Goal: Task Accomplishment & Management: Use online tool/utility

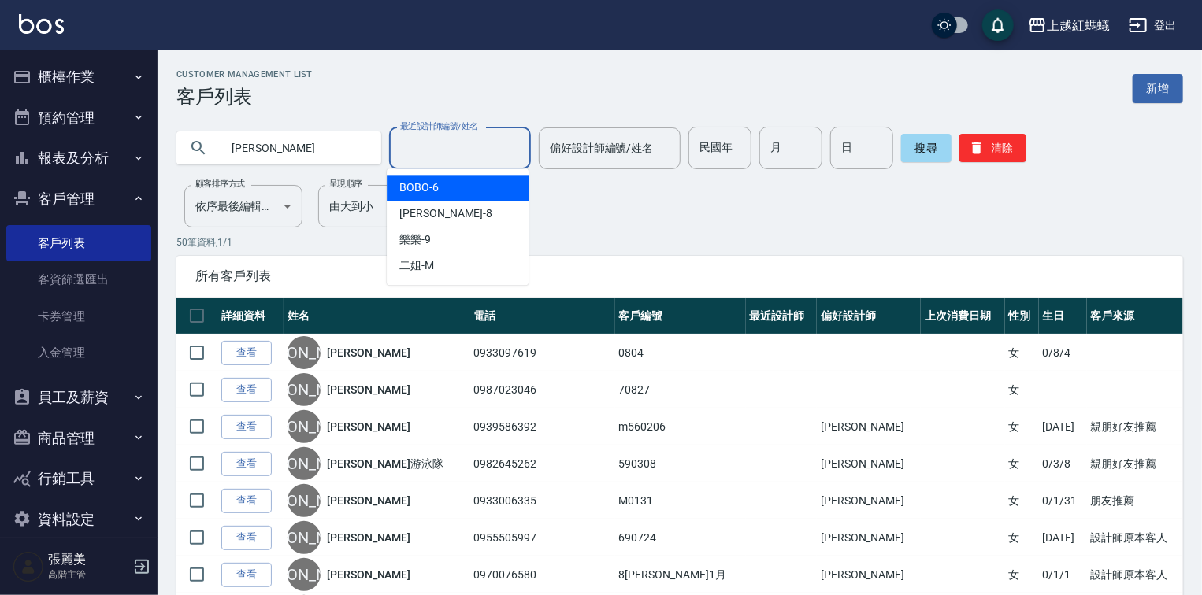
click at [364, 159] on div "[PERSON_NAME] 最近設計師編號/姓名 最近設計師編號/姓名 偏好設計師編號/姓名 偏好設計師編號/姓名 民國年 民國年 月 月 日 日 搜尋 清除" at bounding box center [679, 148] width 1007 height 43
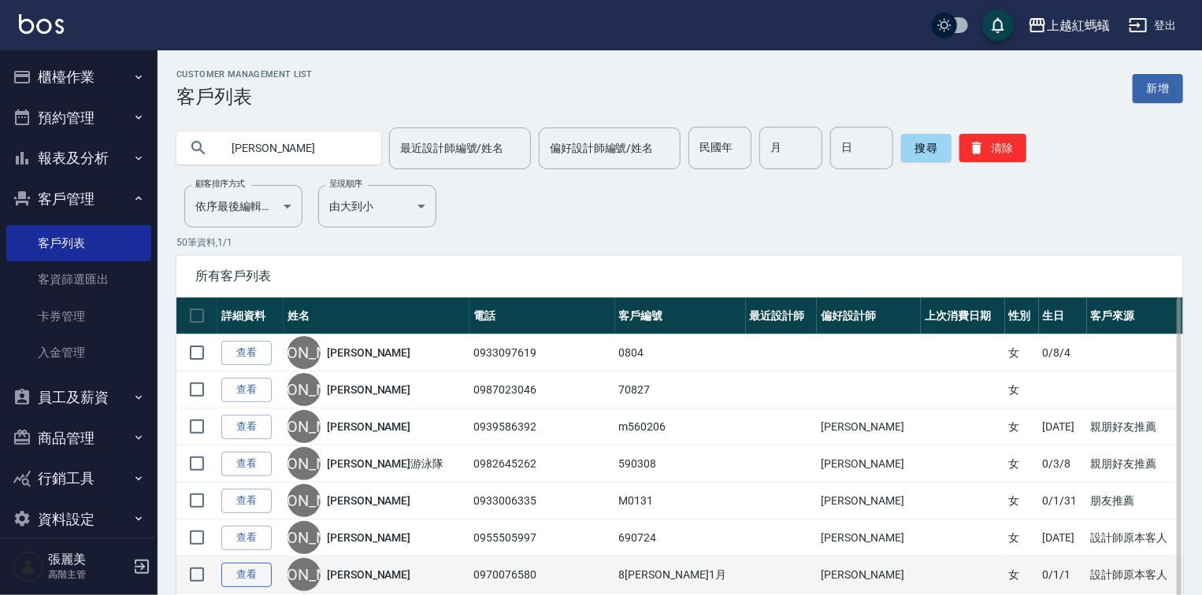
click at [235, 573] on link "查看" at bounding box center [246, 575] width 50 height 24
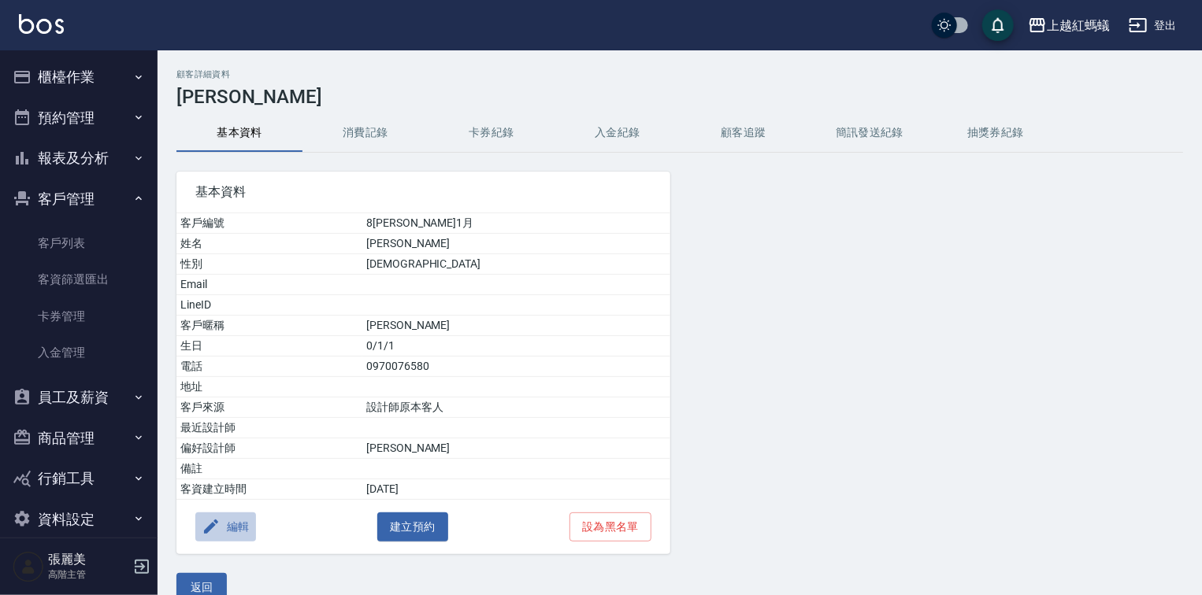
click at [238, 518] on button "編輯" at bounding box center [225, 527] width 61 height 29
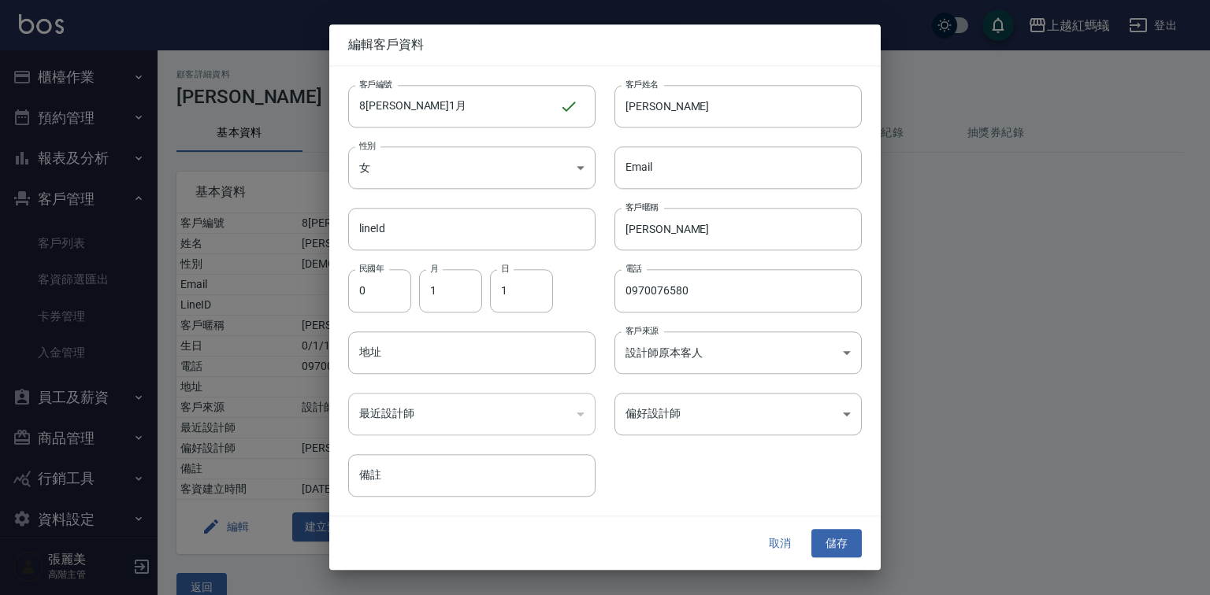
click at [227, 588] on div at bounding box center [605, 297] width 1210 height 595
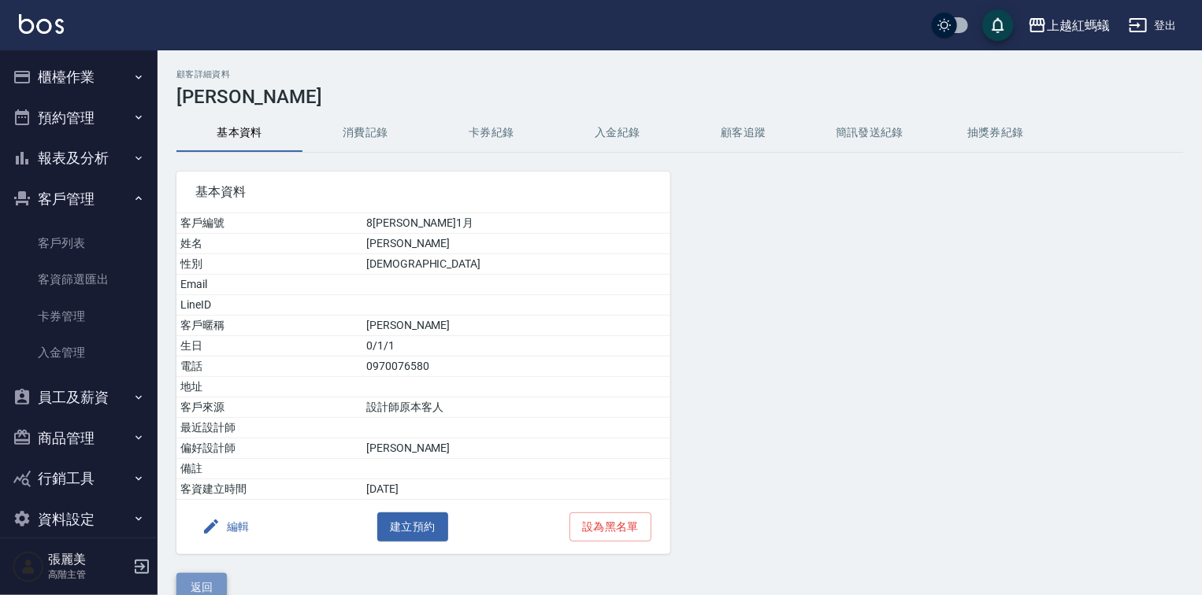
click at [217, 588] on button "返回" at bounding box center [201, 587] width 50 height 29
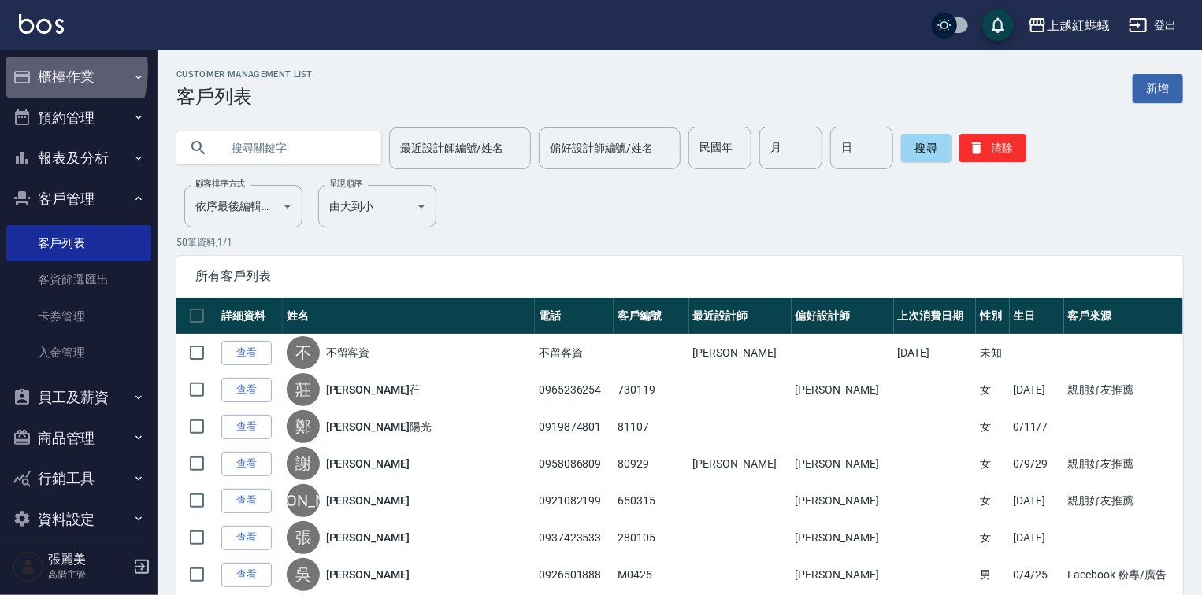
click at [37, 70] on button "櫃檯作業" at bounding box center [78, 77] width 145 height 41
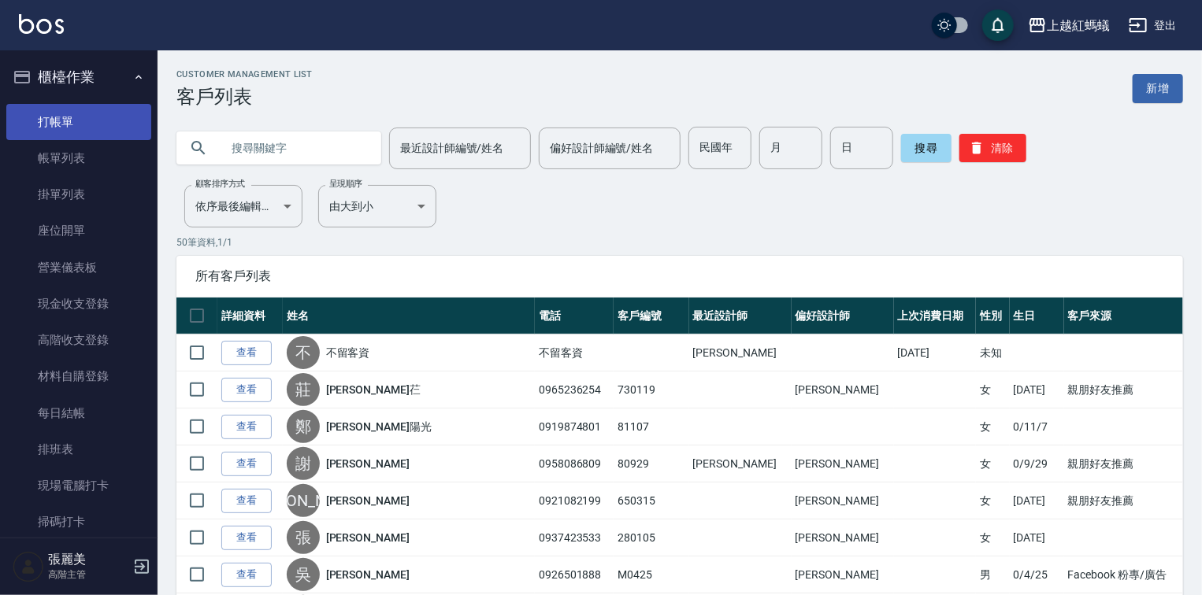
click at [91, 120] on link "打帳單" at bounding box center [78, 122] width 145 height 36
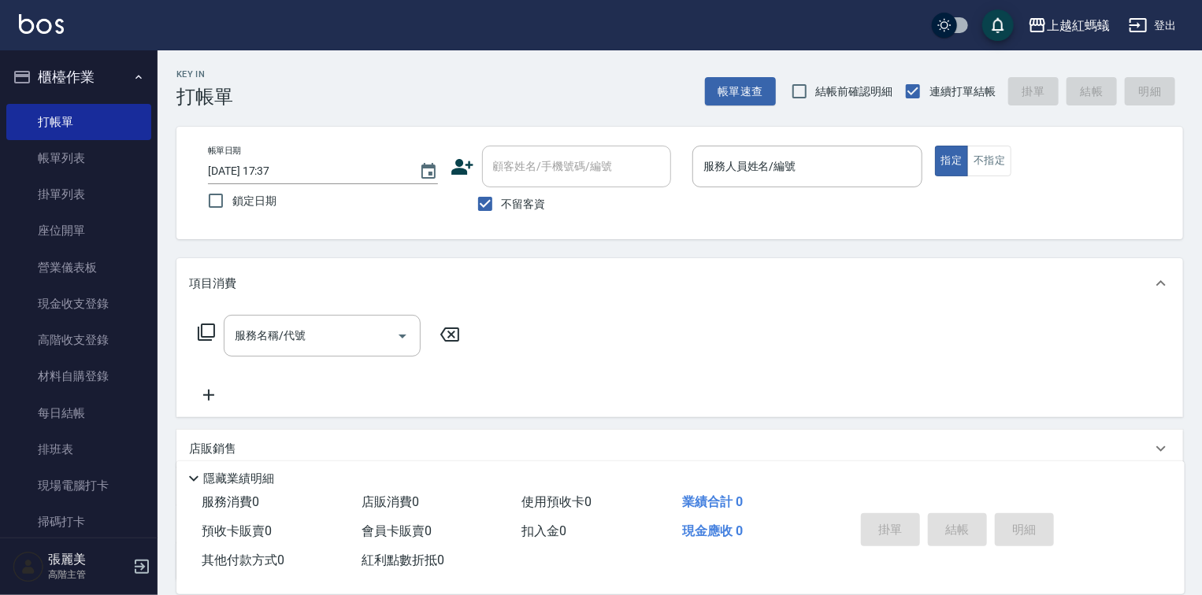
click at [781, 145] on div "帳單日期 [DATE] 17:37 鎖定日期 顧客姓名/手機號碼/編號 顧客姓名/手機號碼/編號 不留客資 服務人員姓名/編號 服務人員姓名/編號 指定 不指定" at bounding box center [679, 183] width 1007 height 113
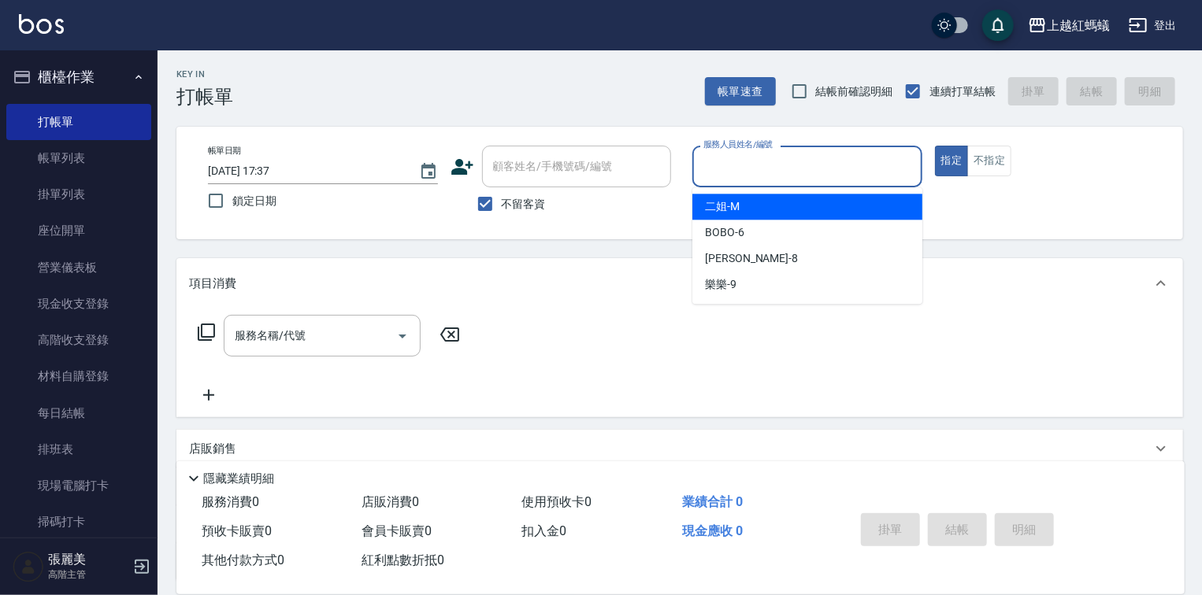
click at [773, 163] on input "服務人員姓名/編號" at bounding box center [807, 167] width 216 height 28
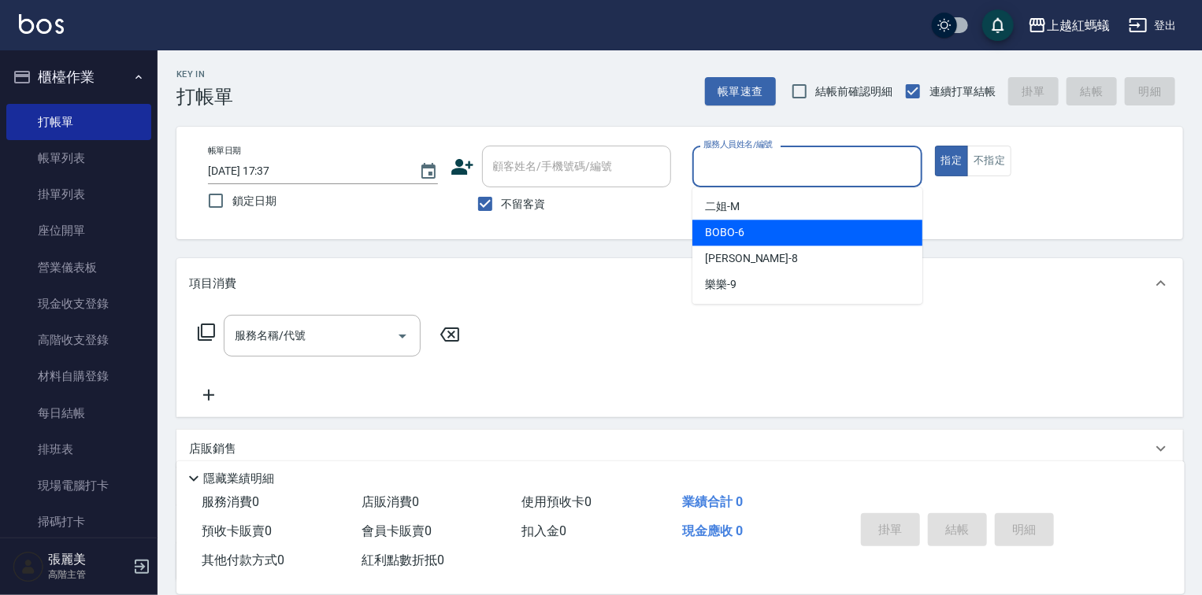
click at [766, 236] on div "BOBO -6" at bounding box center [807, 233] width 230 height 26
type input "BOBO-6"
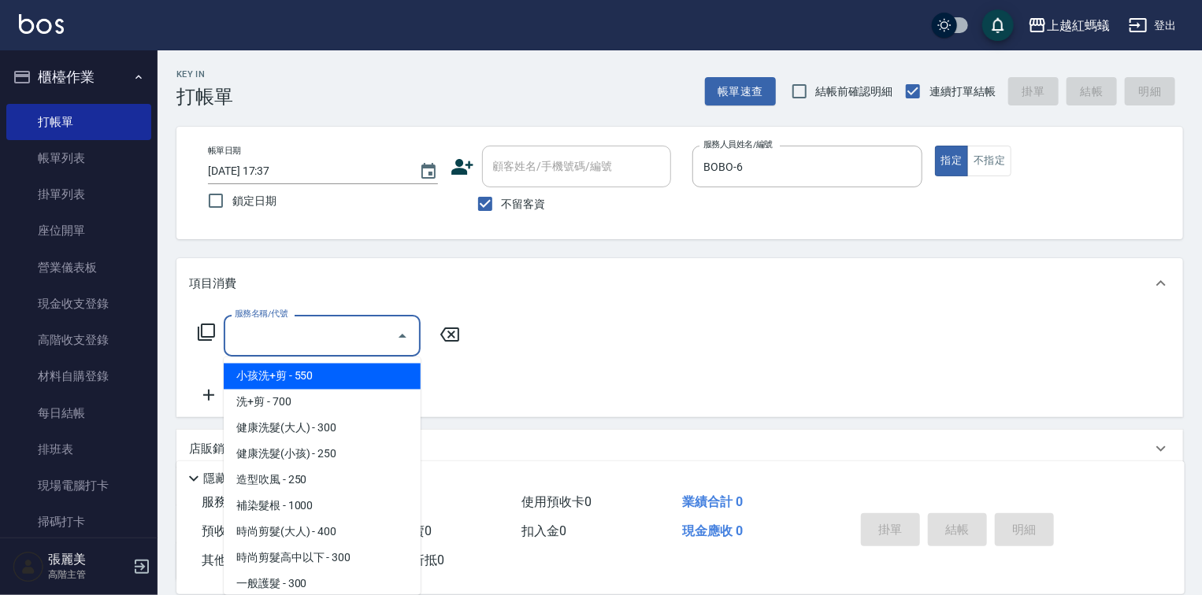
click at [316, 328] on input "服務名稱/代號" at bounding box center [310, 336] width 159 height 28
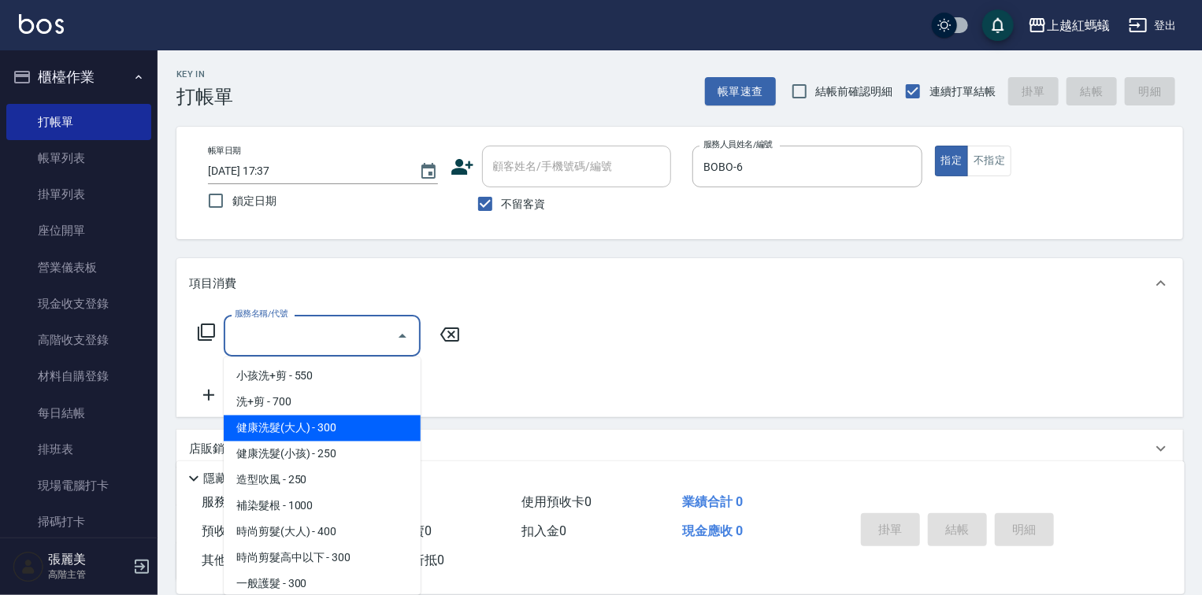
click at [367, 424] on span "健康洗髮(大人) - 300" at bounding box center [322, 429] width 197 height 26
type input "健康洗髮(大人)(201)"
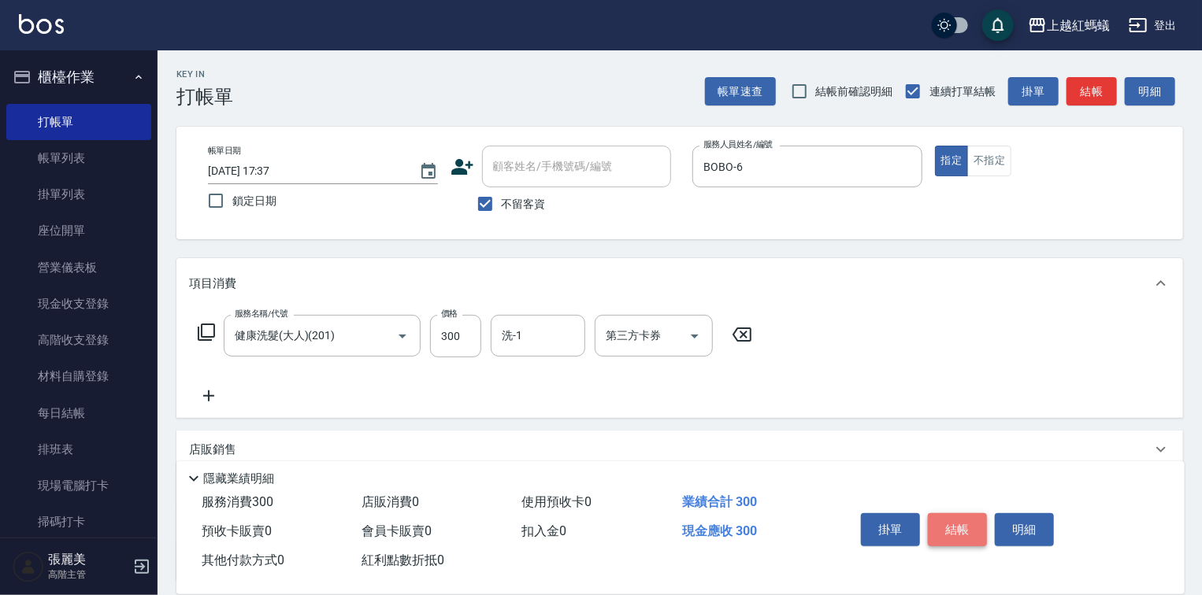
click at [940, 524] on button "結帳" at bounding box center [957, 530] width 59 height 33
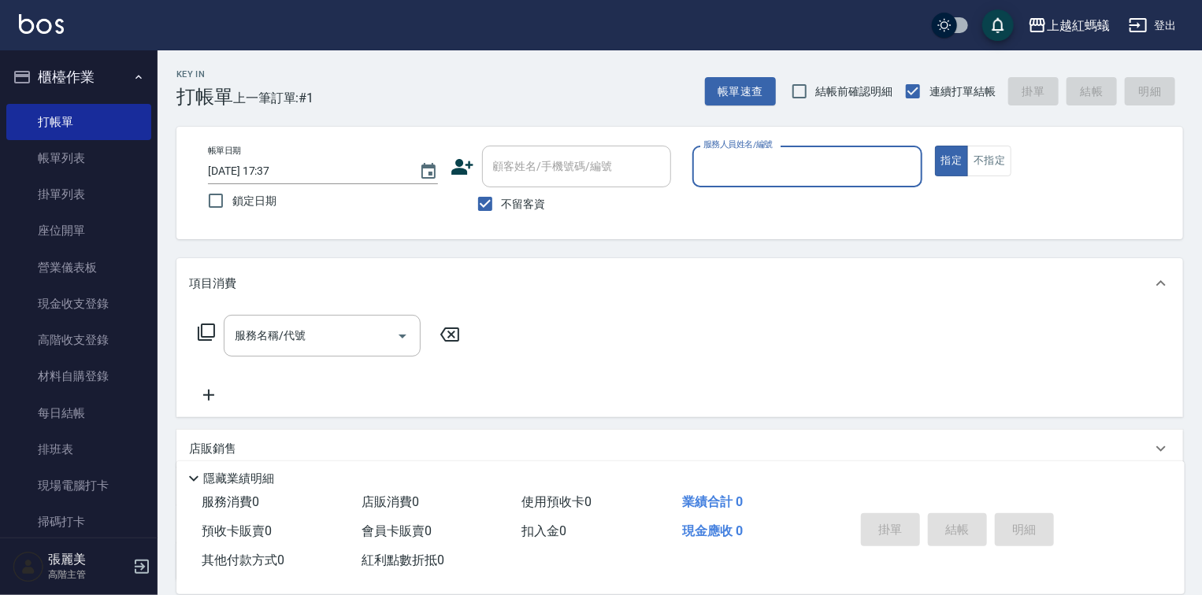
click at [718, 183] on div "服務人員姓名/編號" at bounding box center [807, 167] width 230 height 42
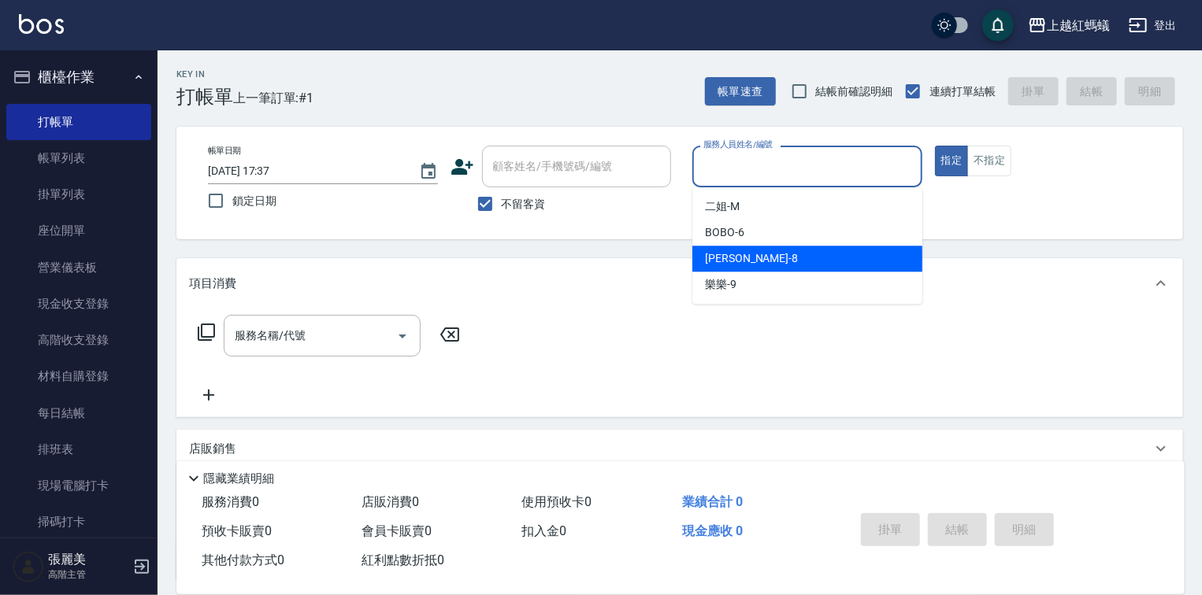
click at [777, 247] on div "[PERSON_NAME] -8" at bounding box center [807, 259] width 230 height 26
type input "[PERSON_NAME]-8"
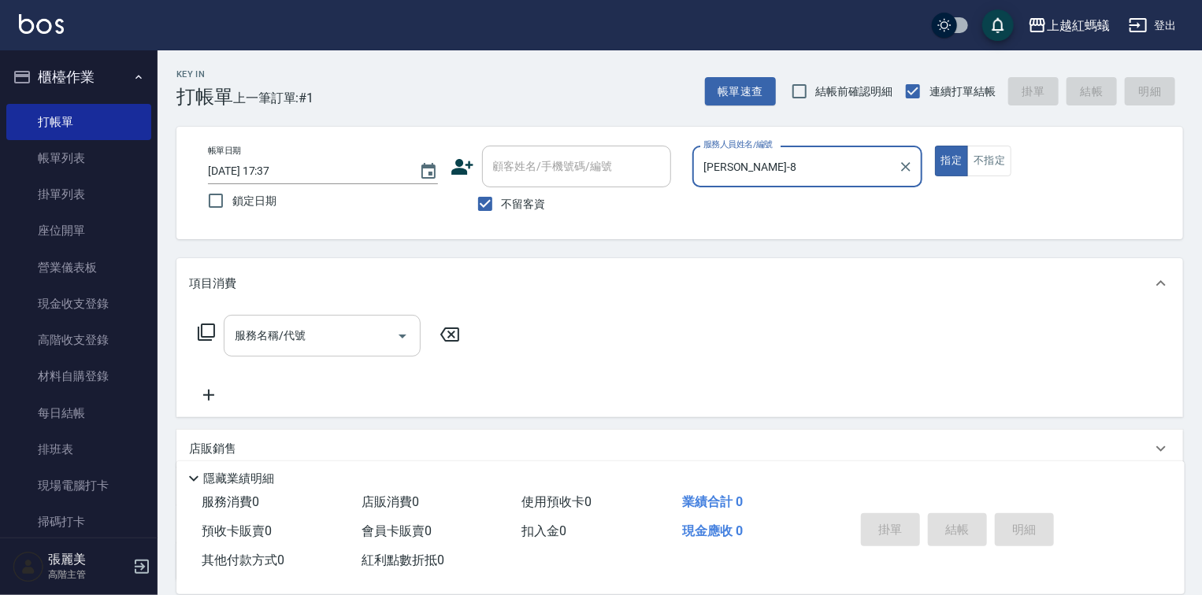
click at [298, 324] on div "服務名稱/代號 服務名稱/代號" at bounding box center [322, 336] width 197 height 42
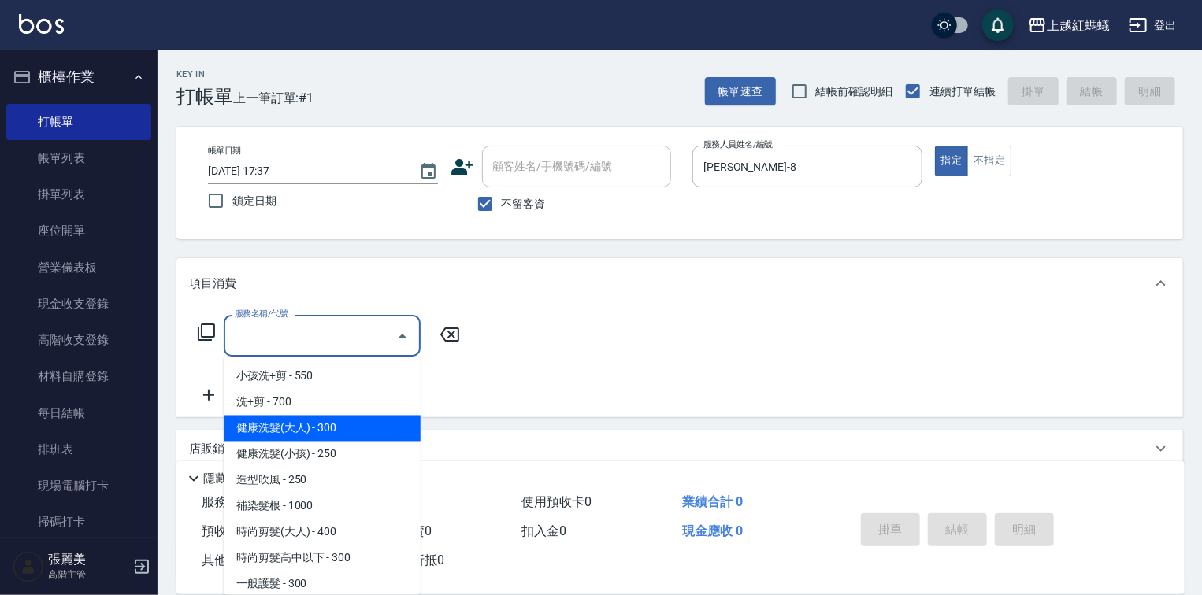
click at [378, 423] on span "健康洗髮(大人) - 300" at bounding box center [322, 429] width 197 height 26
type input "健康洗髮(大人)(201)"
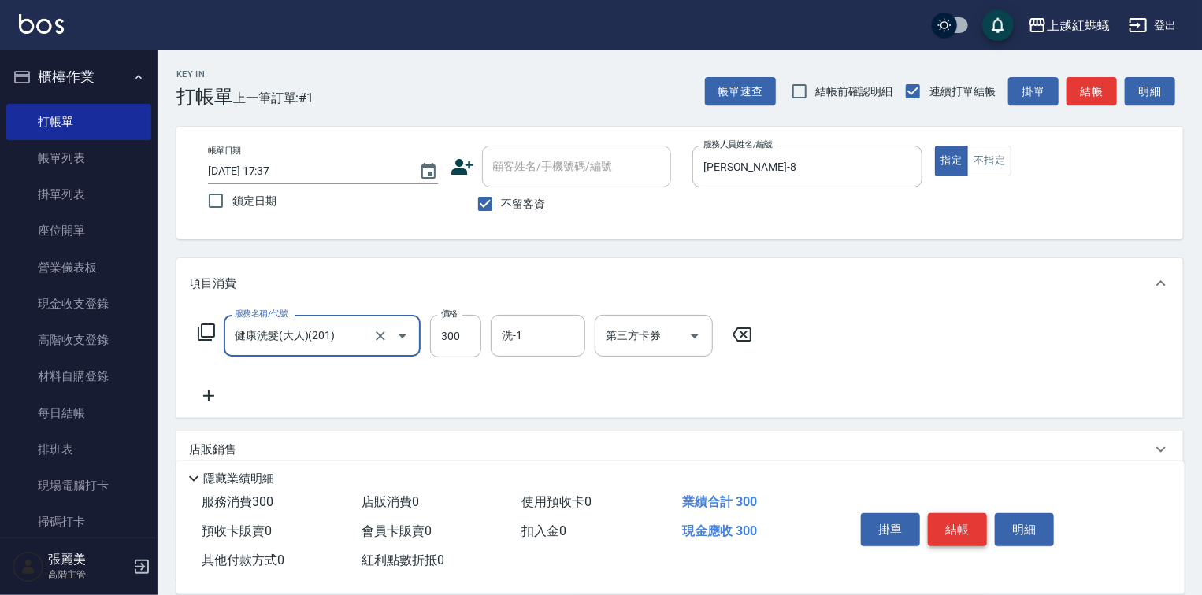
click at [958, 528] on button "結帳" at bounding box center [957, 530] width 59 height 33
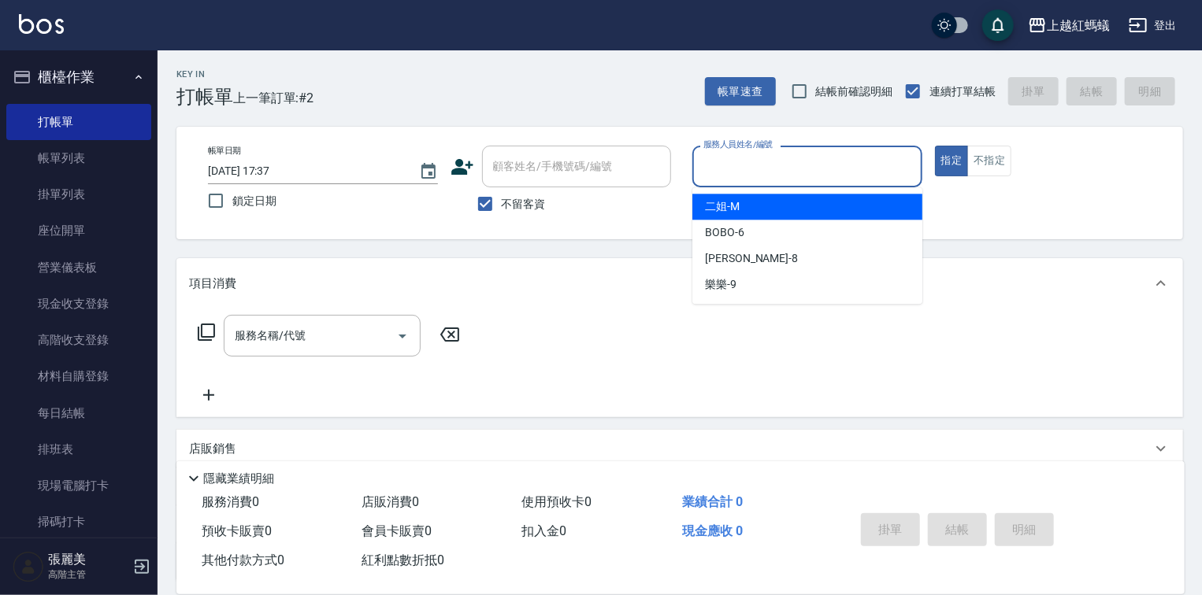
click at [762, 180] on input "服務人員姓名/編號" at bounding box center [807, 167] width 216 height 28
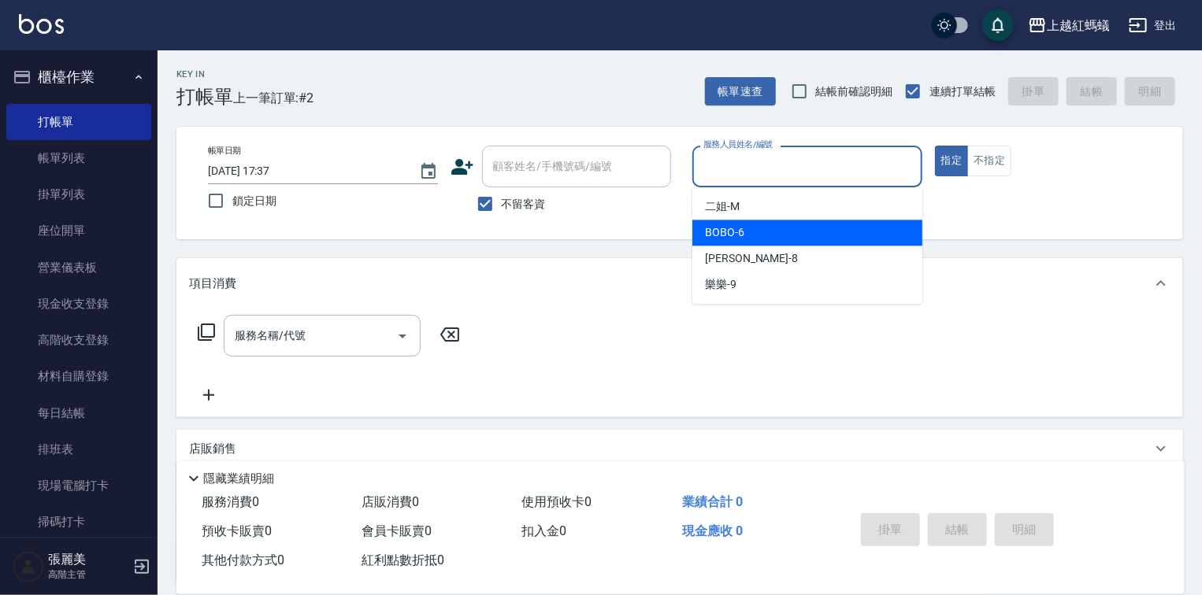
click at [758, 235] on div "BOBO -6" at bounding box center [807, 233] width 230 height 26
type input "BOBO-6"
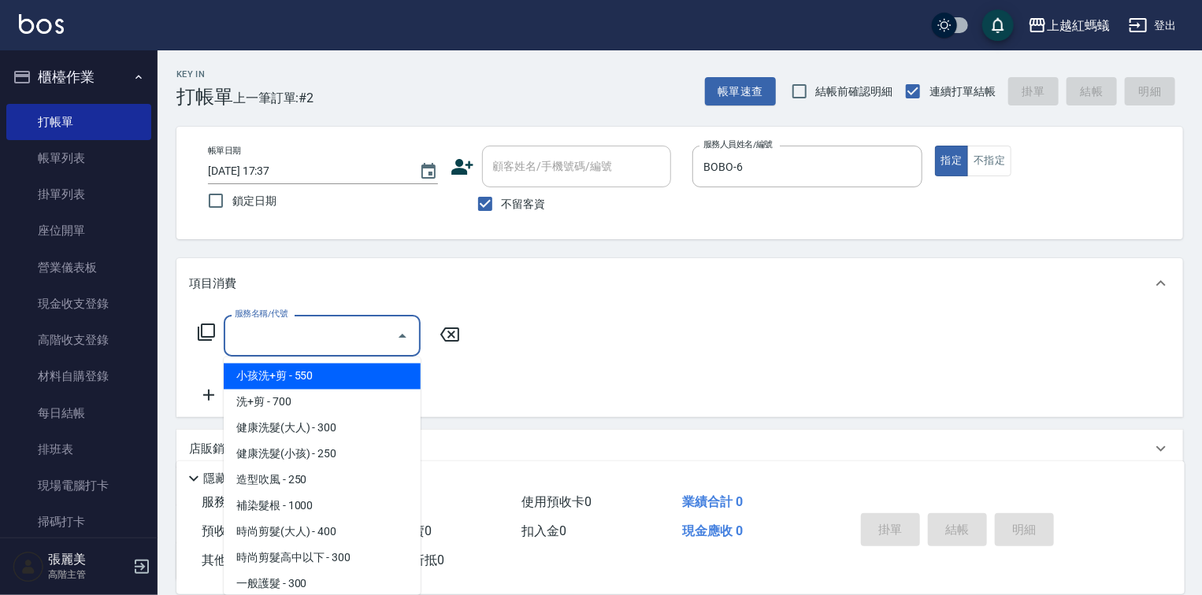
click at [359, 347] on input "服務名稱/代號" at bounding box center [310, 336] width 159 height 28
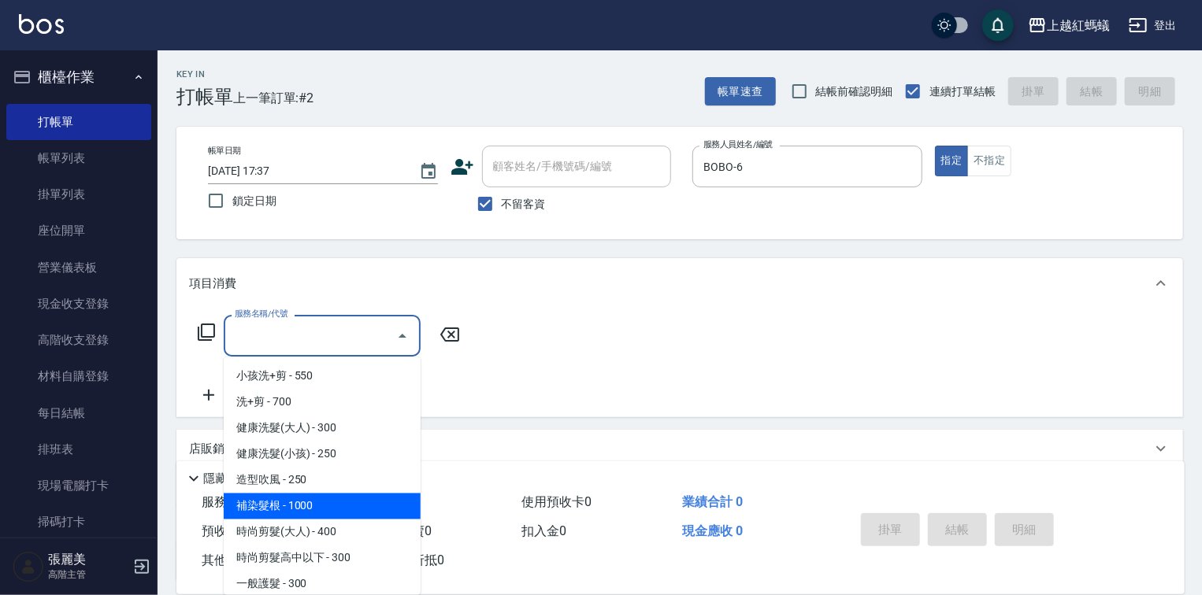
click at [317, 504] on span "補染髮根 - 1000" at bounding box center [322, 507] width 197 height 26
type input "補染髮根(204)"
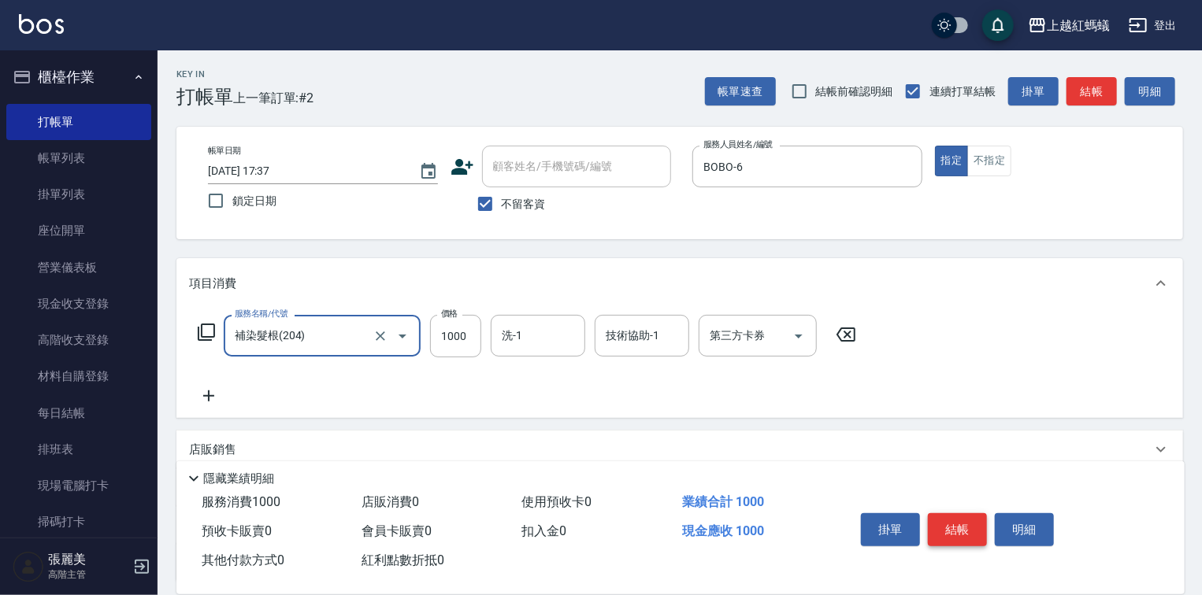
click at [959, 521] on button "結帳" at bounding box center [957, 530] width 59 height 33
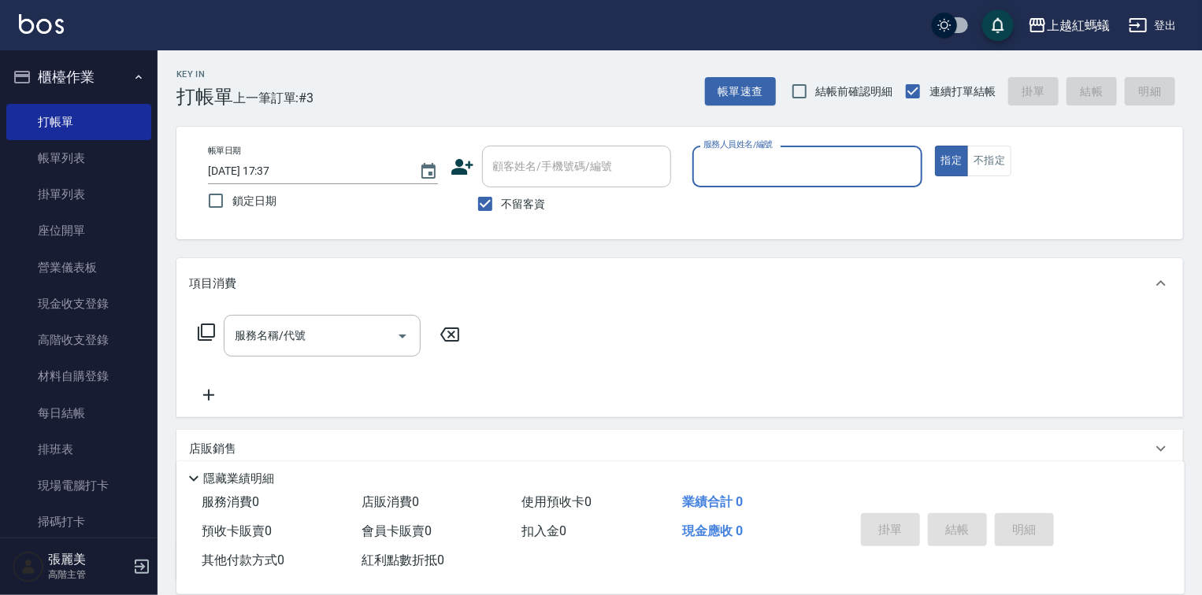
click at [773, 147] on div "服務人員姓名/編號" at bounding box center [807, 167] width 230 height 42
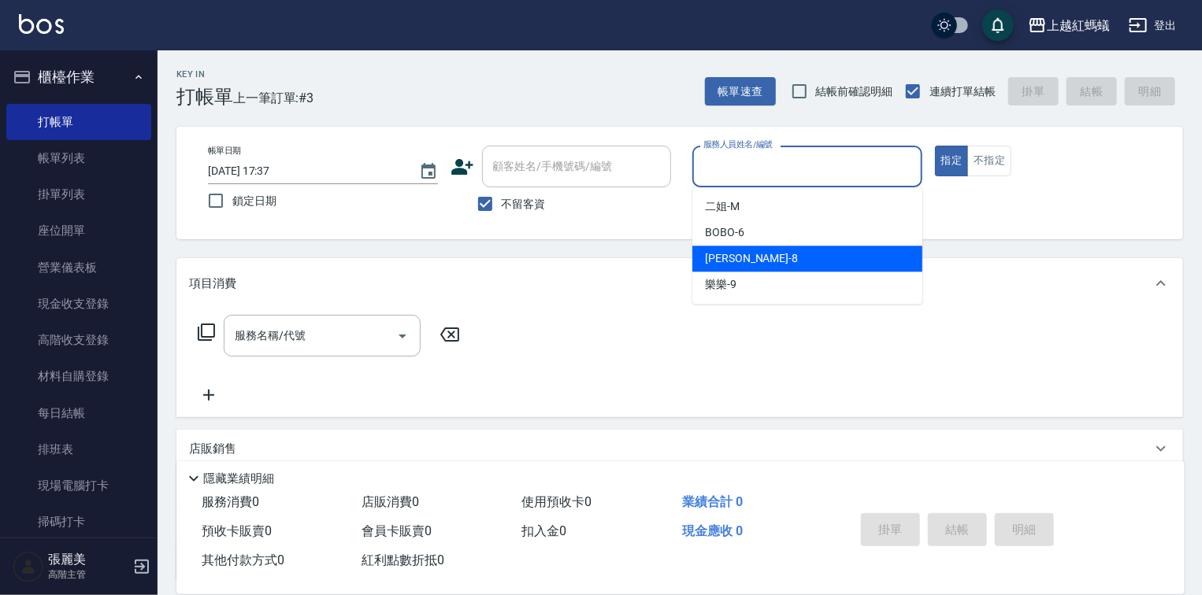
click at [783, 258] on div "[PERSON_NAME] -8" at bounding box center [807, 259] width 230 height 26
type input "[PERSON_NAME]-8"
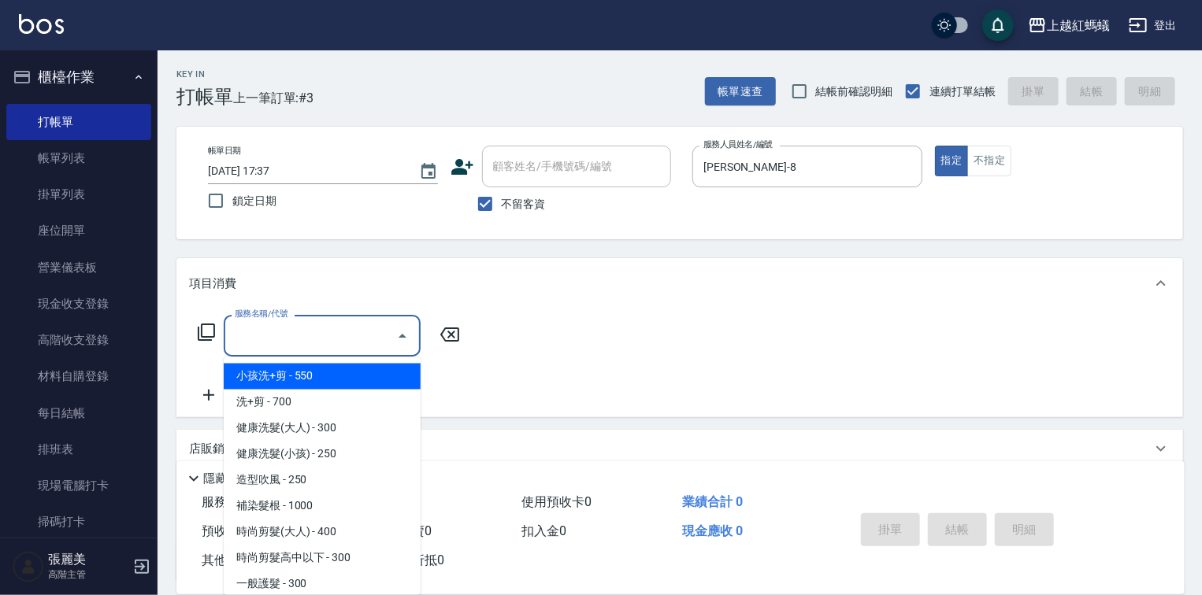
click at [332, 324] on input "服務名稱/代號" at bounding box center [310, 336] width 159 height 28
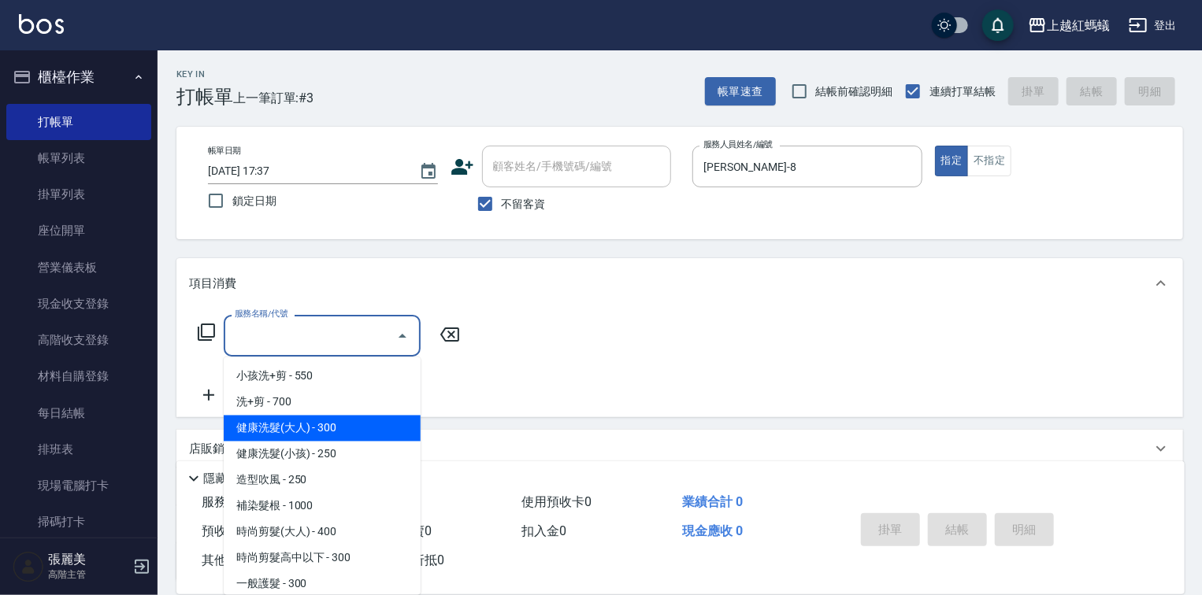
click at [386, 426] on span "健康洗髮(大人) - 300" at bounding box center [322, 429] width 197 height 26
type input "健康洗髮(大人)(201)"
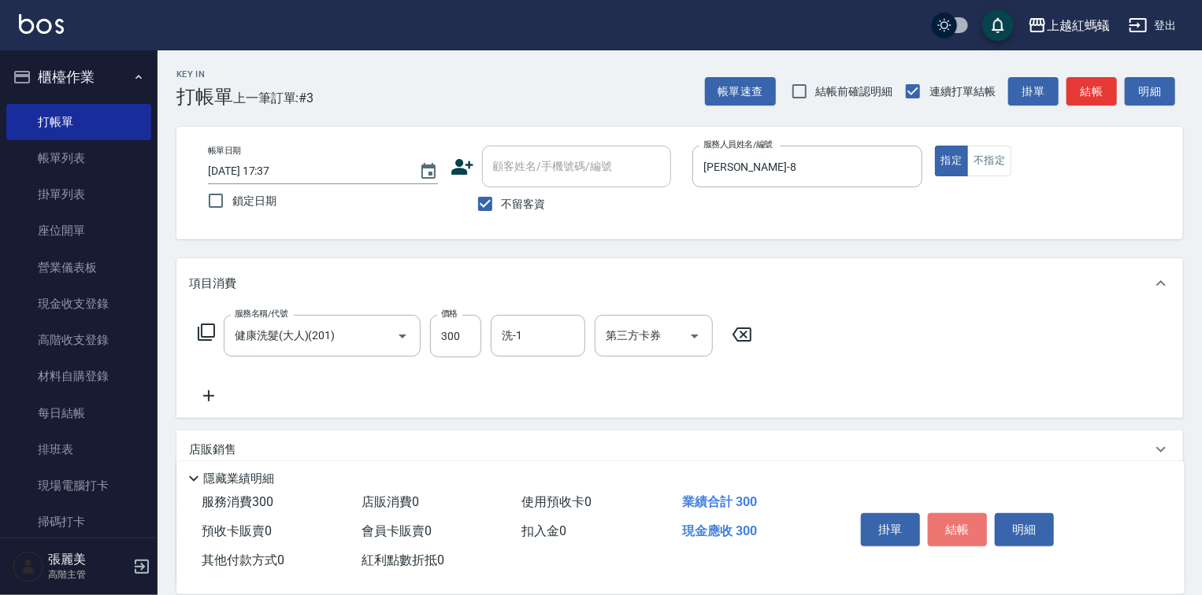
drag, startPoint x: 939, startPoint y: 525, endPoint x: 919, endPoint y: 521, distance: 20.1
click at [939, 524] on button "結帳" at bounding box center [957, 530] width 59 height 33
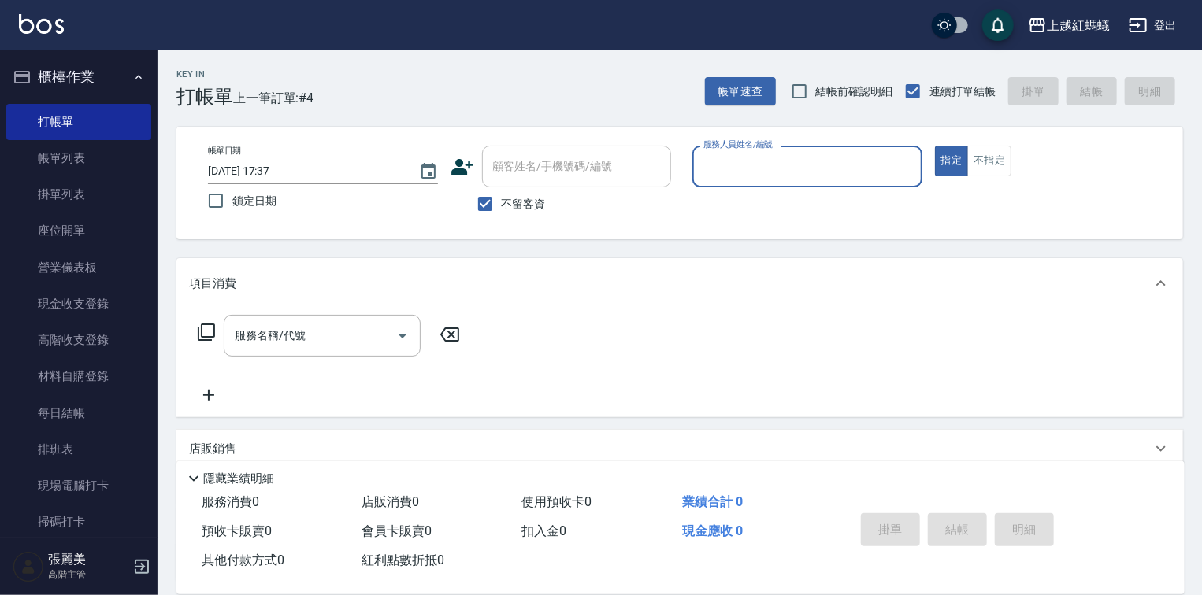
click at [811, 176] on input "服務人員姓名/編號" at bounding box center [807, 167] width 216 height 28
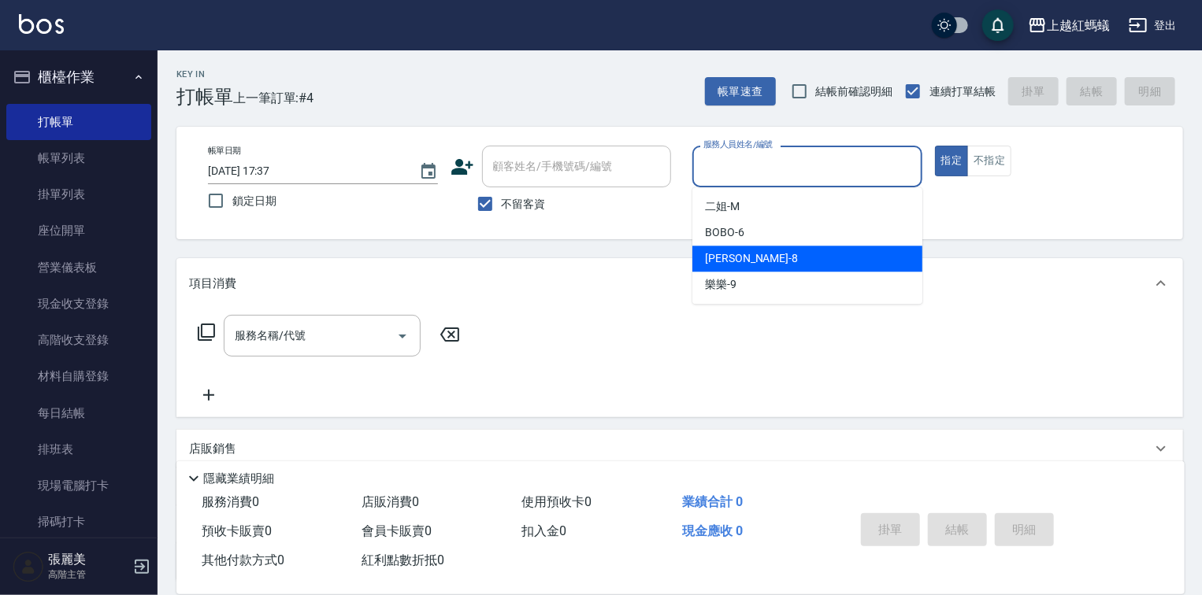
click at [717, 264] on span "[PERSON_NAME] -8" at bounding box center [751, 258] width 93 height 17
type input "[PERSON_NAME]-8"
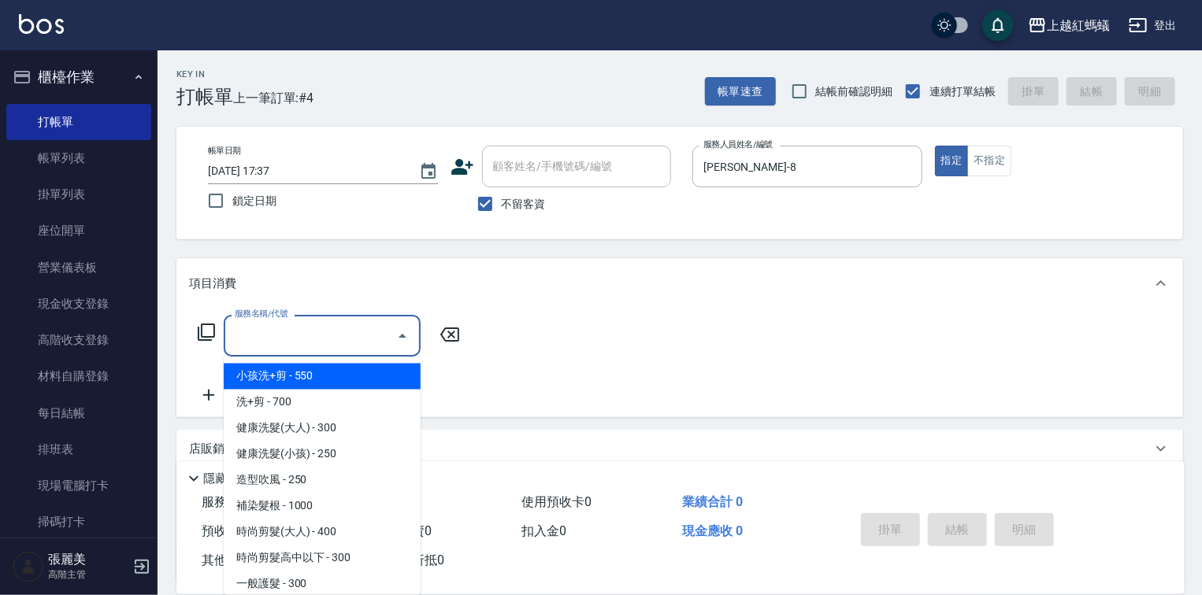
click at [374, 340] on input "服務名稱/代號" at bounding box center [310, 336] width 159 height 28
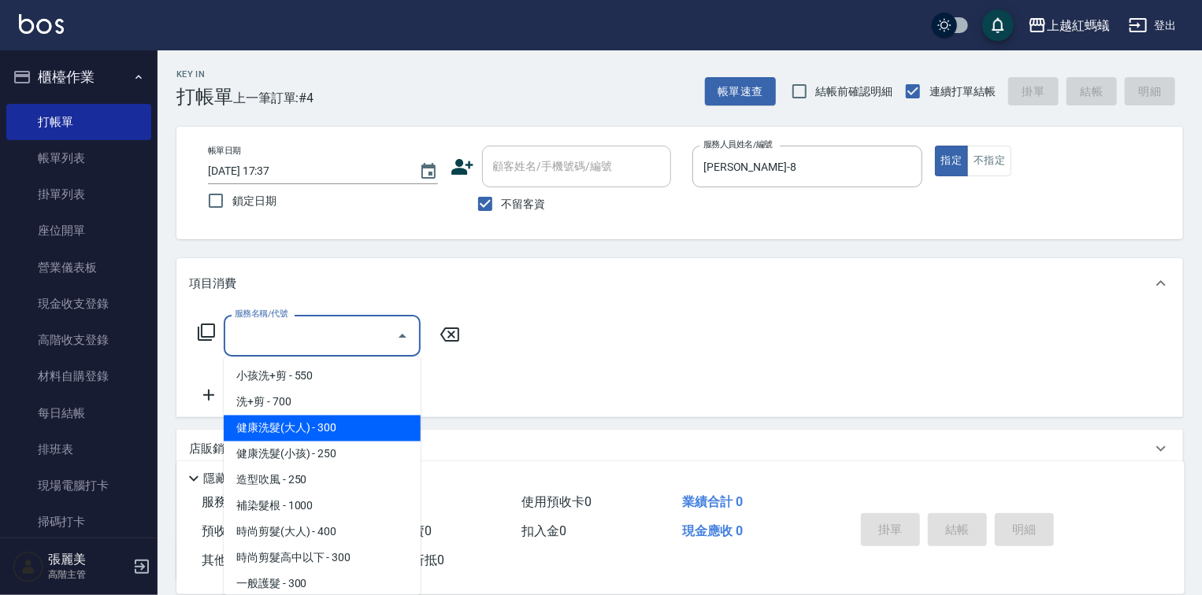
click at [399, 432] on span "健康洗髮(大人) - 300" at bounding box center [322, 429] width 197 height 26
type input "健康洗髮(大人)(201)"
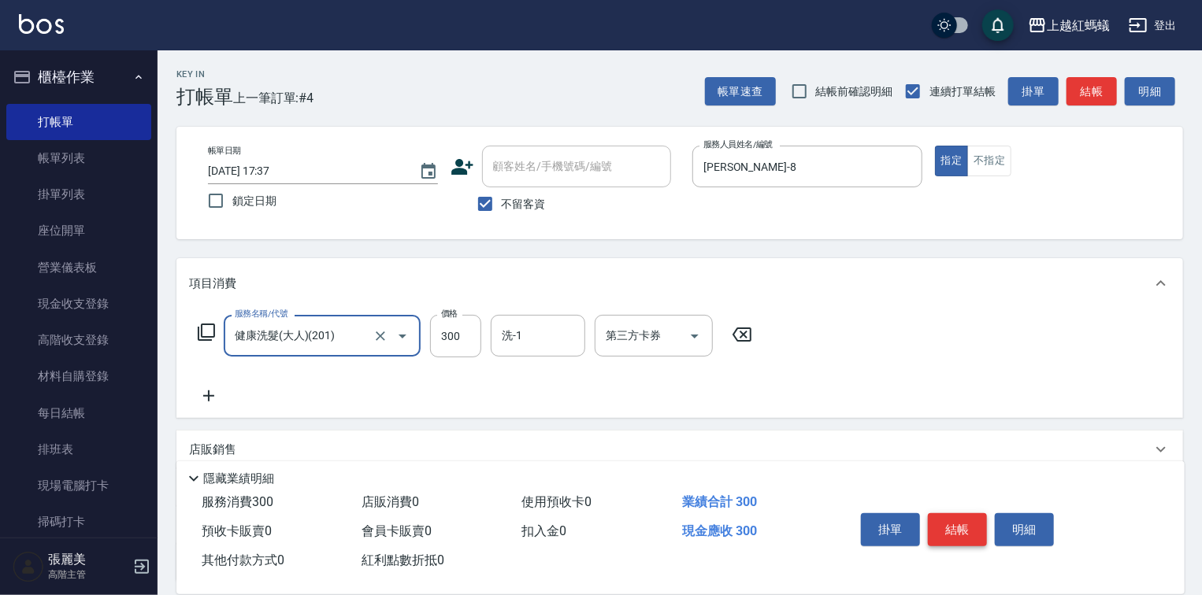
click at [957, 519] on button "結帳" at bounding box center [957, 530] width 59 height 33
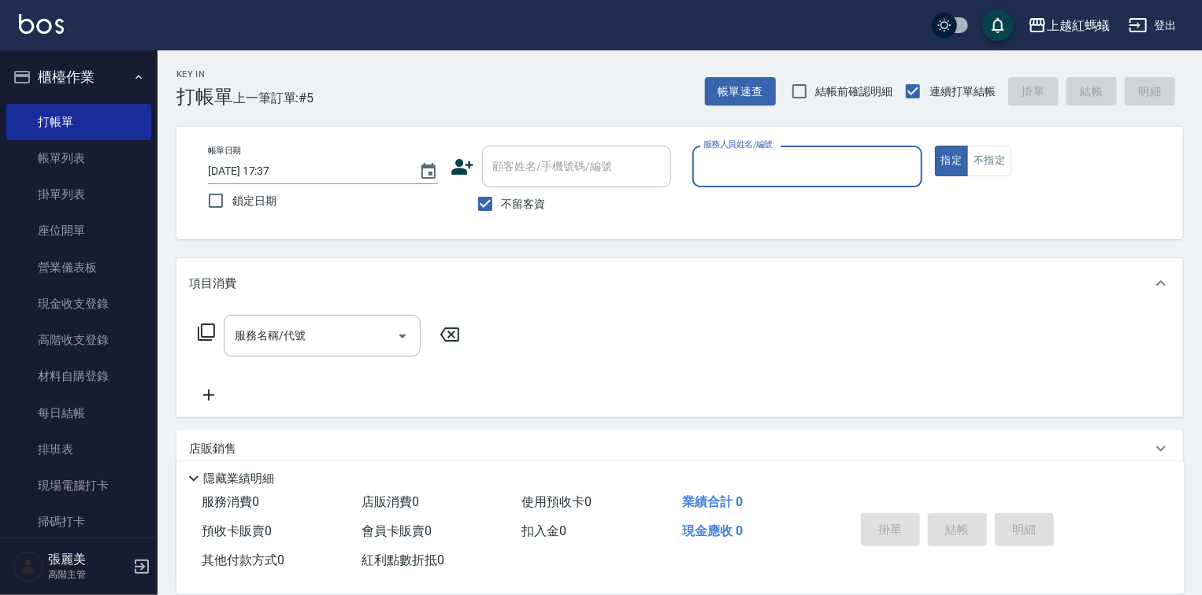
click at [801, 179] on input "服務人員姓名/編號" at bounding box center [807, 167] width 216 height 28
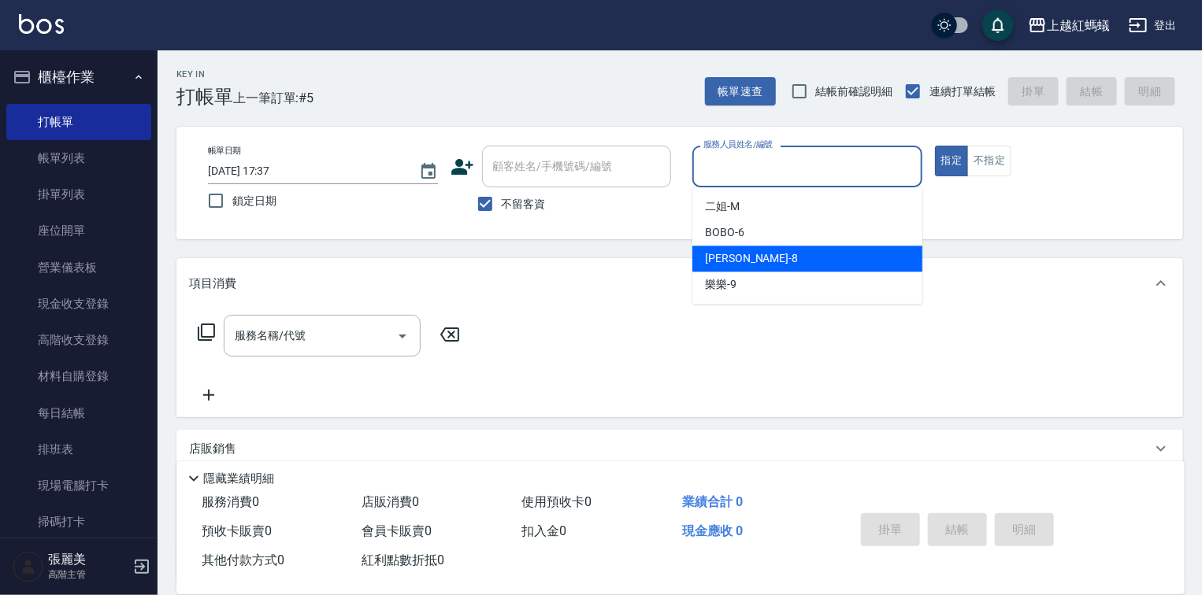
click at [773, 264] on div "[PERSON_NAME] -8" at bounding box center [807, 259] width 230 height 26
type input "[PERSON_NAME]-8"
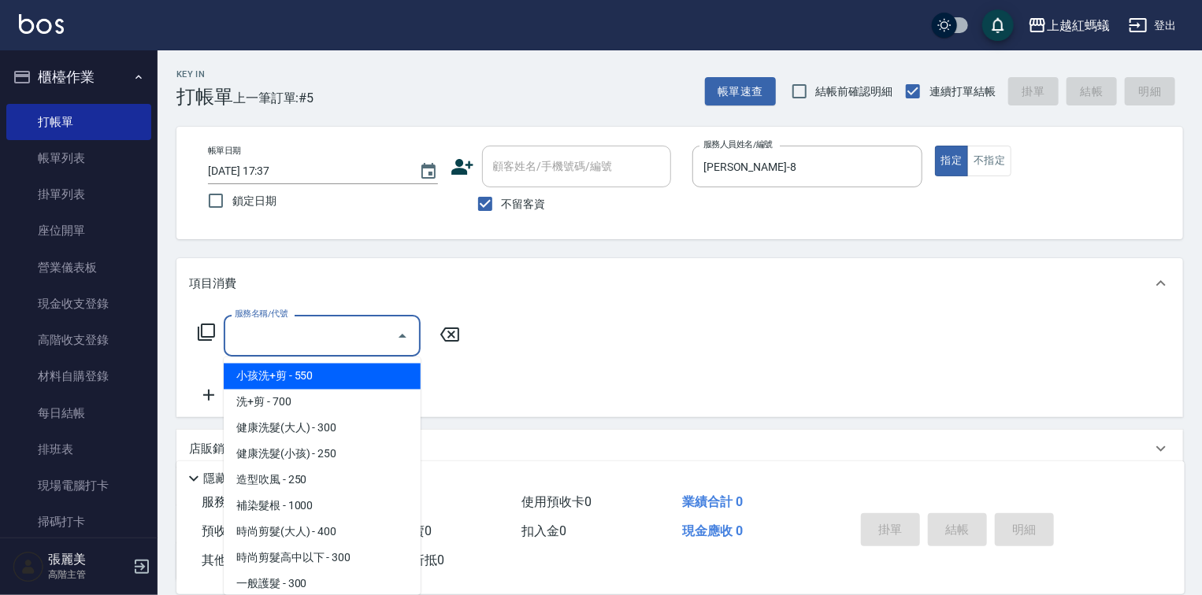
click at [365, 332] on input "服務名稱/代號" at bounding box center [310, 336] width 159 height 28
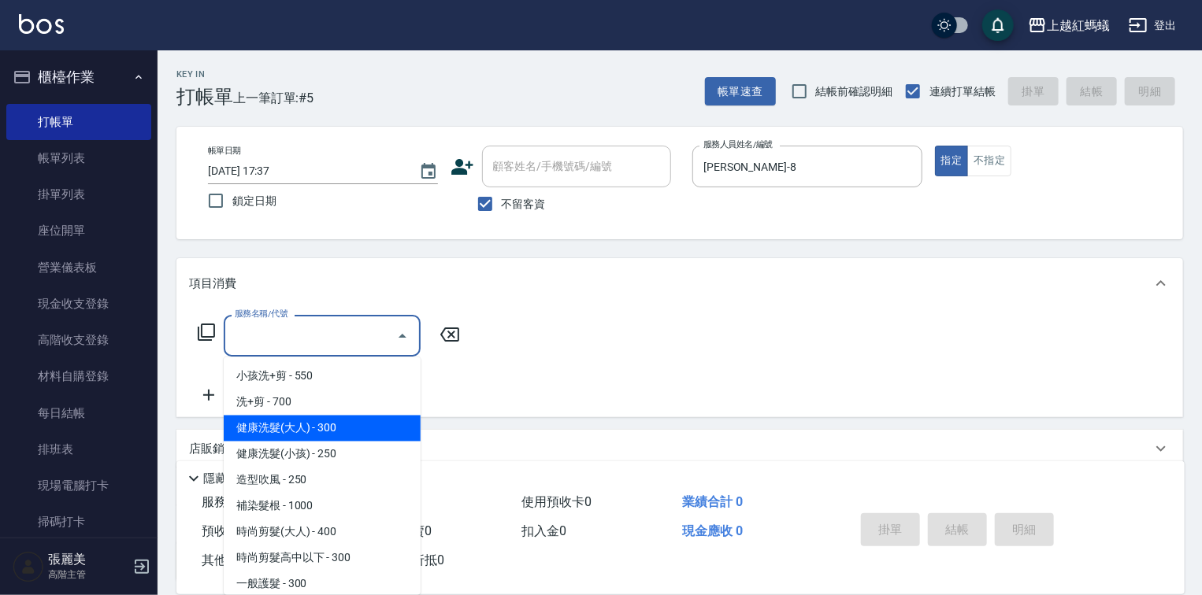
click at [359, 416] on span "健康洗髮(大人) - 300" at bounding box center [322, 429] width 197 height 26
type input "健康洗髮(大人)(201)"
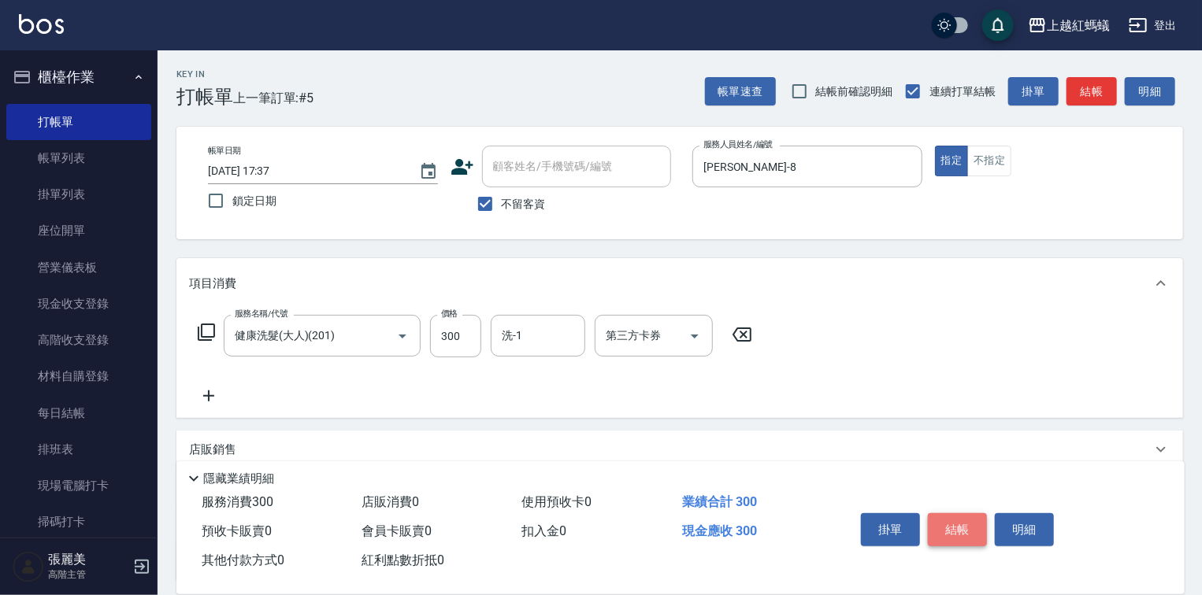
click at [967, 534] on button "結帳" at bounding box center [957, 530] width 59 height 33
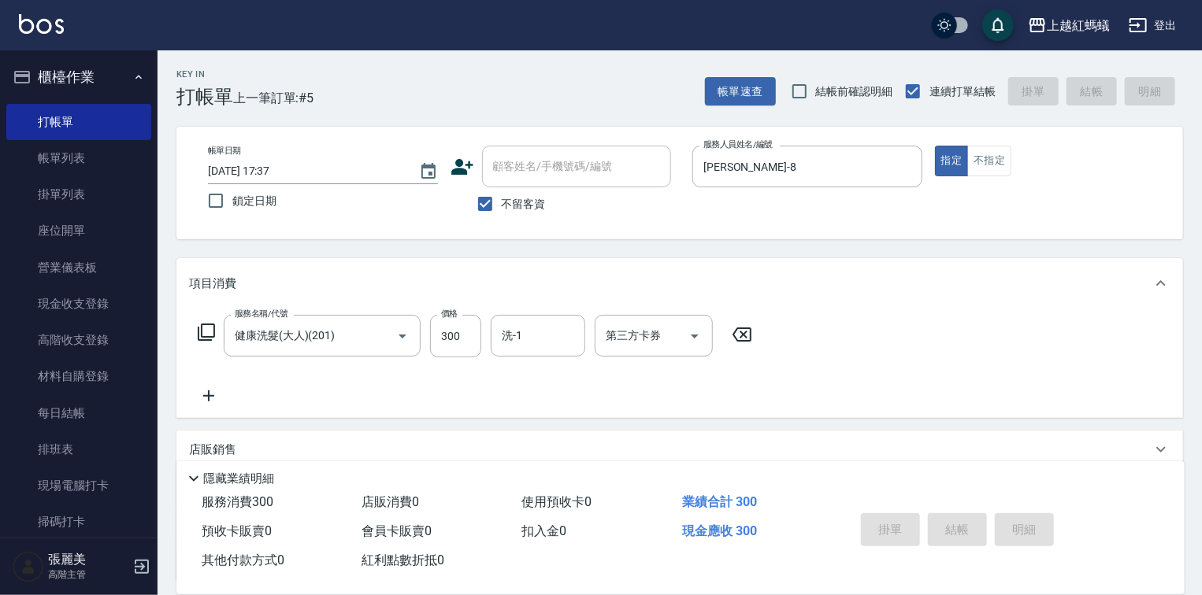
type input "[DATE] 17:38"
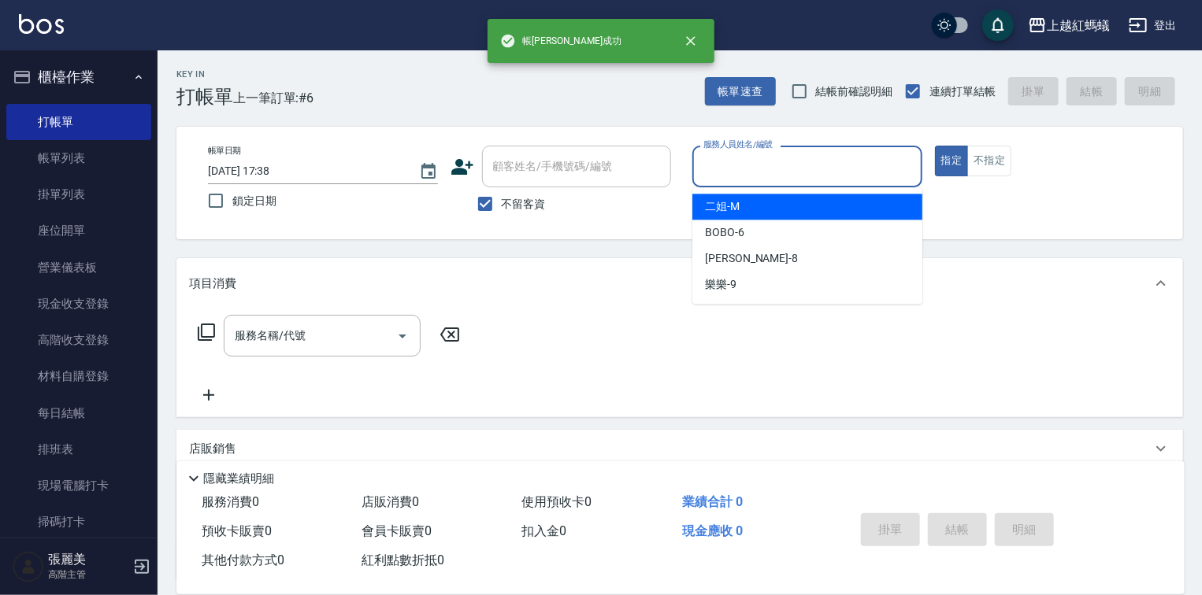
click at [764, 153] on input "服務人員姓名/編號" at bounding box center [807, 167] width 216 height 28
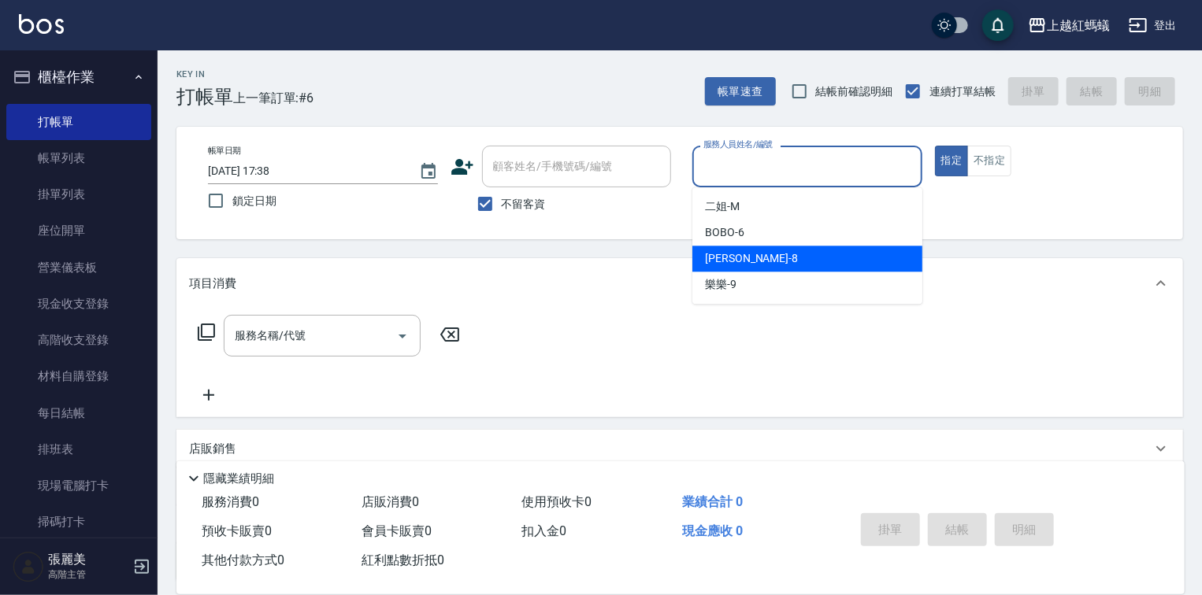
click at [768, 254] on div "[PERSON_NAME] -8" at bounding box center [807, 259] width 230 height 26
type input "[PERSON_NAME]-8"
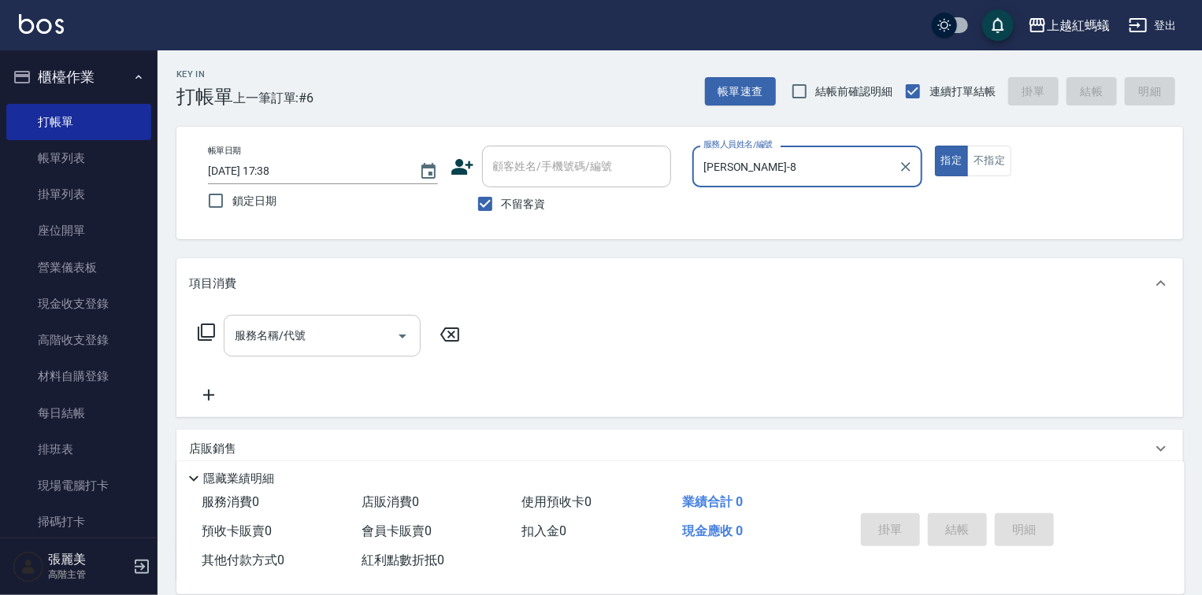
click at [313, 354] on div "服務名稱/代號" at bounding box center [322, 336] width 197 height 42
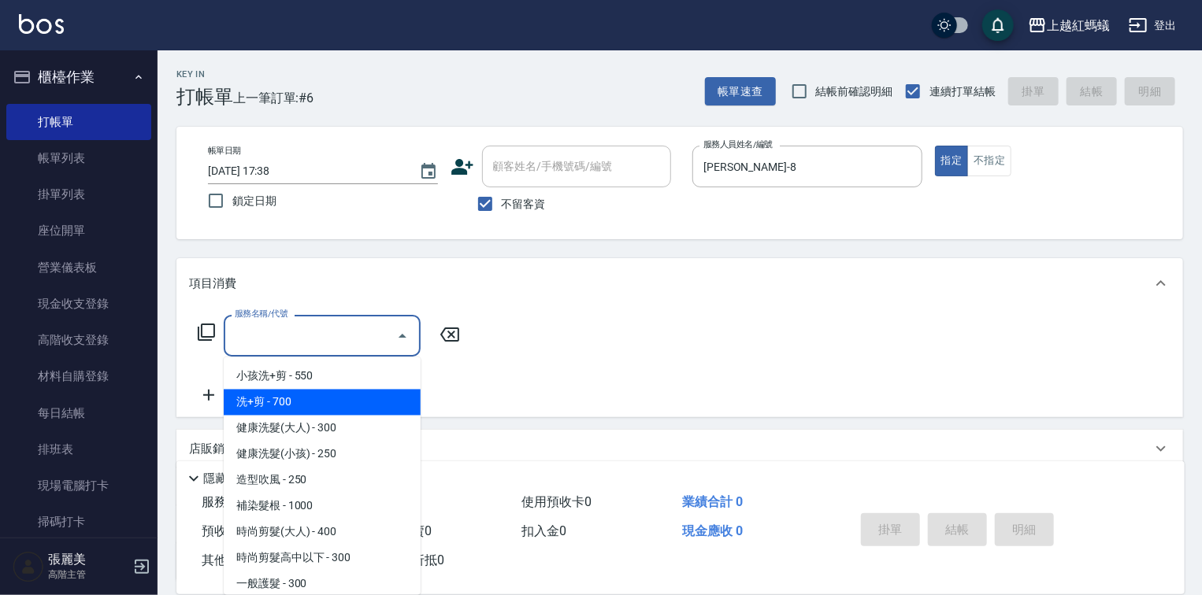
click at [280, 394] on span "洗+剪 - 700" at bounding box center [322, 403] width 197 height 26
type input "洗+剪(200)"
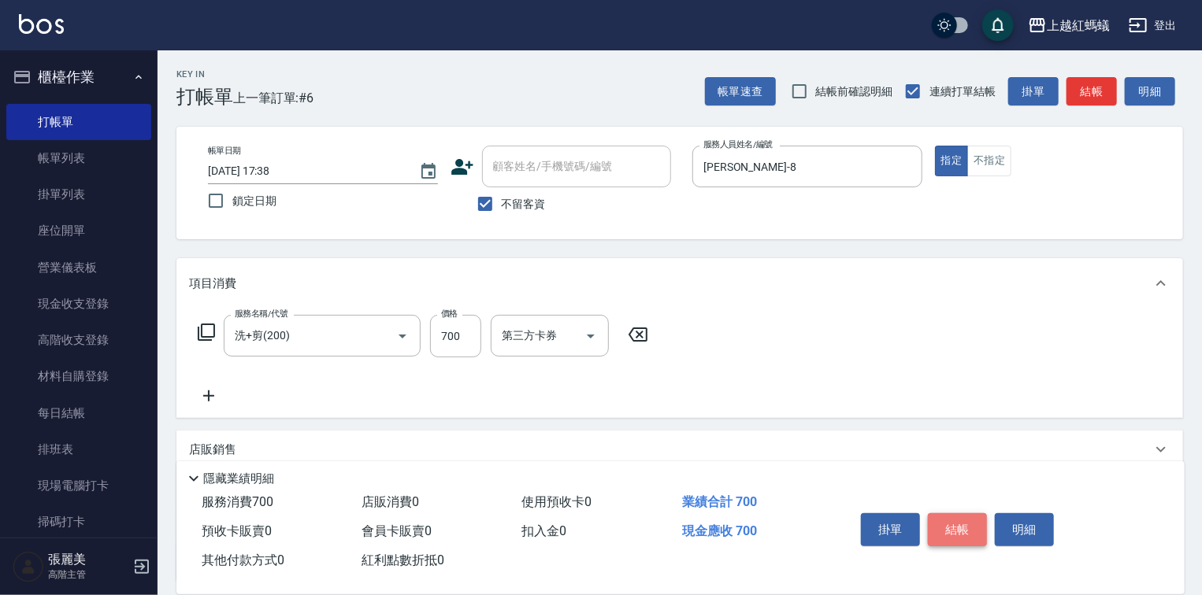
click at [956, 528] on button "結帳" at bounding box center [957, 530] width 59 height 33
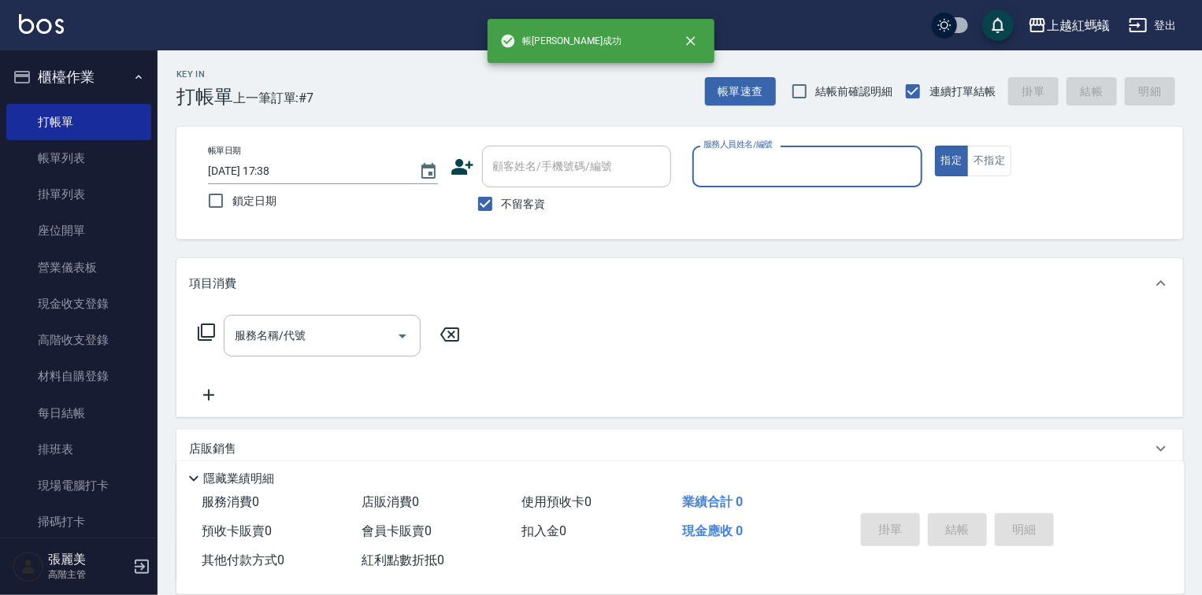
click at [777, 158] on input "服務人員姓名/編號" at bounding box center [807, 167] width 216 height 28
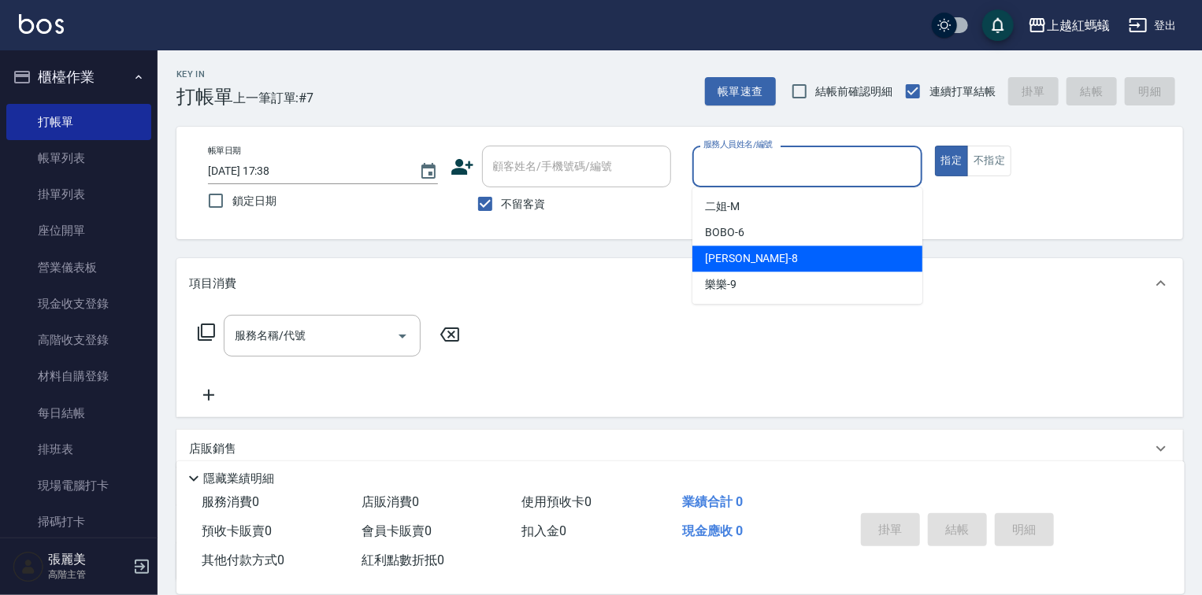
click at [792, 249] on div "[PERSON_NAME] -8" at bounding box center [807, 259] width 230 height 26
type input "[PERSON_NAME]-8"
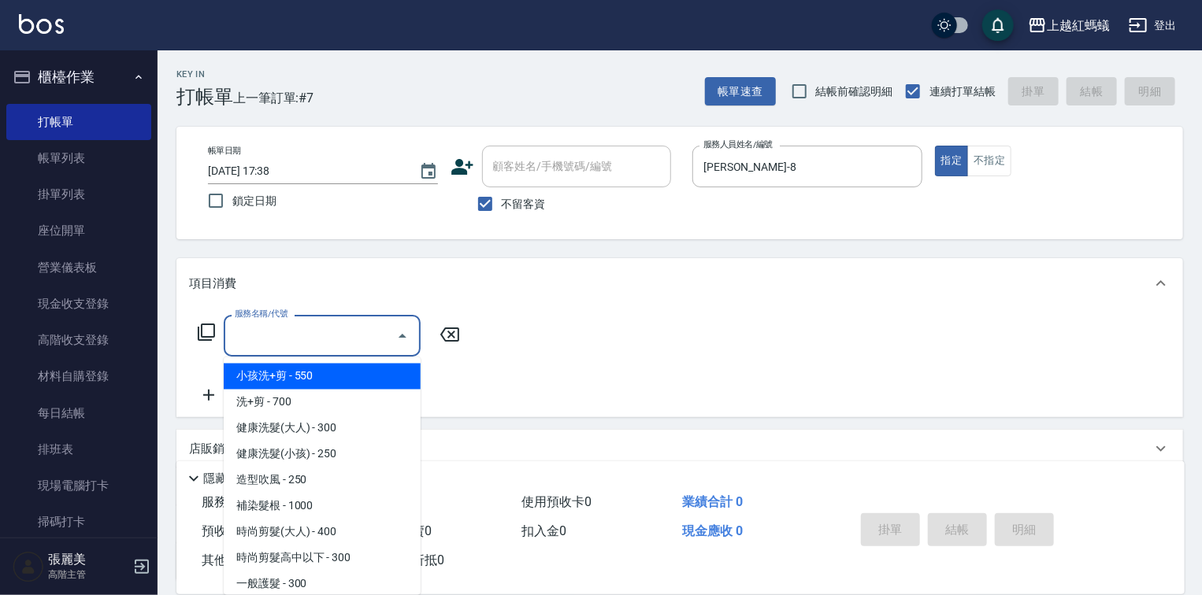
click at [359, 345] on input "服務名稱/代號" at bounding box center [310, 336] width 159 height 28
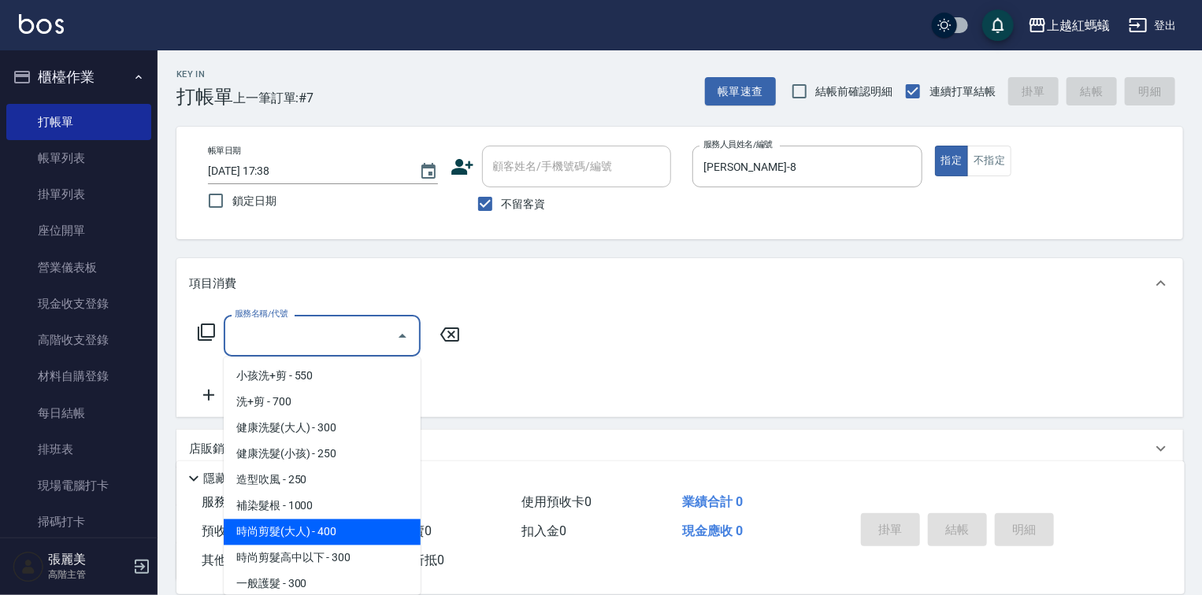
click at [379, 537] on span "時尚剪髮(大人) - 400" at bounding box center [322, 533] width 197 height 26
type input "時尚剪髮(大人)(301)"
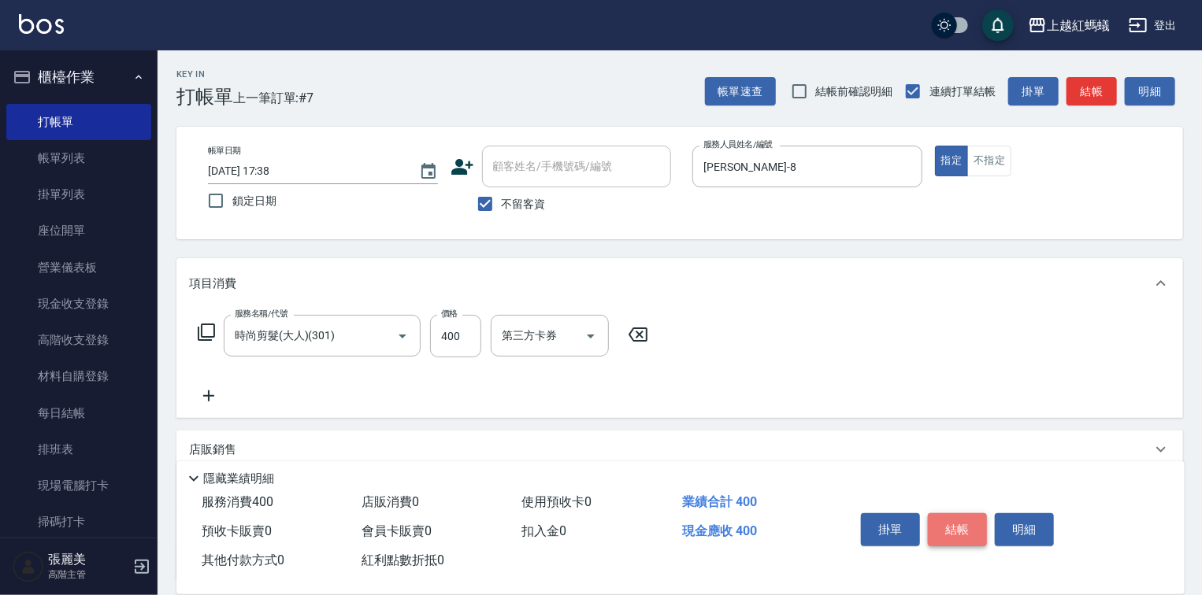
click at [952, 527] on button "結帳" at bounding box center [957, 530] width 59 height 33
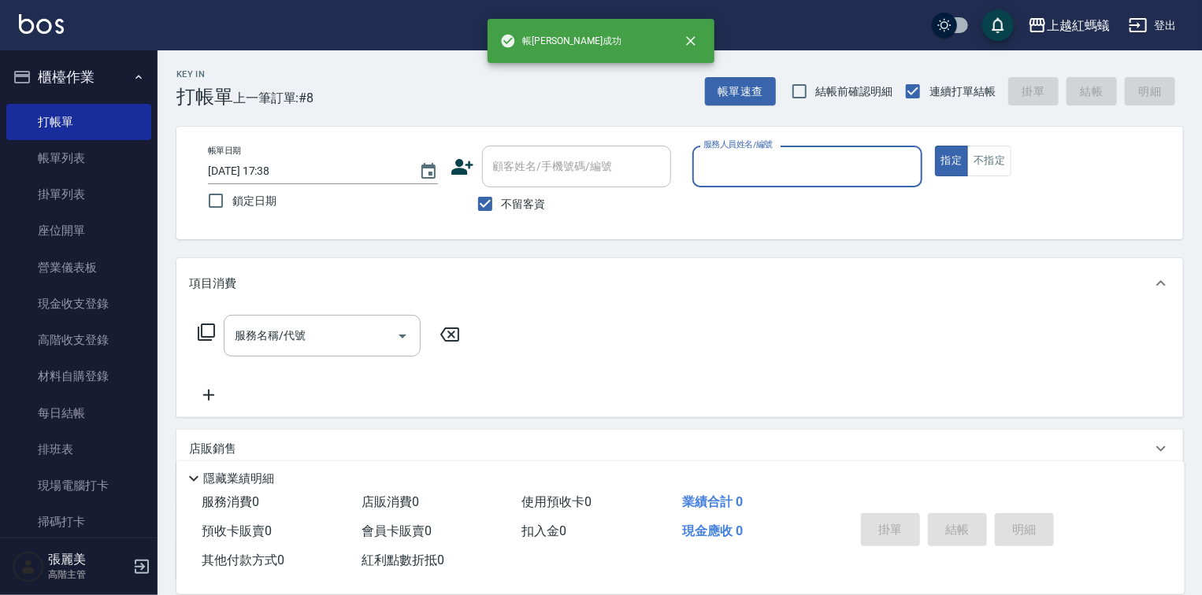
click at [738, 189] on p at bounding box center [807, 195] width 230 height 17
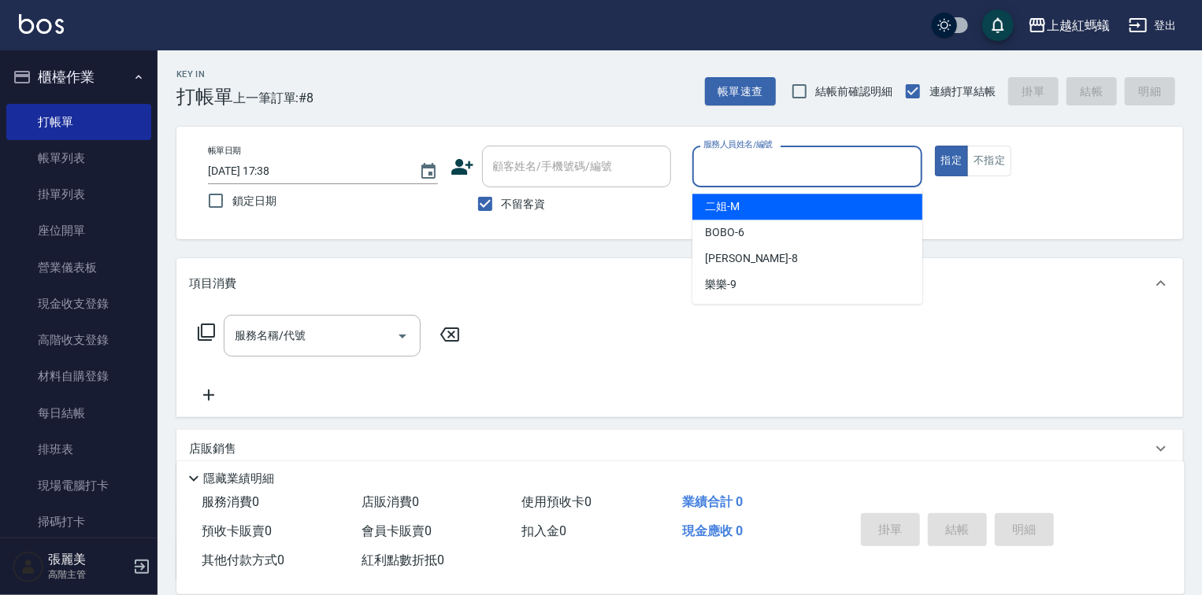
click at [736, 180] on input "服務人員姓名/編號" at bounding box center [807, 167] width 216 height 28
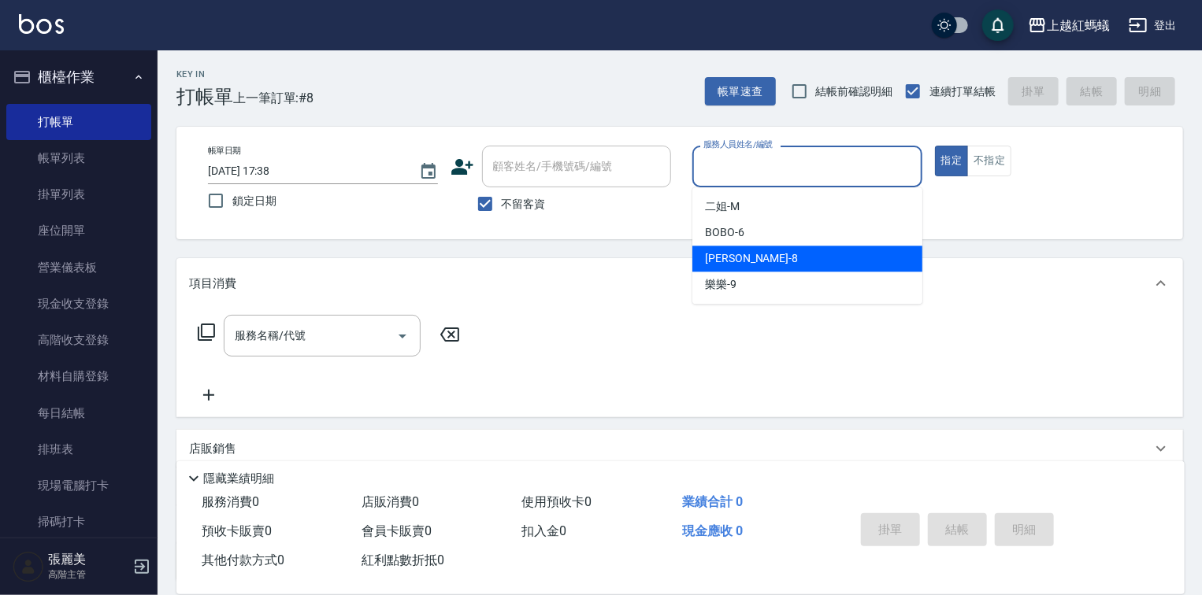
click at [747, 255] on div "[PERSON_NAME] -8" at bounding box center [807, 259] width 230 height 26
type input "[PERSON_NAME]-8"
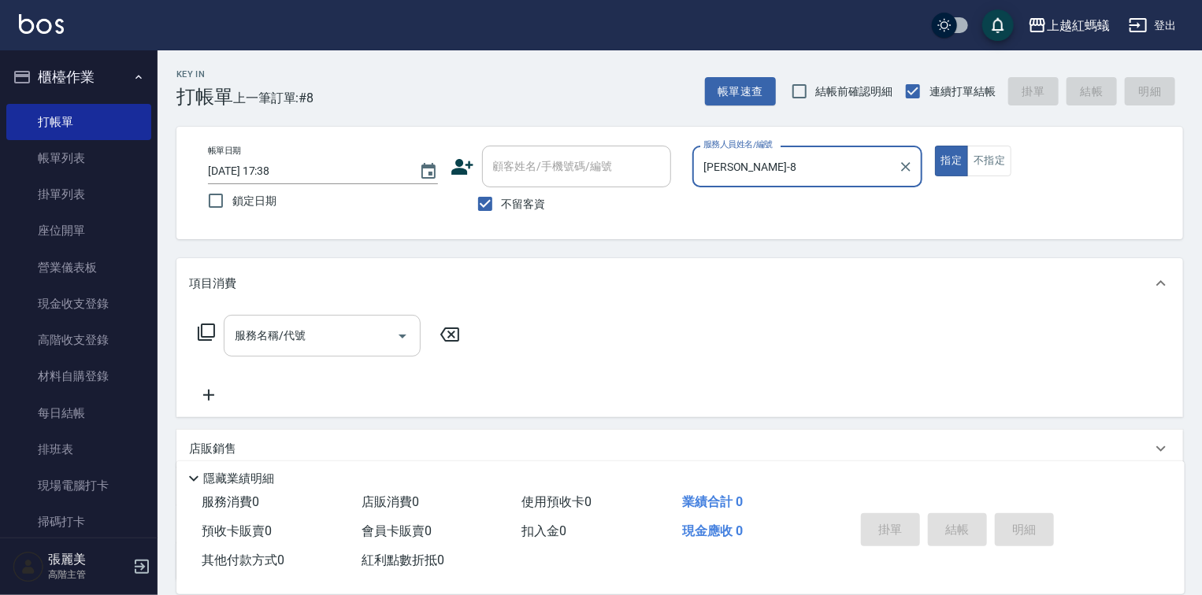
click at [336, 343] on input "服務名稱/代號" at bounding box center [310, 336] width 159 height 28
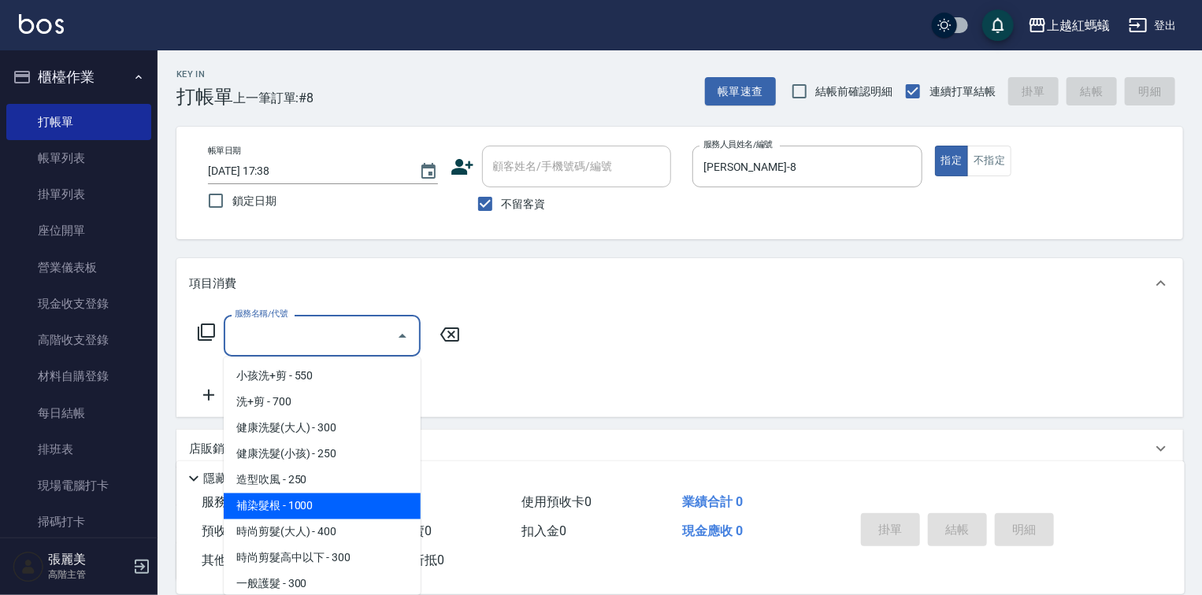
click at [297, 510] on span "補染髮根 - 1000" at bounding box center [322, 507] width 197 height 26
type input "補染髮根(204)"
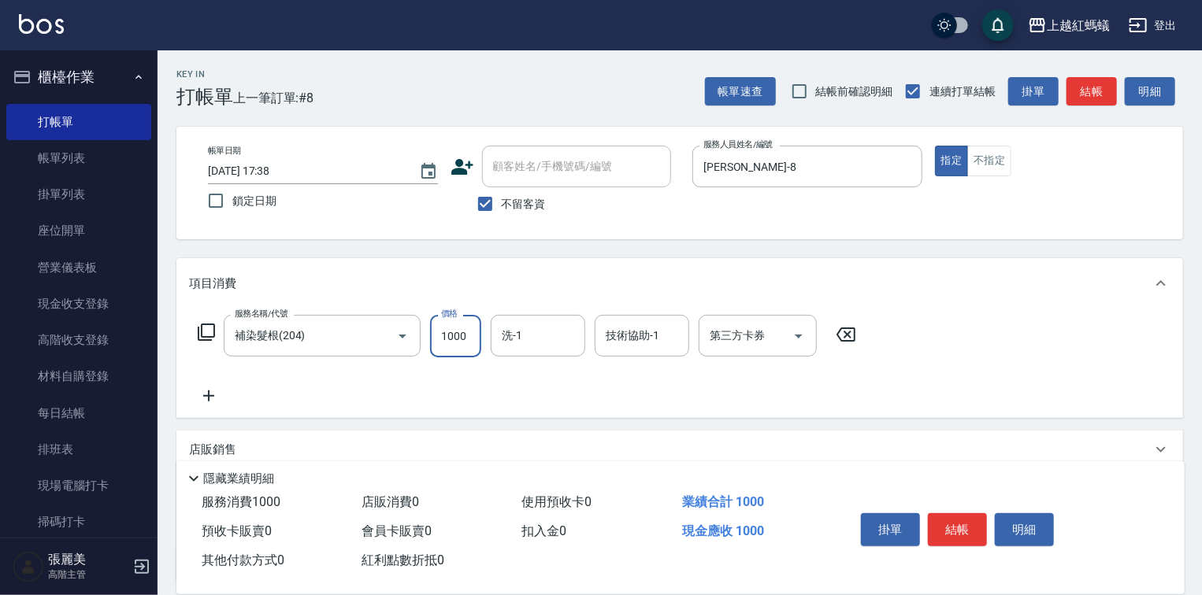
click at [466, 332] on input "1000" at bounding box center [455, 336] width 51 height 43
type input "1400"
click at [996, 514] on button "明細" at bounding box center [1024, 530] width 59 height 33
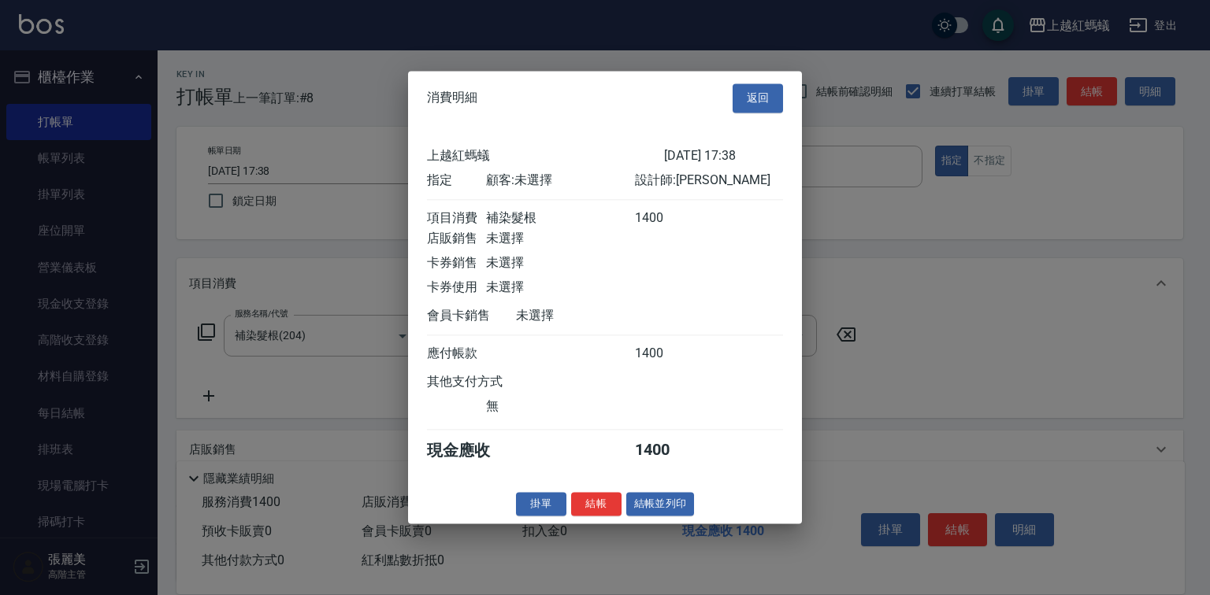
click at [949, 532] on div at bounding box center [605, 297] width 1210 height 595
click at [602, 515] on button "結帳" at bounding box center [596, 504] width 50 height 24
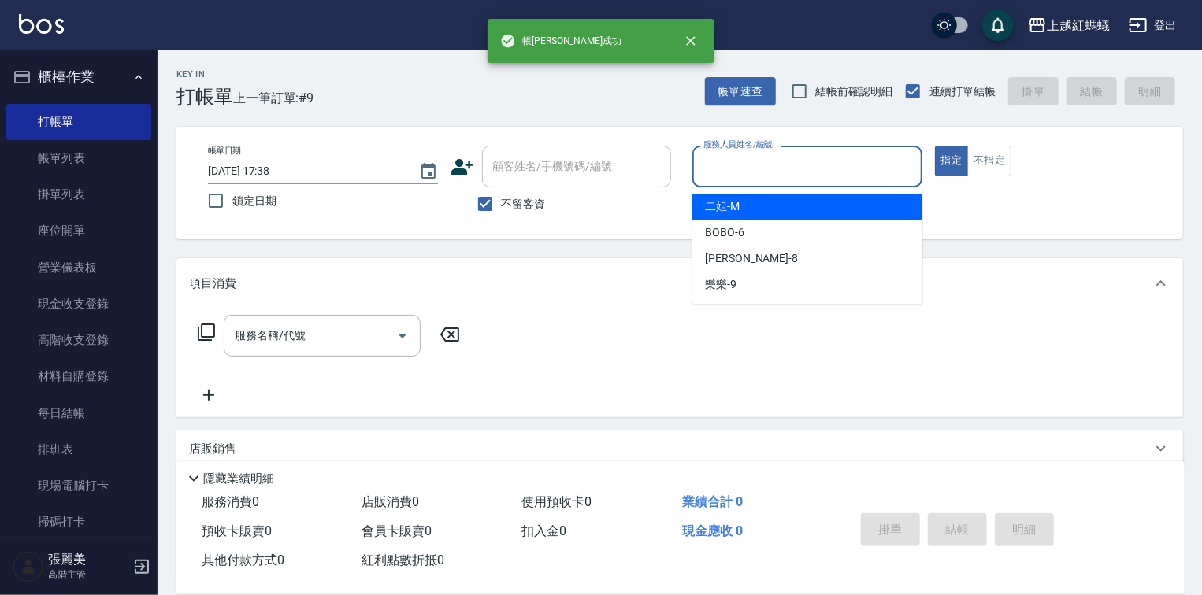
click at [747, 170] on input "服務人員姓名/編號" at bounding box center [807, 167] width 216 height 28
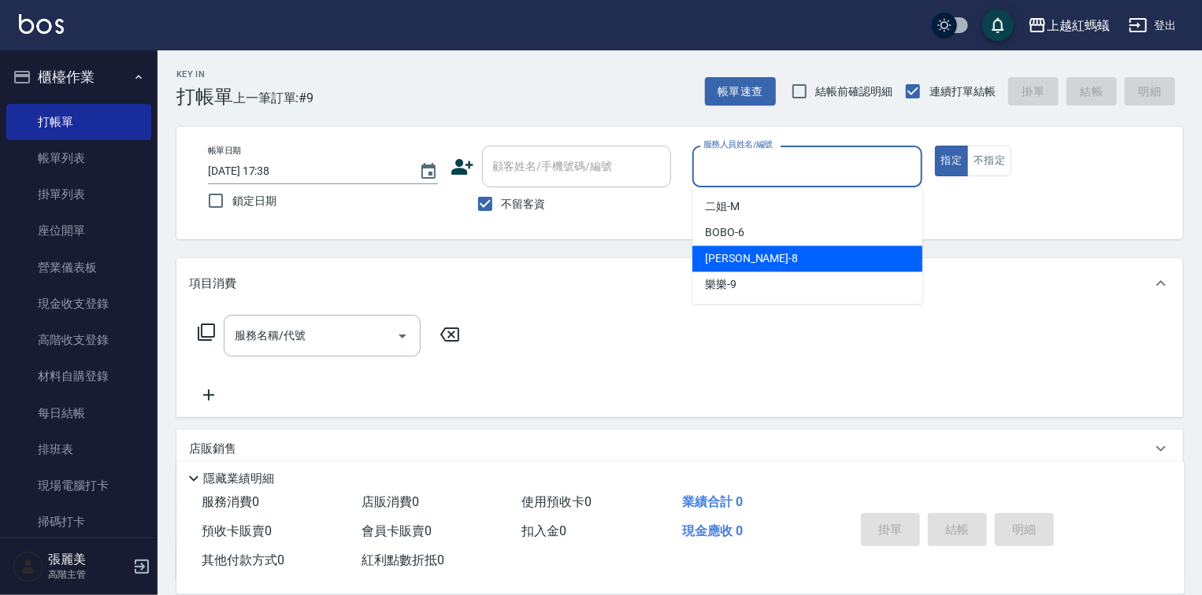
click at [744, 250] on div "[PERSON_NAME] -8" at bounding box center [807, 259] width 230 height 26
type input "[PERSON_NAME]-8"
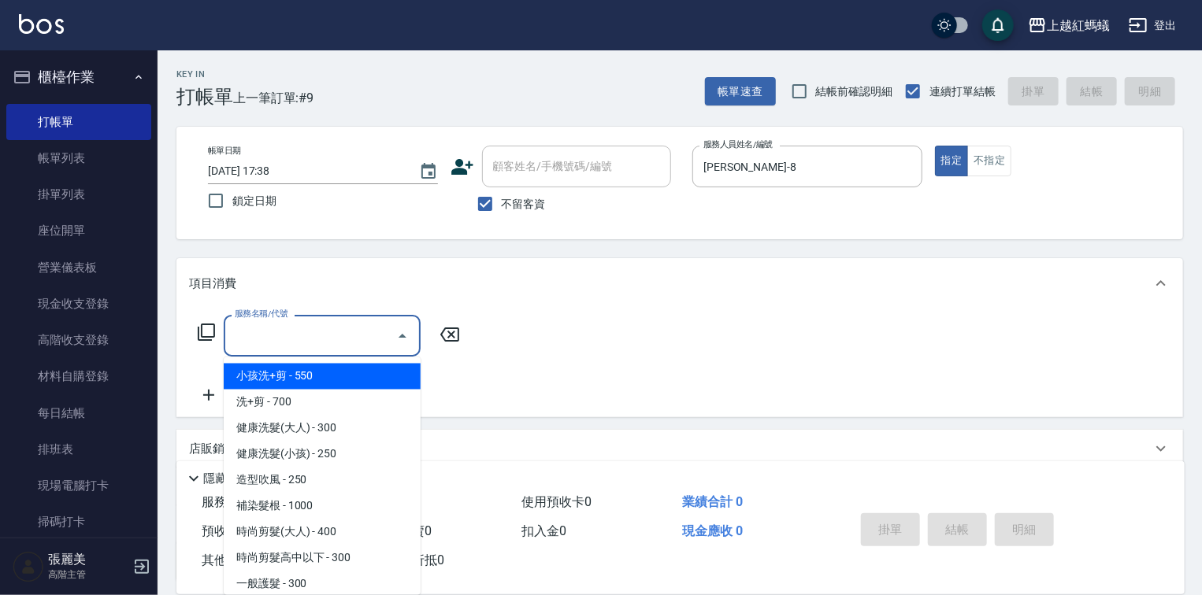
click at [355, 344] on input "服務名稱/代號" at bounding box center [310, 336] width 159 height 28
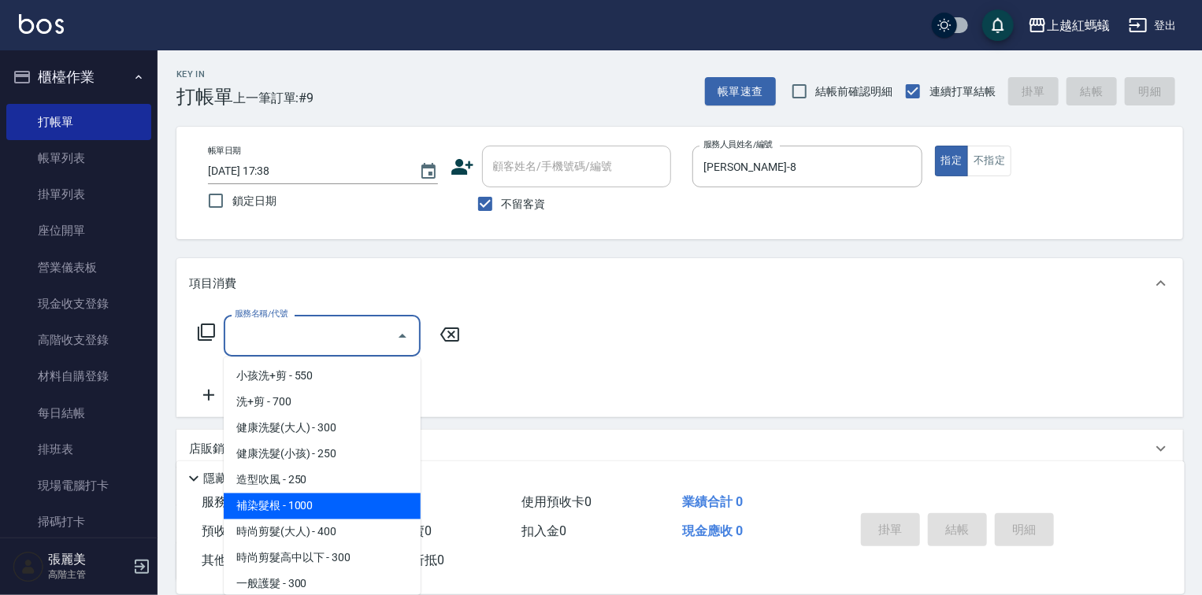
click at [361, 498] on span "補染髮根 - 1000" at bounding box center [322, 507] width 197 height 26
type input "補染髮根(204)"
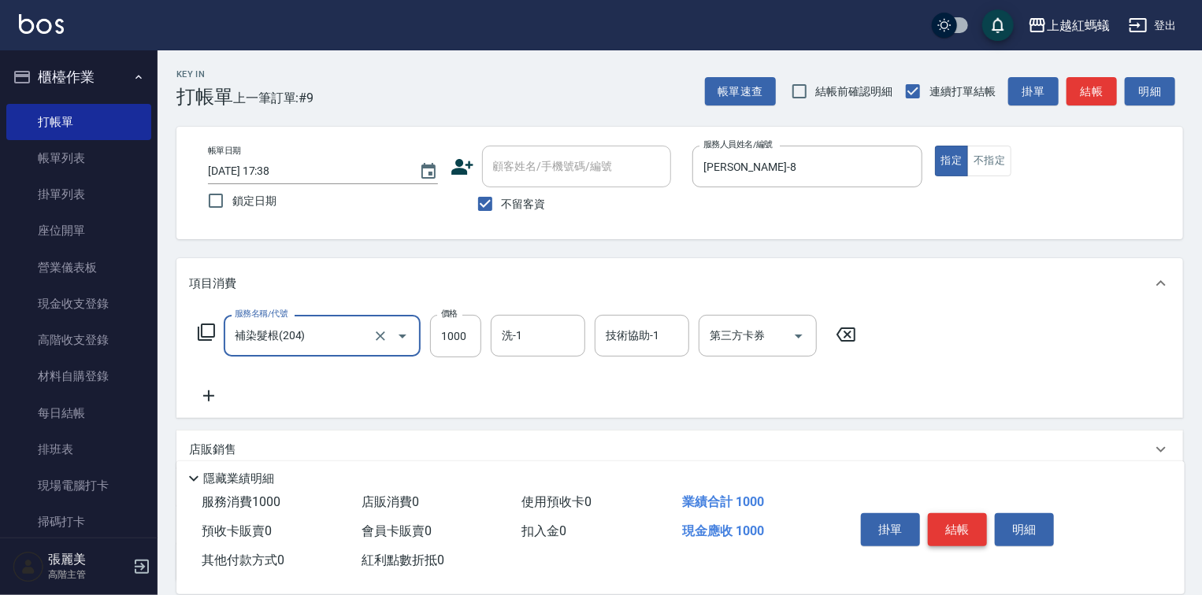
click at [948, 527] on button "結帳" at bounding box center [957, 530] width 59 height 33
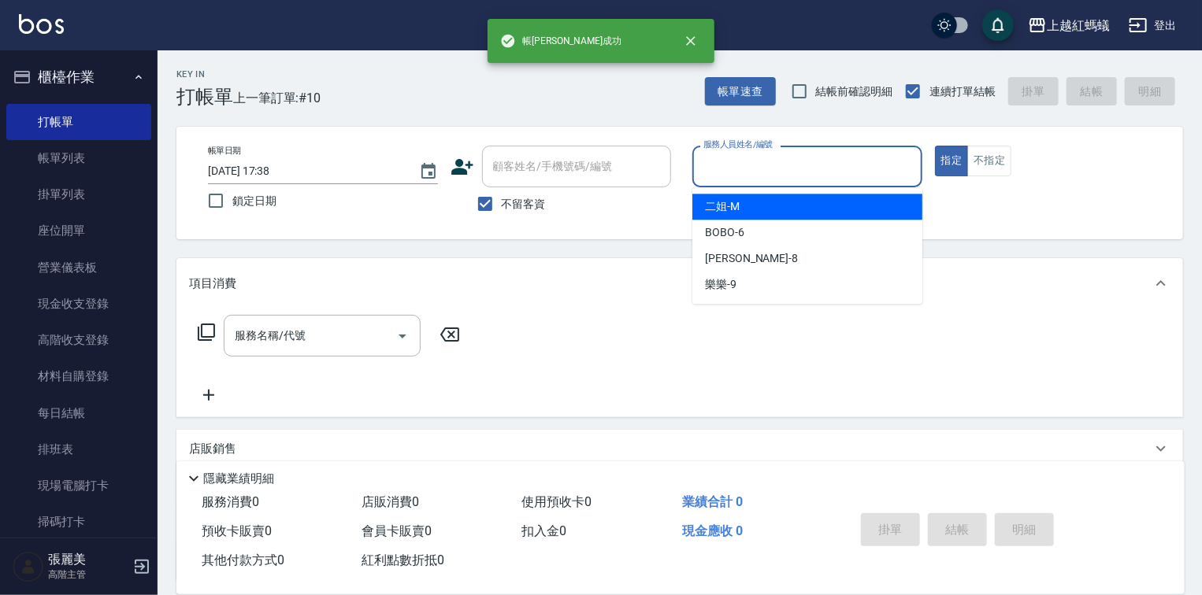
click at [792, 160] on input "服務人員姓名/編號" at bounding box center [807, 167] width 216 height 28
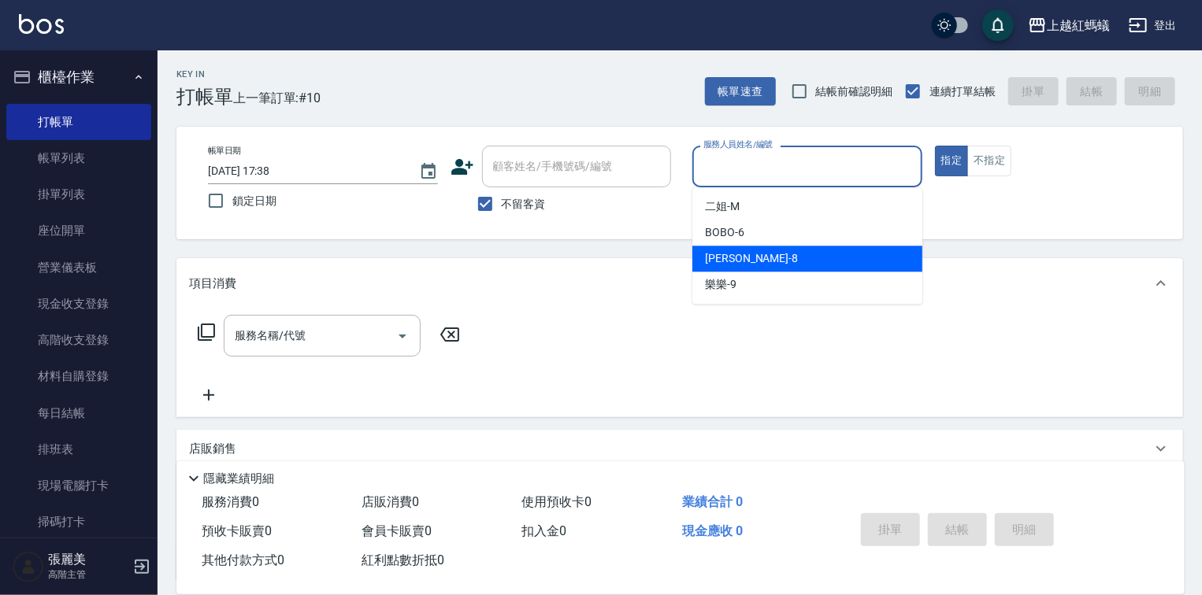
click at [773, 254] on div "[PERSON_NAME] -8" at bounding box center [807, 259] width 230 height 26
type input "[PERSON_NAME]-8"
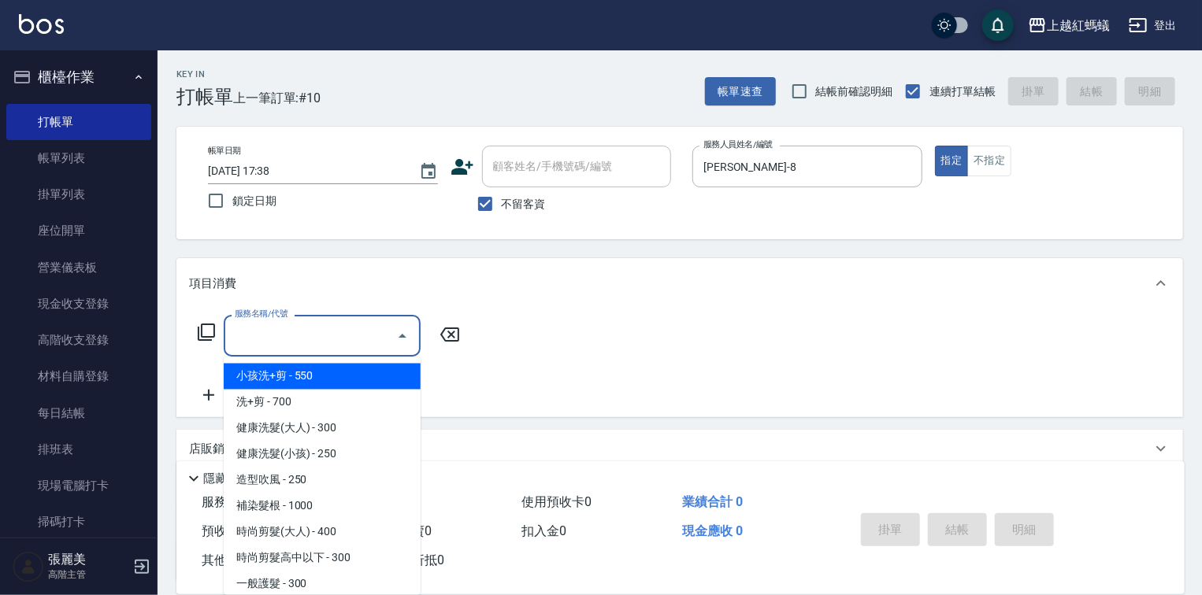
click at [376, 329] on input "服務名稱/代號" at bounding box center [310, 336] width 159 height 28
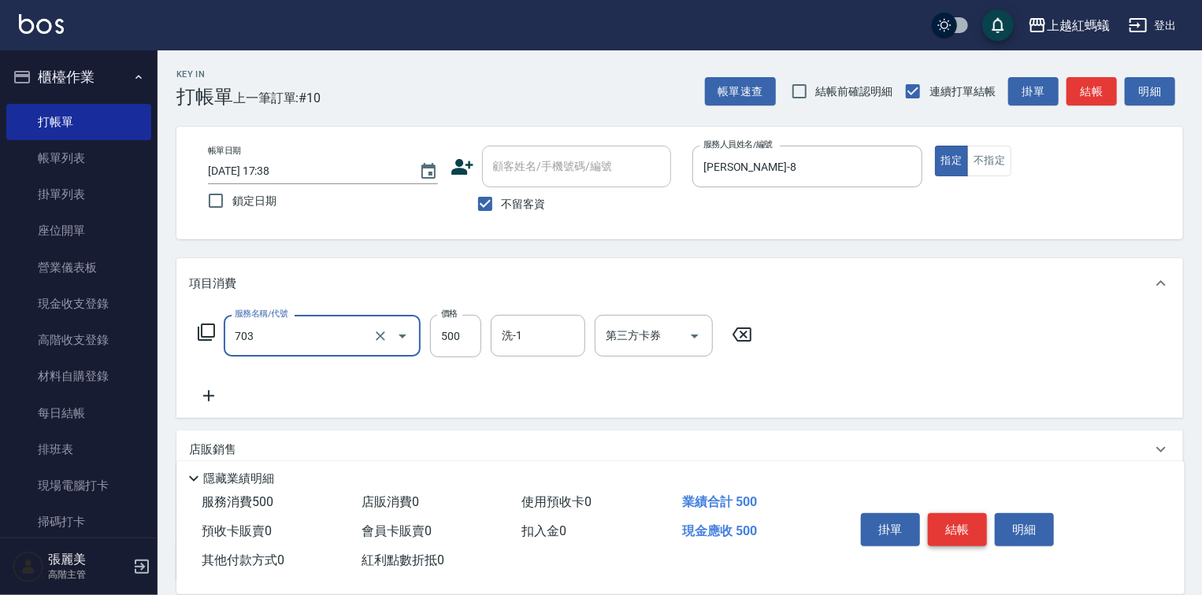
type input "[PERSON_NAME]兩段頭皮養護(703)"
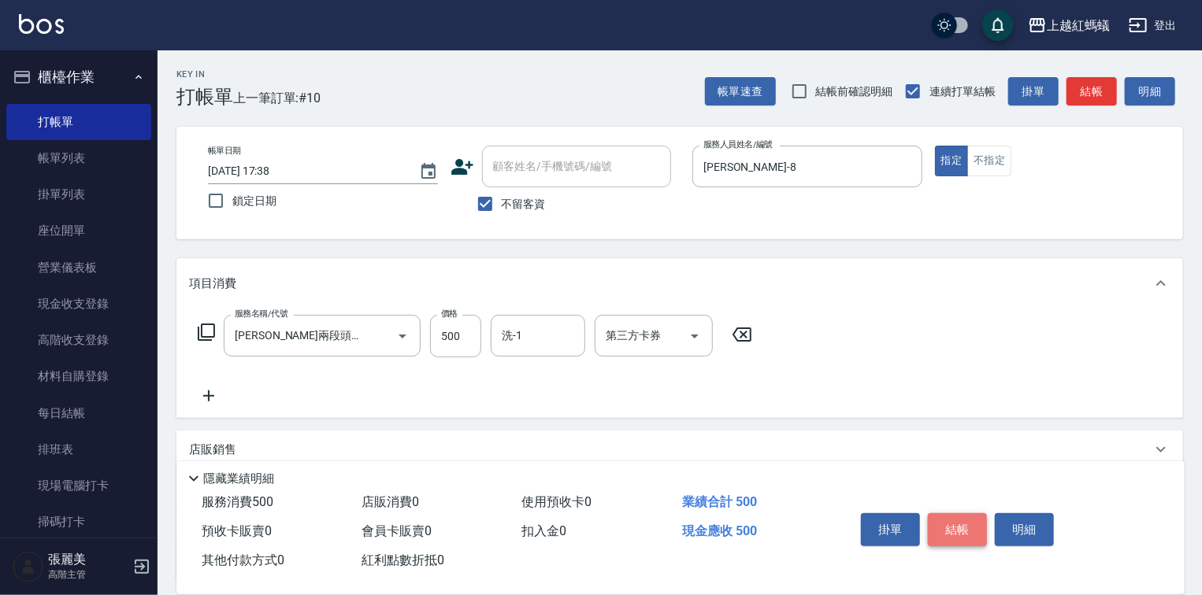
click at [975, 523] on button "結帳" at bounding box center [957, 530] width 59 height 33
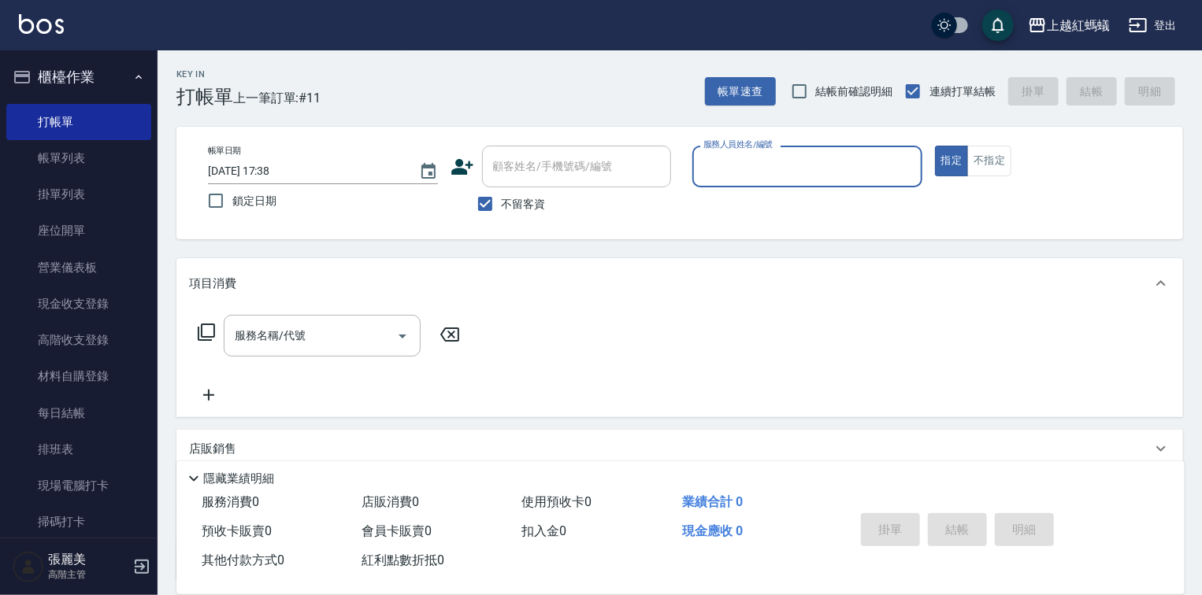
click at [782, 170] on input "服務人員姓名/編號" at bounding box center [807, 167] width 216 height 28
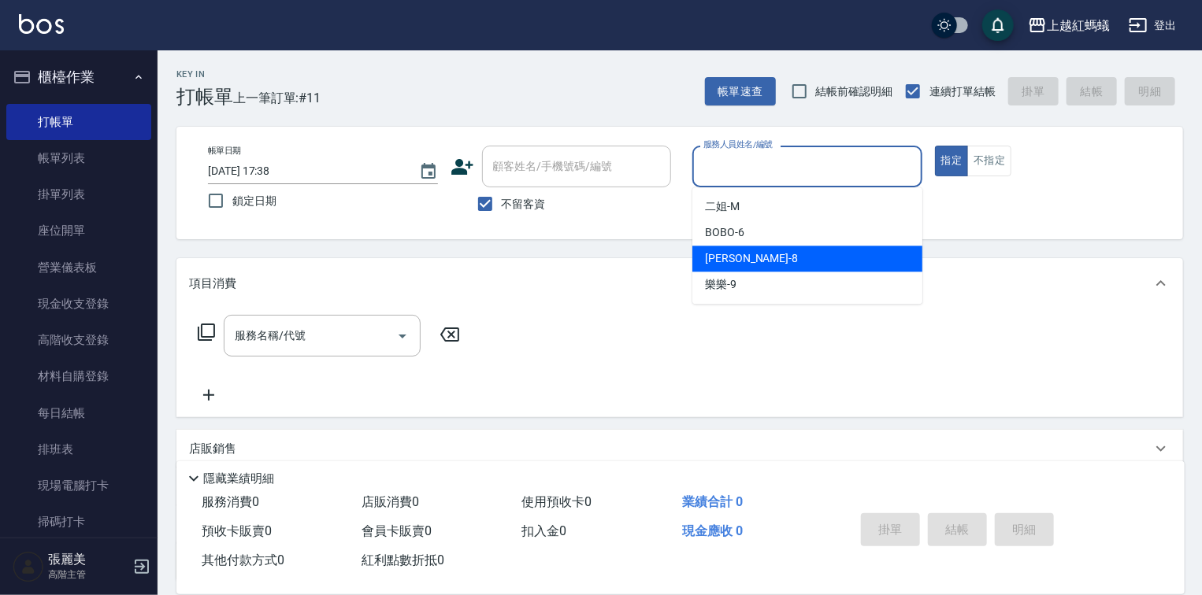
click at [779, 255] on div "[PERSON_NAME] -8" at bounding box center [807, 259] width 230 height 26
type input "[PERSON_NAME]-8"
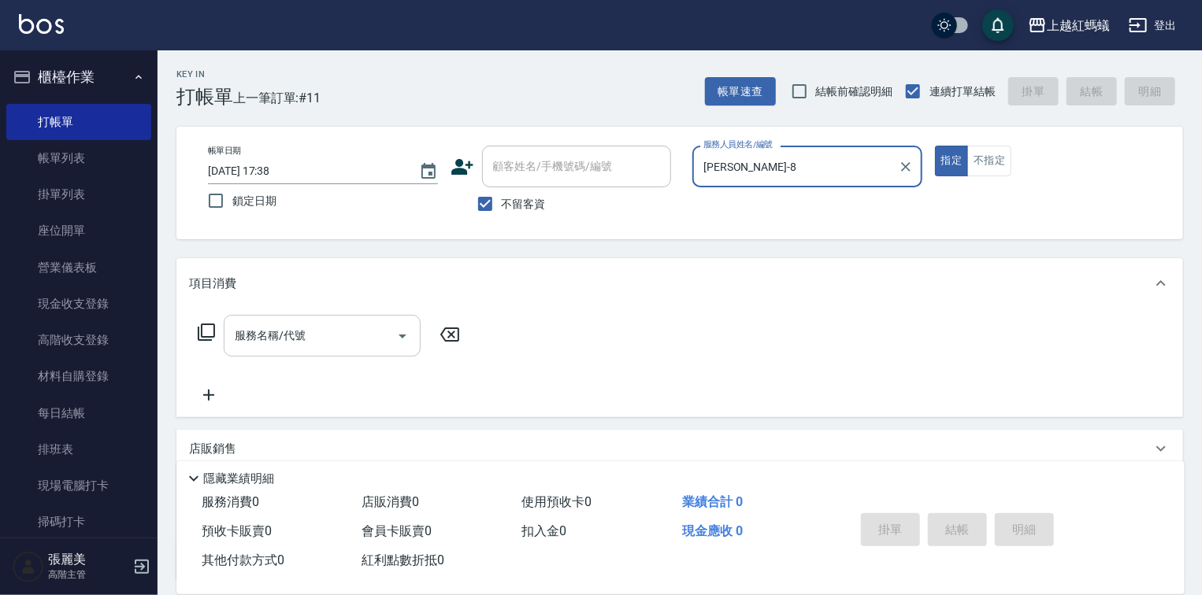
click at [393, 321] on div at bounding box center [402, 336] width 24 height 42
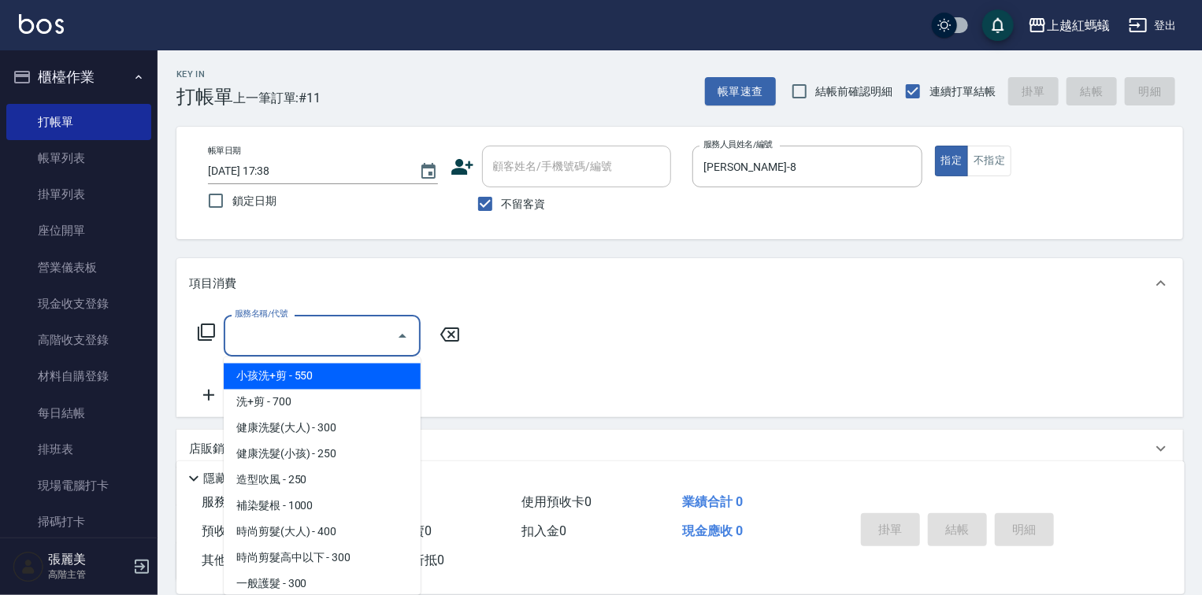
click at [371, 337] on input "服務名稱/代號" at bounding box center [310, 336] width 159 height 28
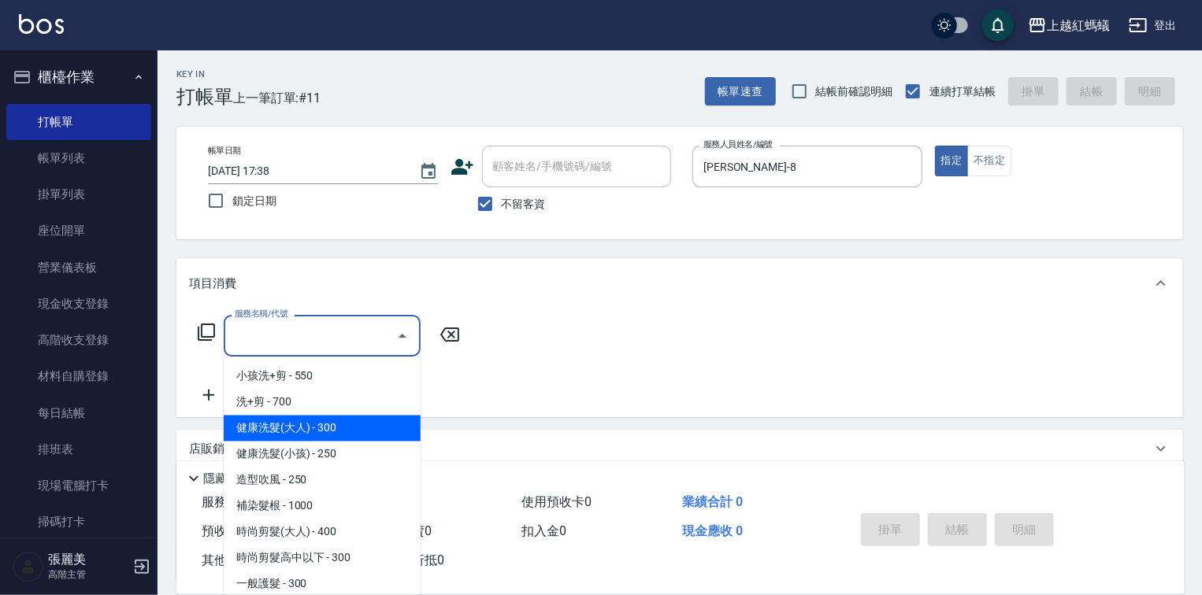
click at [358, 425] on span "健康洗髮(大人) - 300" at bounding box center [322, 429] width 197 height 26
type input "健康洗髮(大人)(201)"
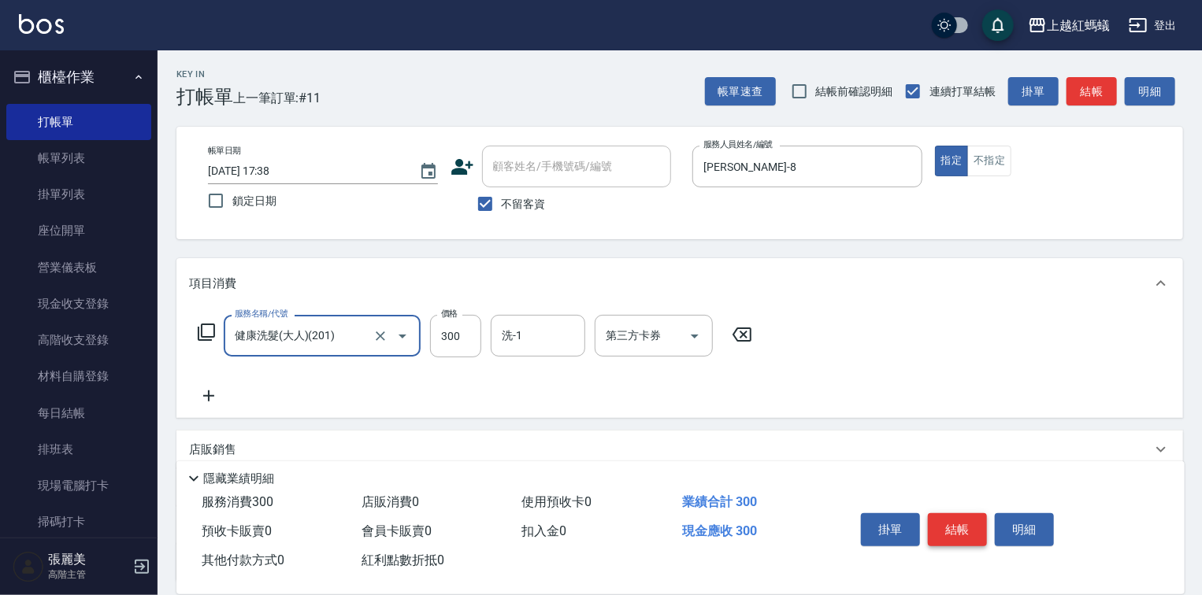
click at [945, 523] on button "結帳" at bounding box center [957, 530] width 59 height 33
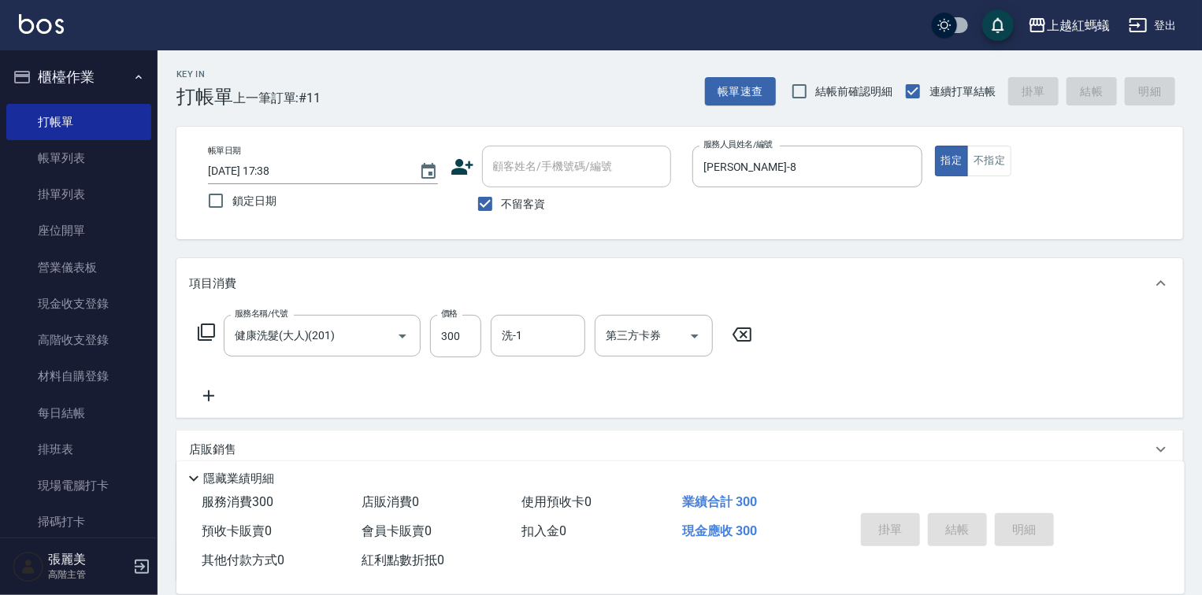
type input "[DATE] 17:39"
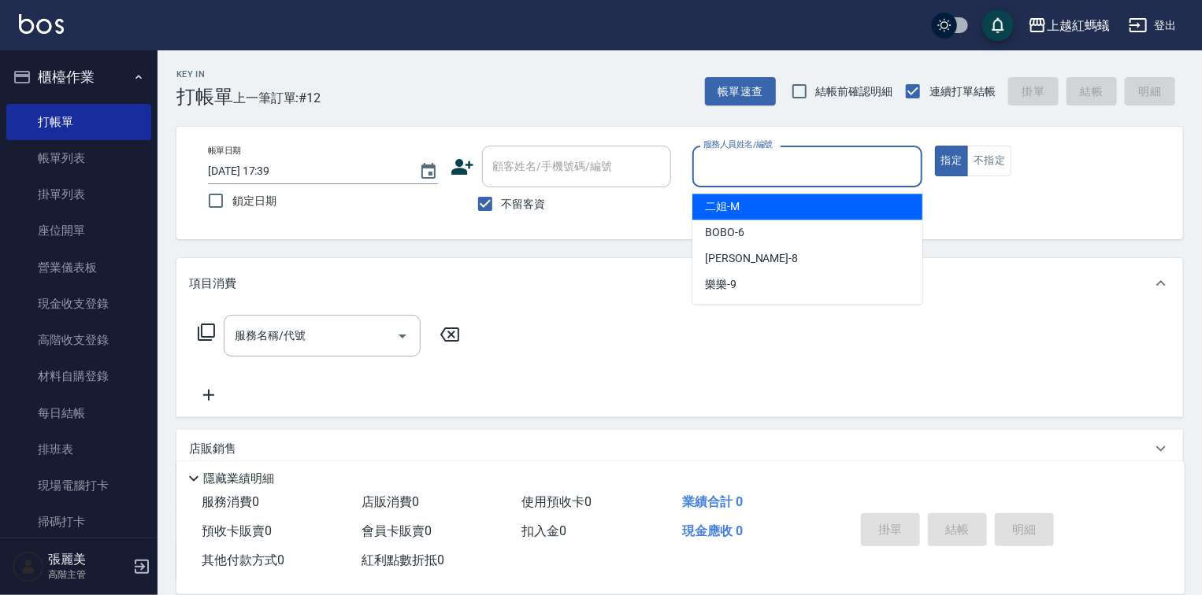
click at [752, 176] on input "服務人員姓名/編號" at bounding box center [807, 167] width 216 height 28
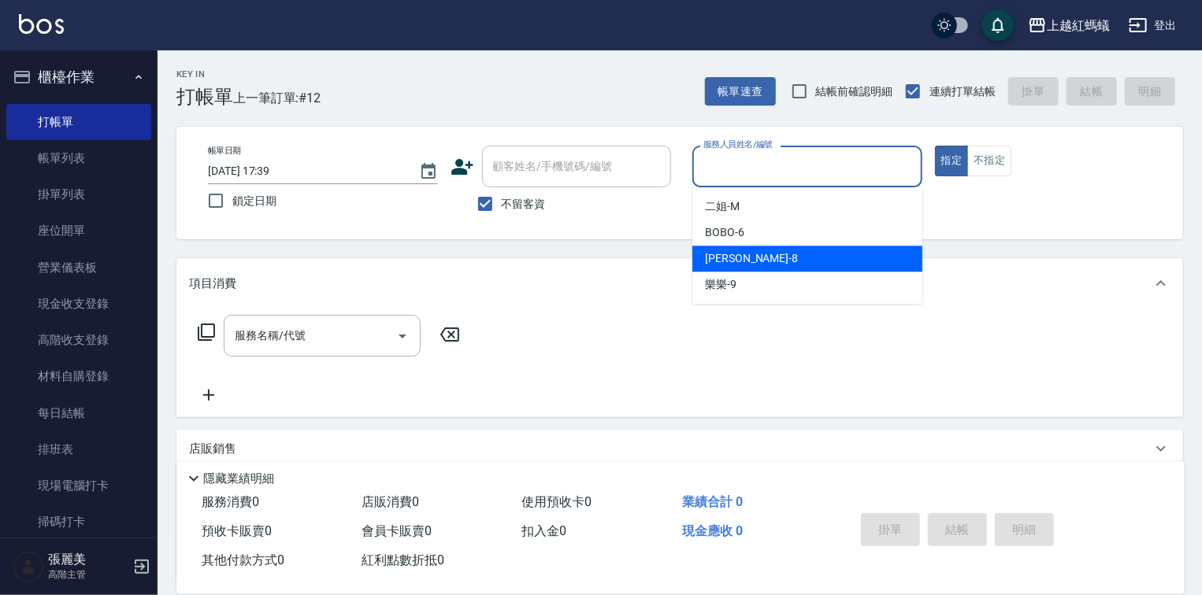
click at [753, 256] on div "[PERSON_NAME] -8" at bounding box center [807, 259] width 230 height 26
type input "[PERSON_NAME]-8"
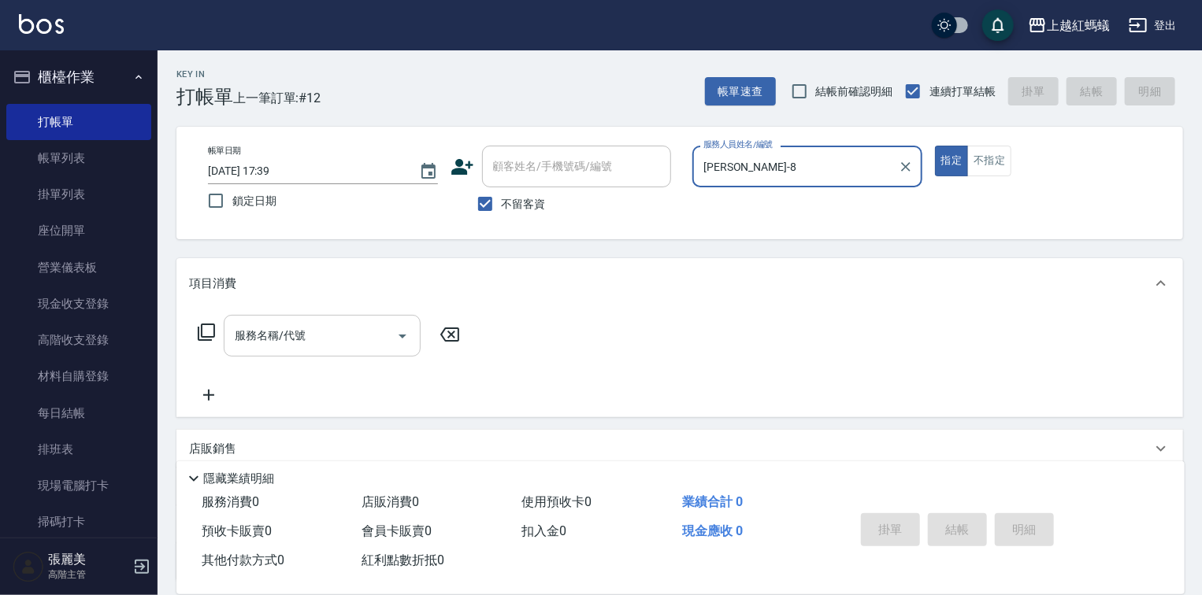
click at [324, 325] on input "服務名稱/代號" at bounding box center [310, 336] width 159 height 28
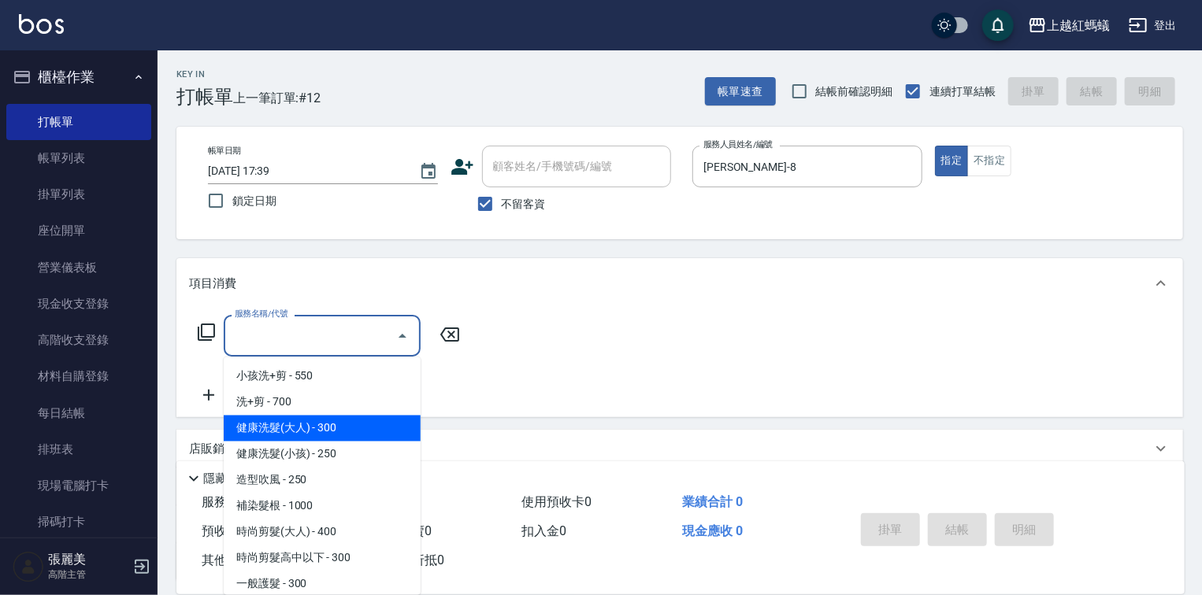
click at [399, 422] on span "健康洗髮(大人) - 300" at bounding box center [322, 429] width 197 height 26
type input "健康洗髮(大人)(201)"
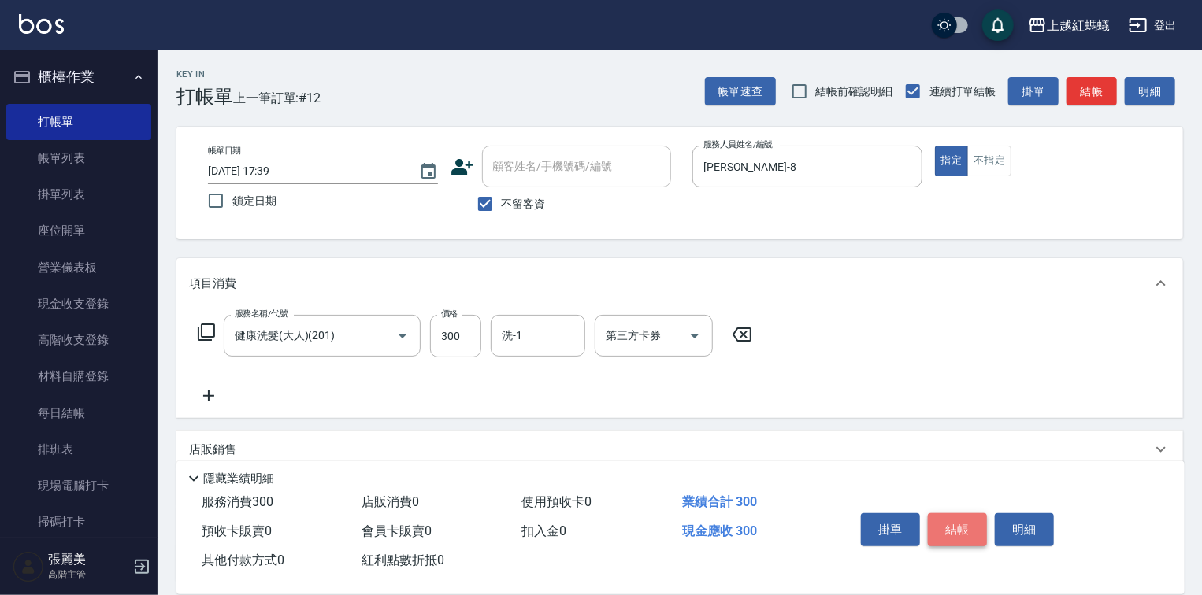
click at [953, 528] on button "結帳" at bounding box center [957, 530] width 59 height 33
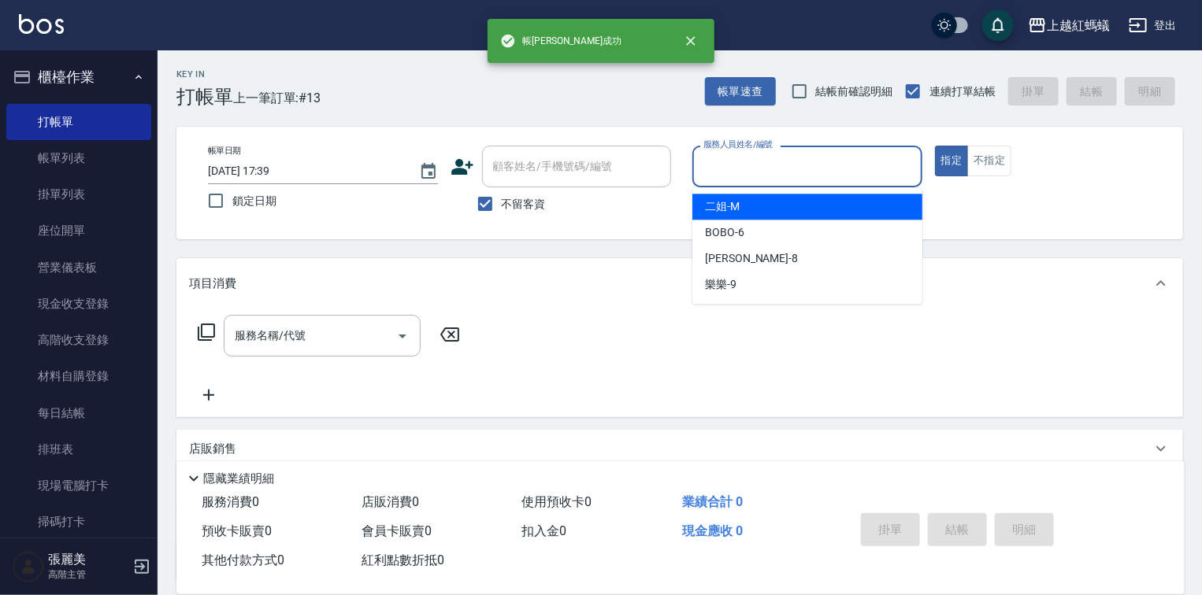
click at [751, 154] on input "服務人員姓名/編號" at bounding box center [807, 167] width 216 height 28
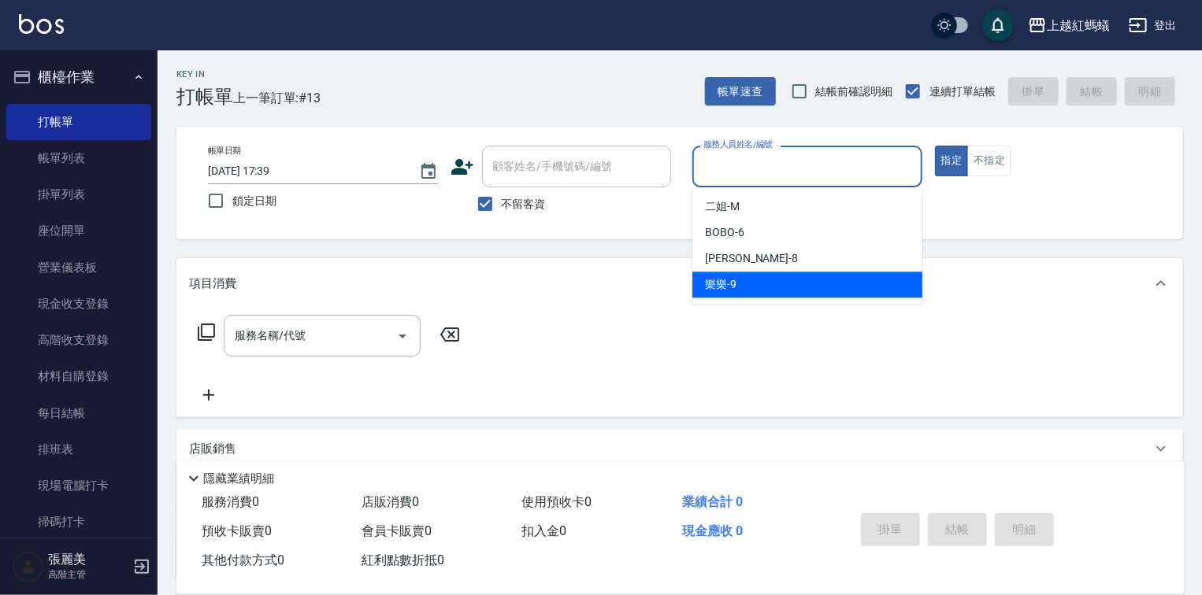
click at [786, 272] on div "樂樂 -9" at bounding box center [807, 285] width 230 height 26
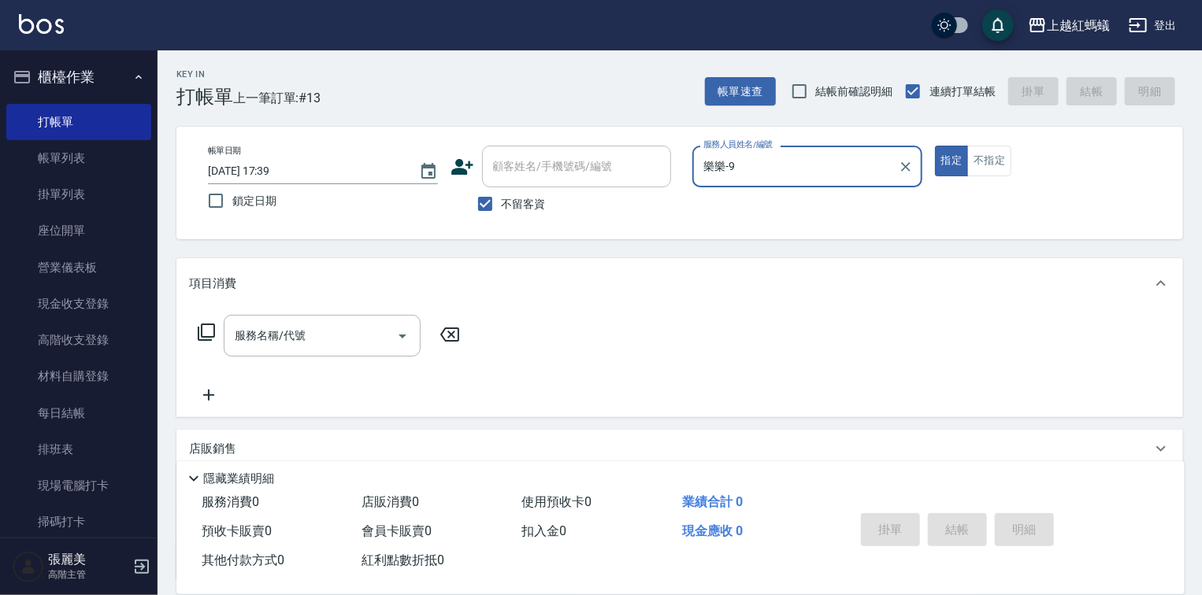
click at [754, 169] on input "樂樂-9" at bounding box center [795, 167] width 192 height 28
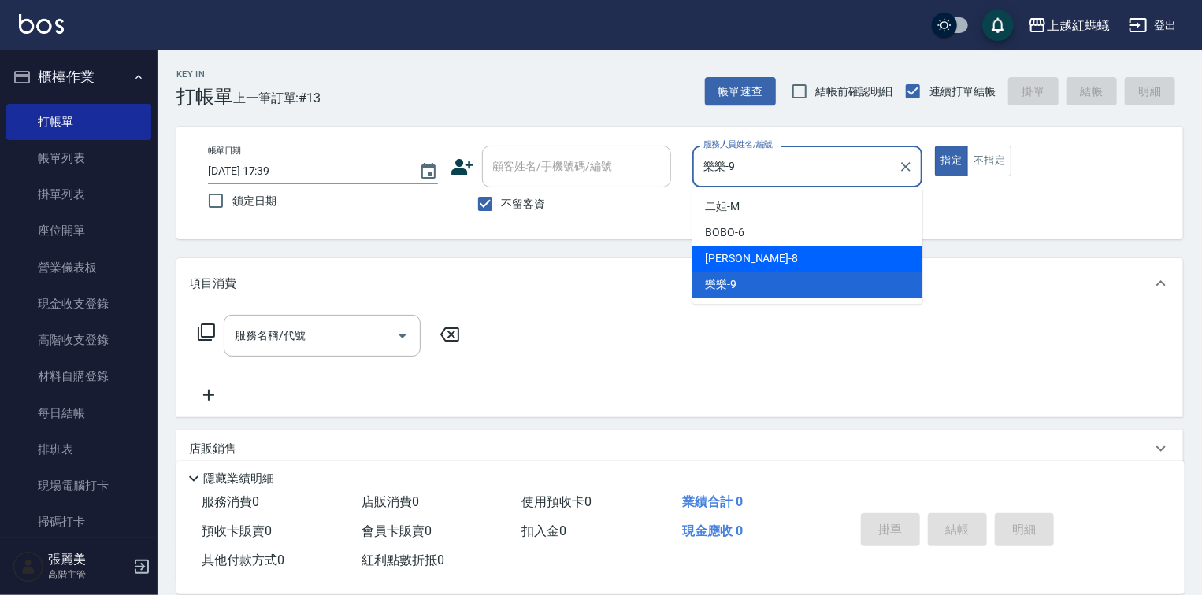
click at [756, 261] on div "[PERSON_NAME] -8" at bounding box center [807, 259] width 230 height 26
type input "[PERSON_NAME]-8"
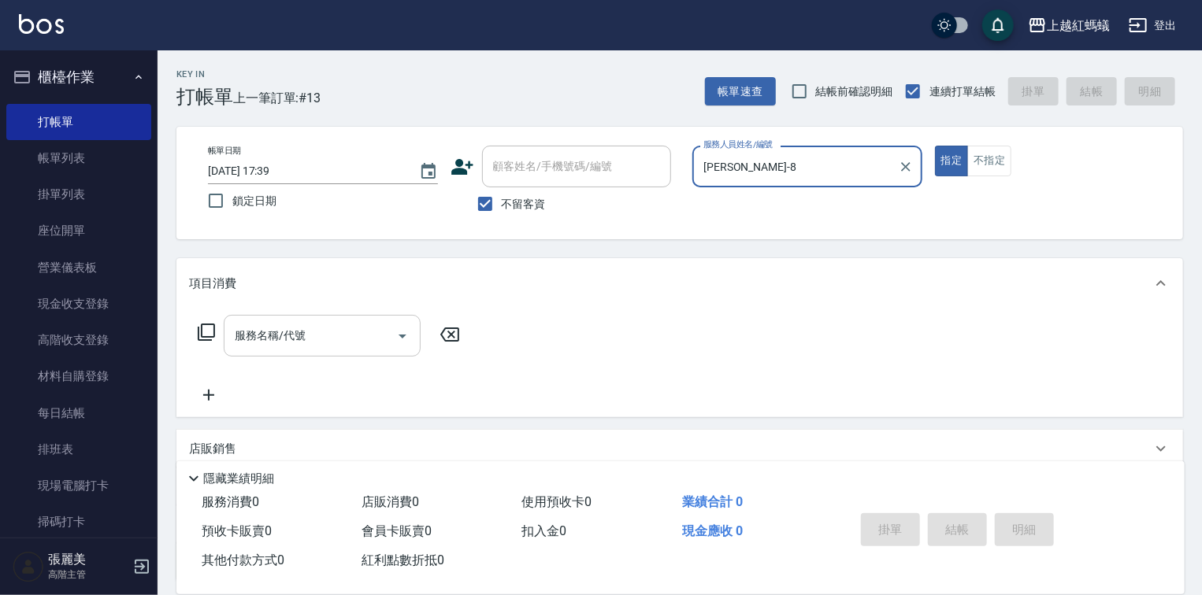
click at [349, 338] on input "服務名稱/代號" at bounding box center [310, 336] width 159 height 28
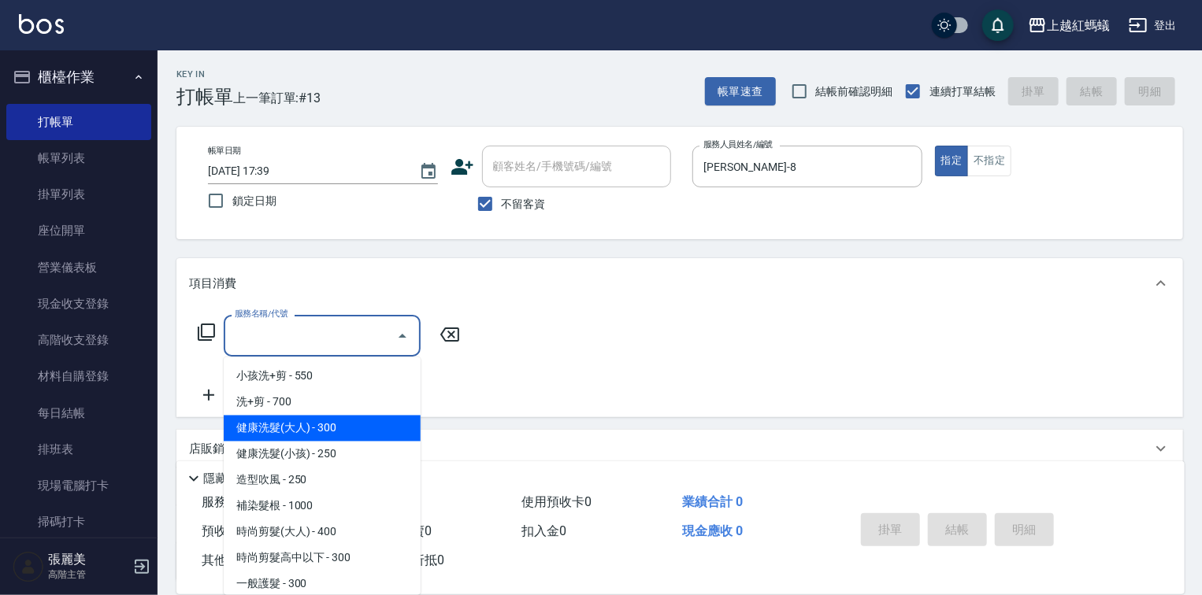
click at [376, 420] on span "健康洗髮(大人) - 300" at bounding box center [322, 429] width 197 height 26
type input "健康洗髮(大人)(201)"
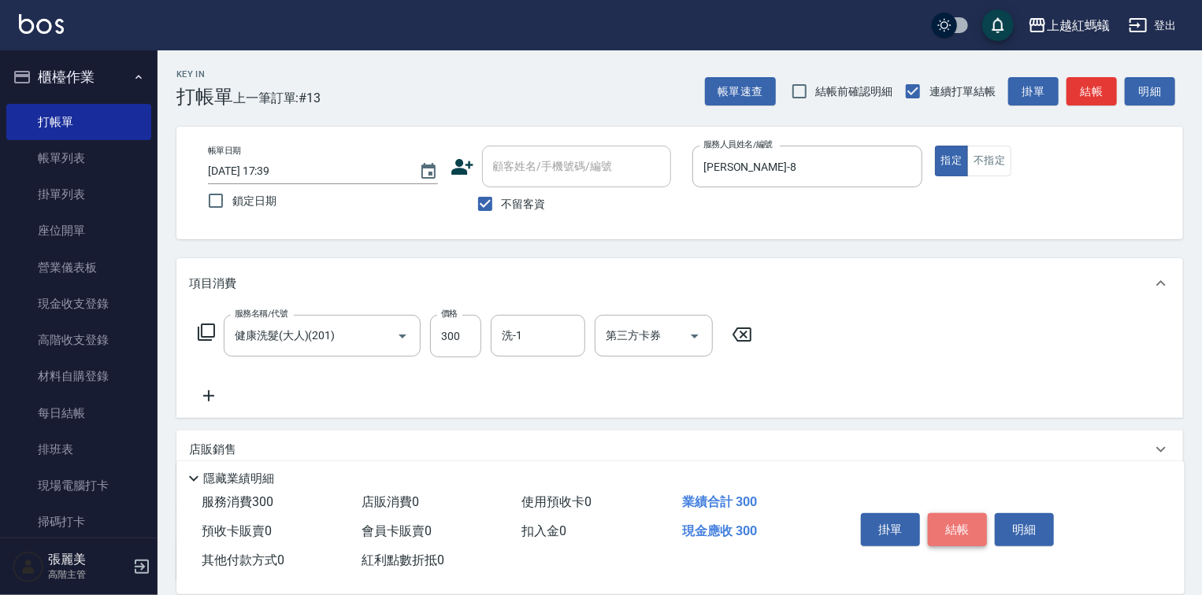
click at [980, 519] on button "結帳" at bounding box center [957, 530] width 59 height 33
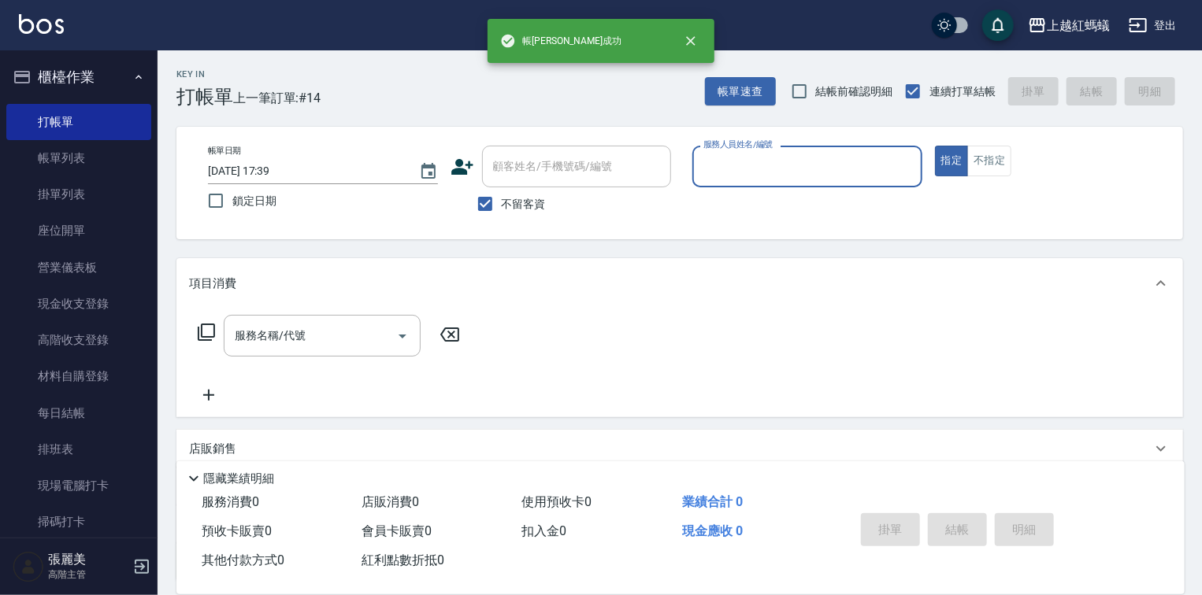
click at [800, 169] on input "服務人員姓名/編號" at bounding box center [807, 167] width 216 height 28
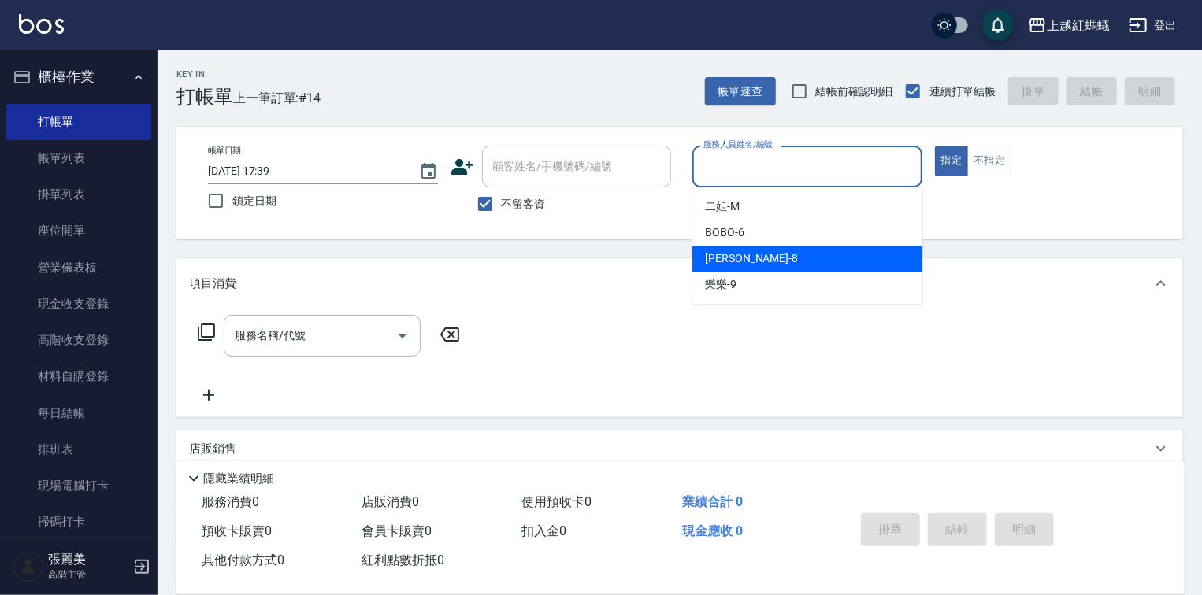
click at [750, 266] on div "[PERSON_NAME] -8" at bounding box center [807, 259] width 230 height 26
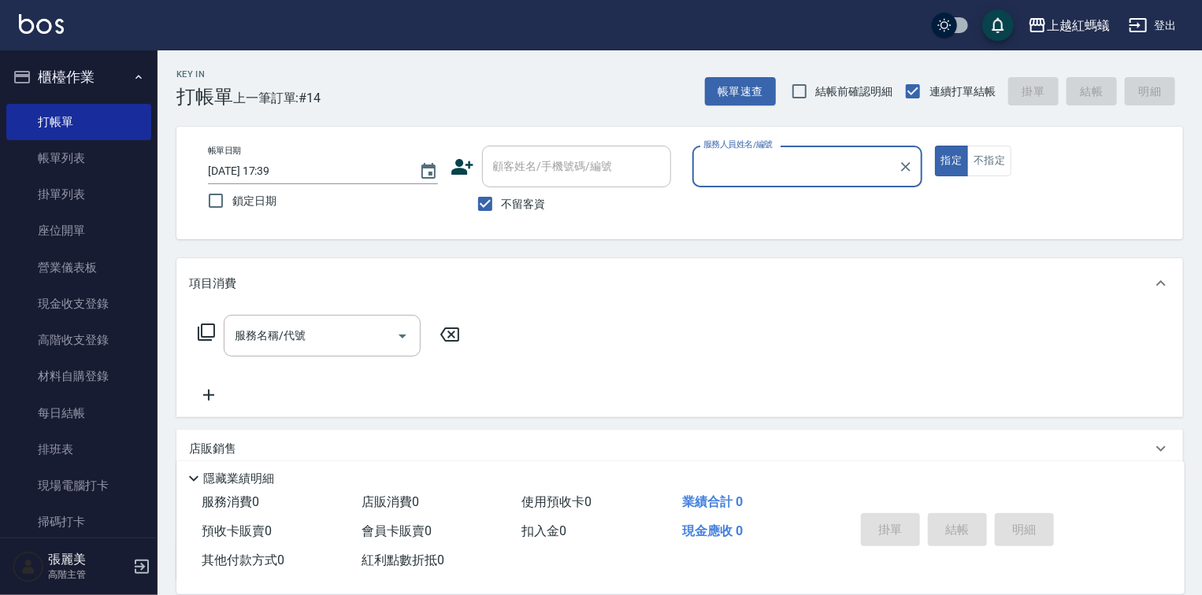
type input "[PERSON_NAME]-8"
click at [387, 322] on input "服務名稱/代號" at bounding box center [310, 336] width 159 height 28
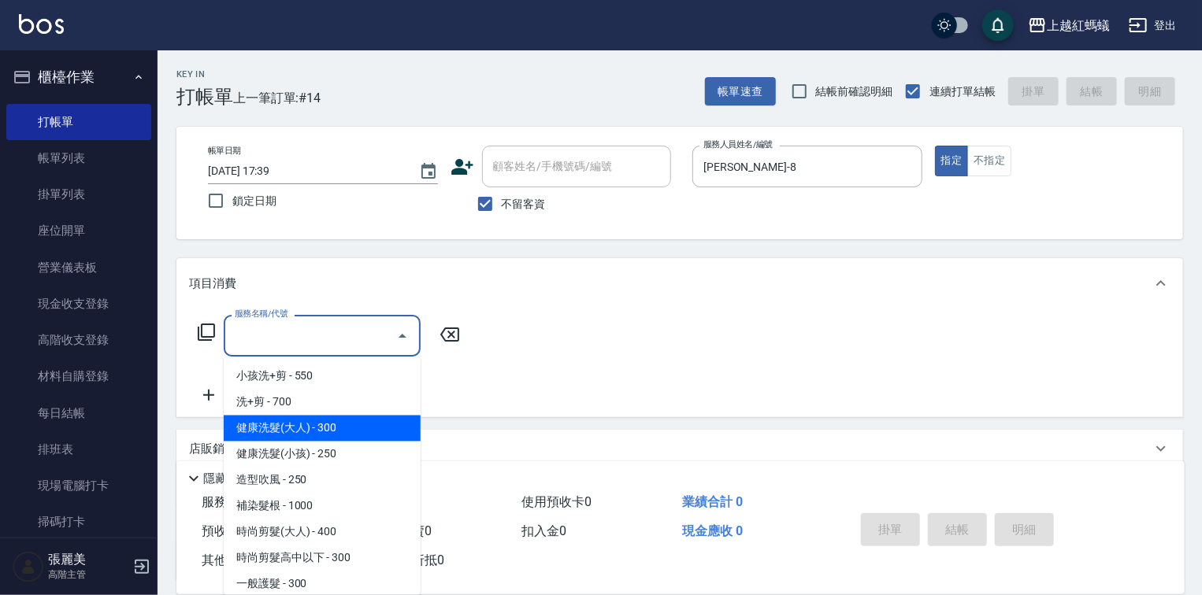
click at [391, 421] on span "健康洗髮(大人) - 300" at bounding box center [322, 429] width 197 height 26
type input "健康洗髮(大人)(201)"
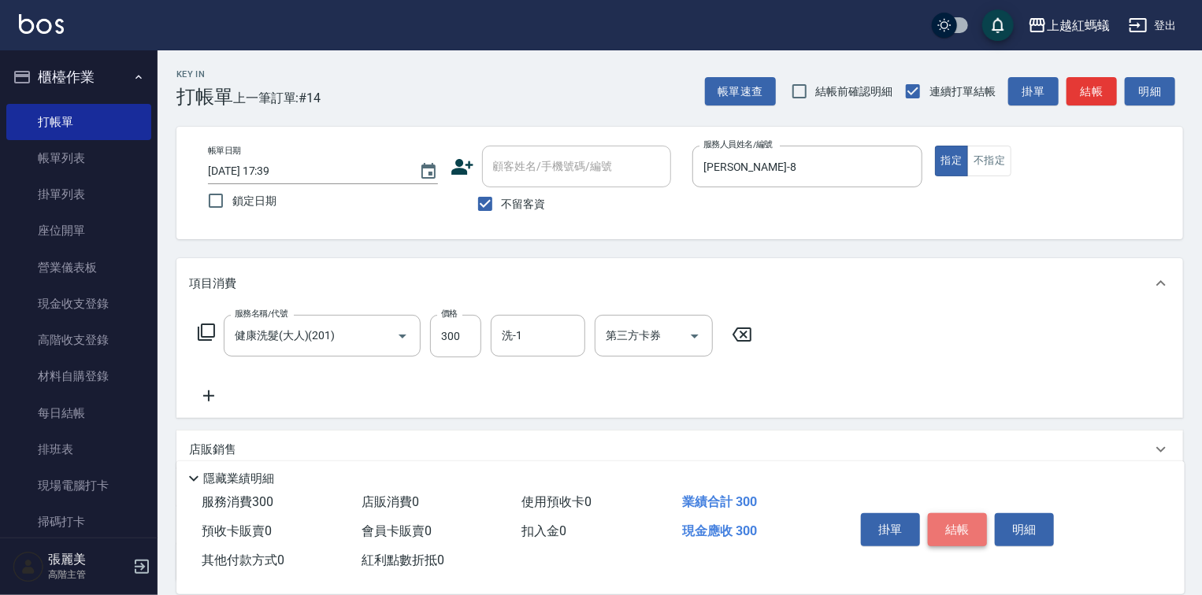
click at [964, 521] on button "結帳" at bounding box center [957, 530] width 59 height 33
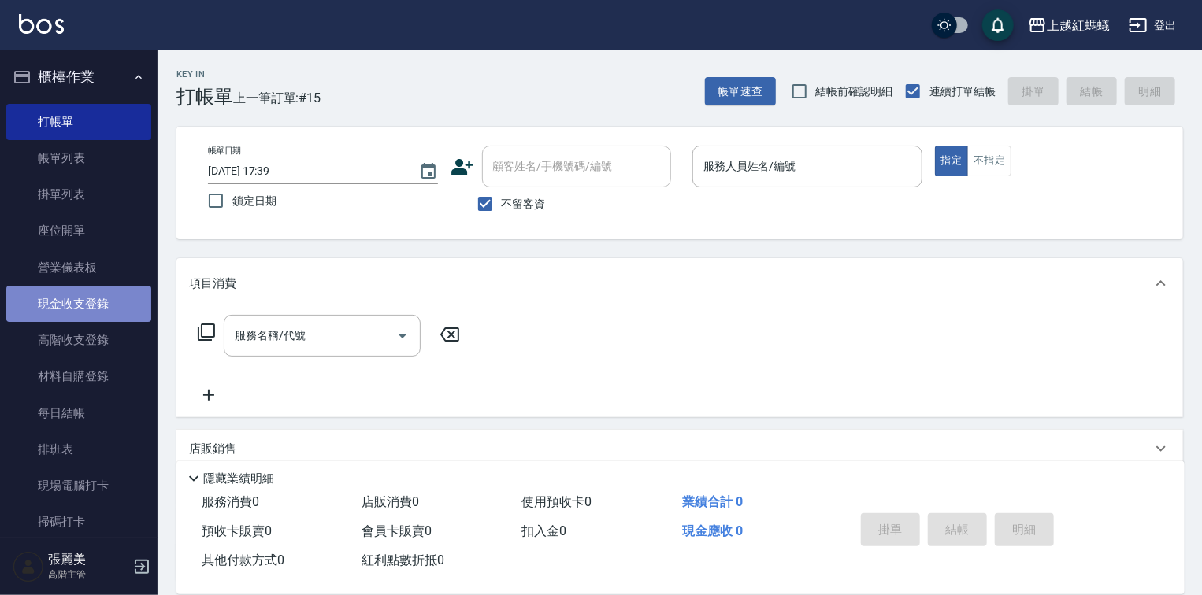
click at [90, 303] on link "現金收支登錄" at bounding box center [78, 304] width 145 height 36
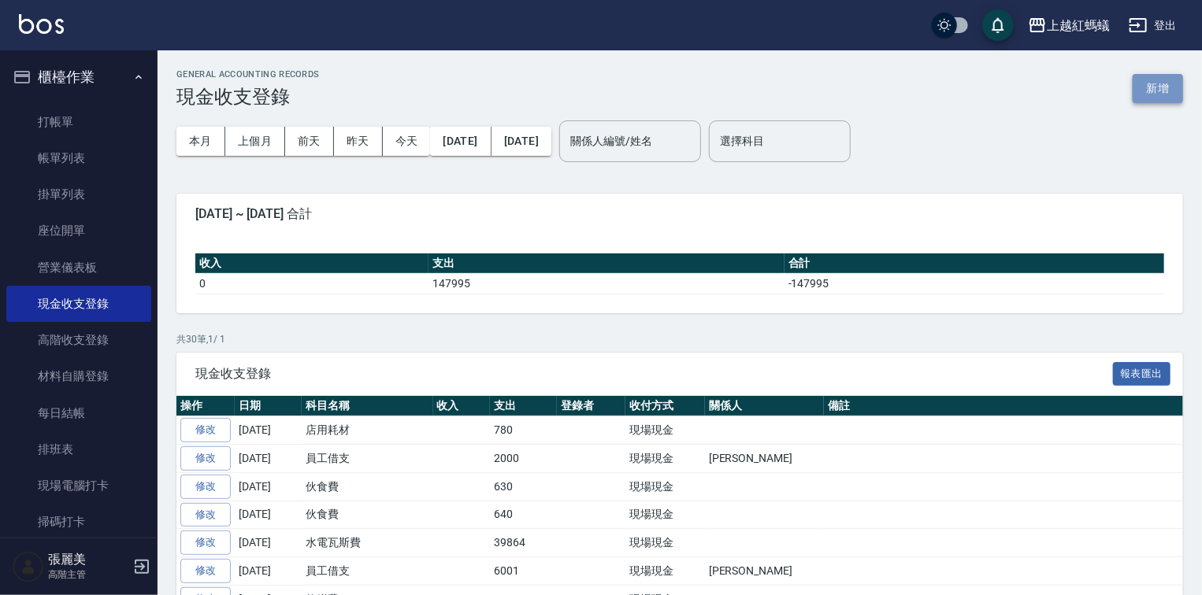
click at [1150, 87] on button "新增" at bounding box center [1158, 88] width 50 height 29
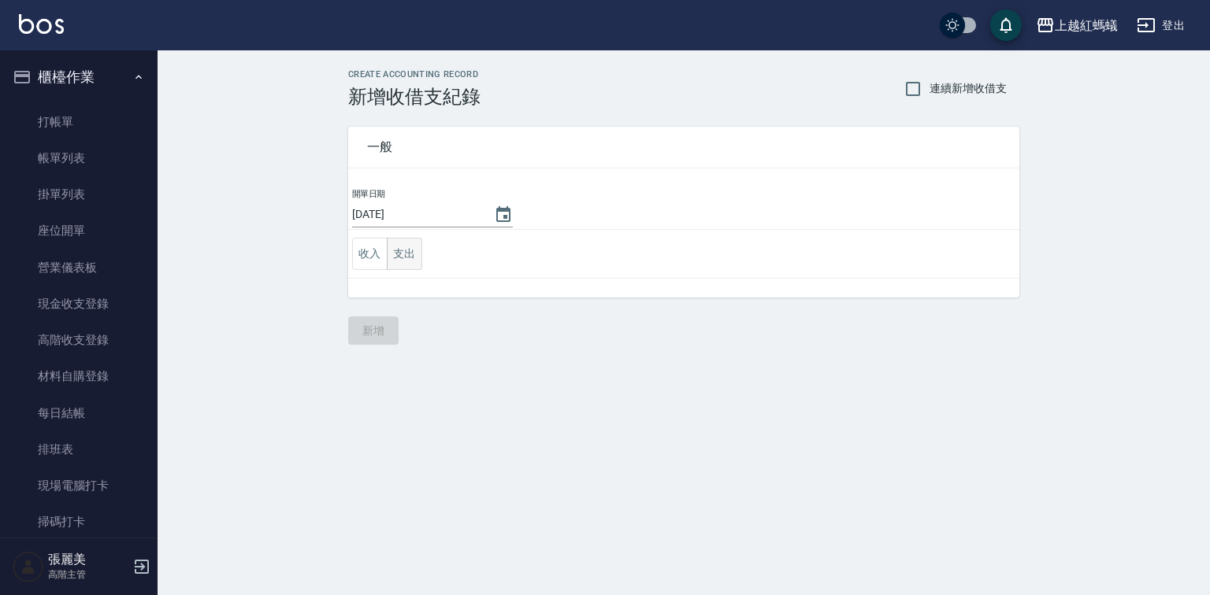
click at [415, 258] on button "支出" at bounding box center [404, 254] width 35 height 32
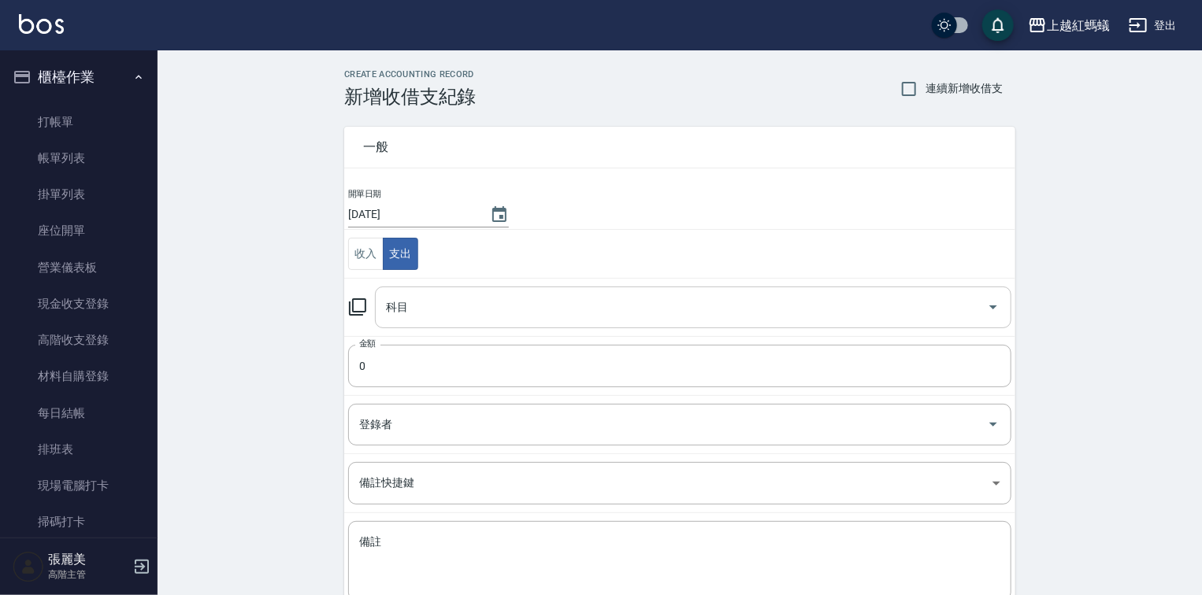
click at [432, 310] on input "科目" at bounding box center [681, 308] width 599 height 28
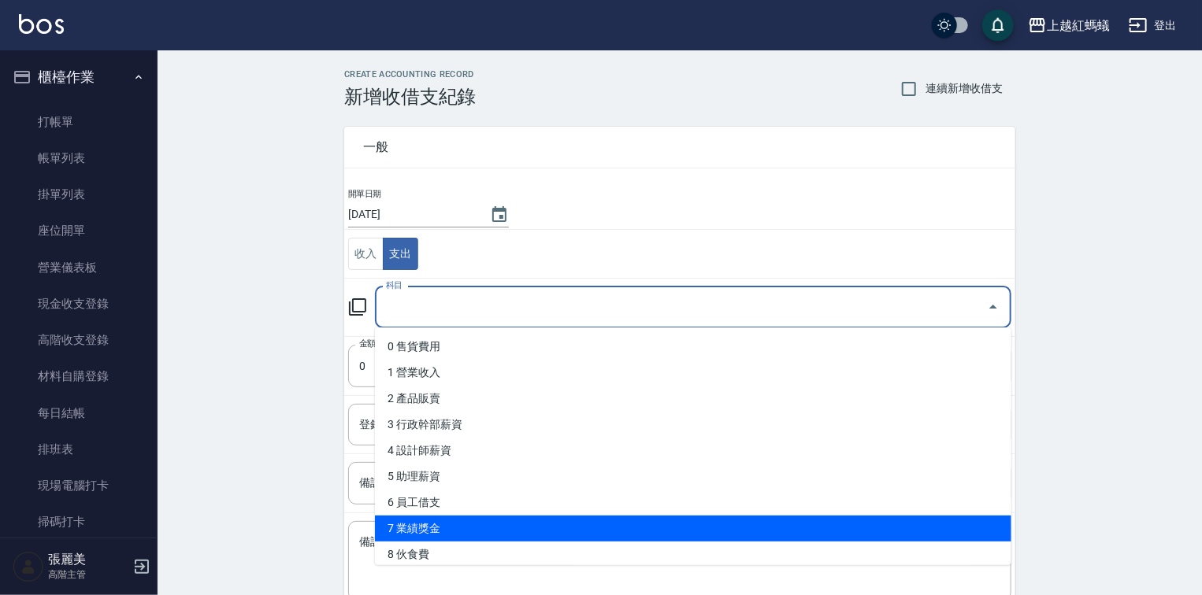
click at [457, 539] on li "7 業績獎金" at bounding box center [693, 529] width 636 height 26
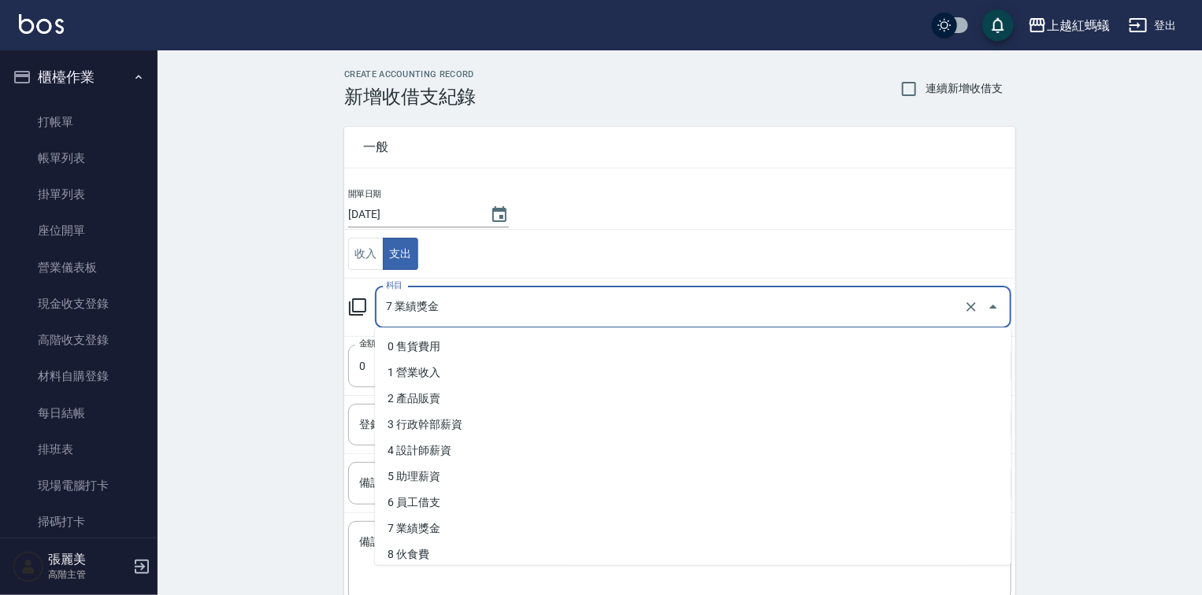
click at [425, 306] on input "7 業績獎金" at bounding box center [671, 308] width 578 height 28
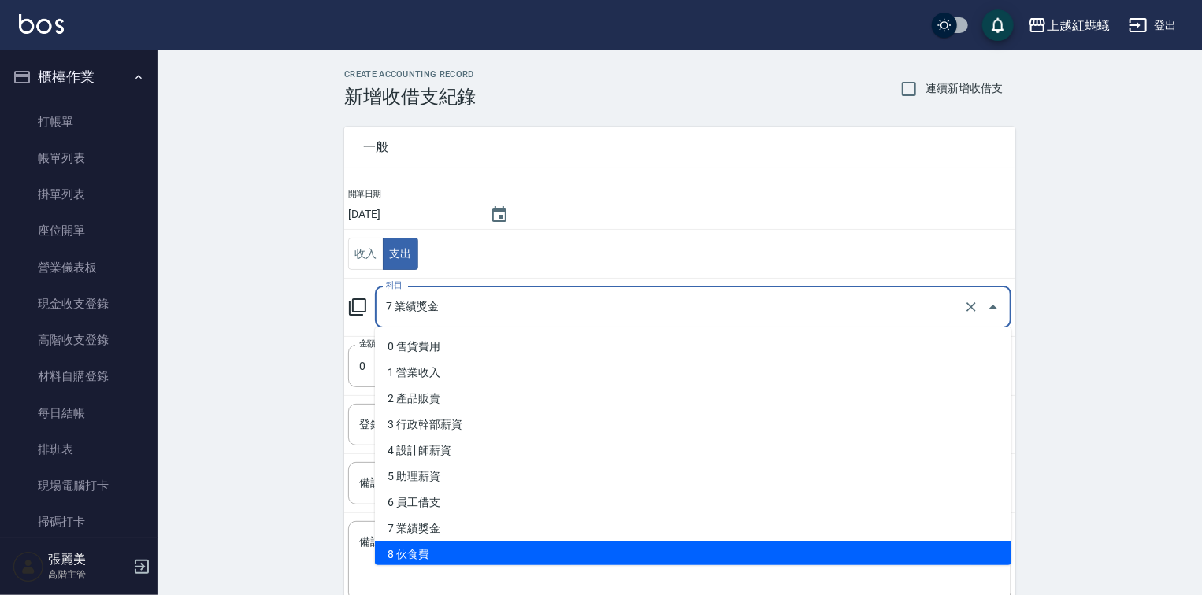
click at [434, 563] on li "8 伙食費" at bounding box center [693, 555] width 636 height 26
type input "8 伙食費"
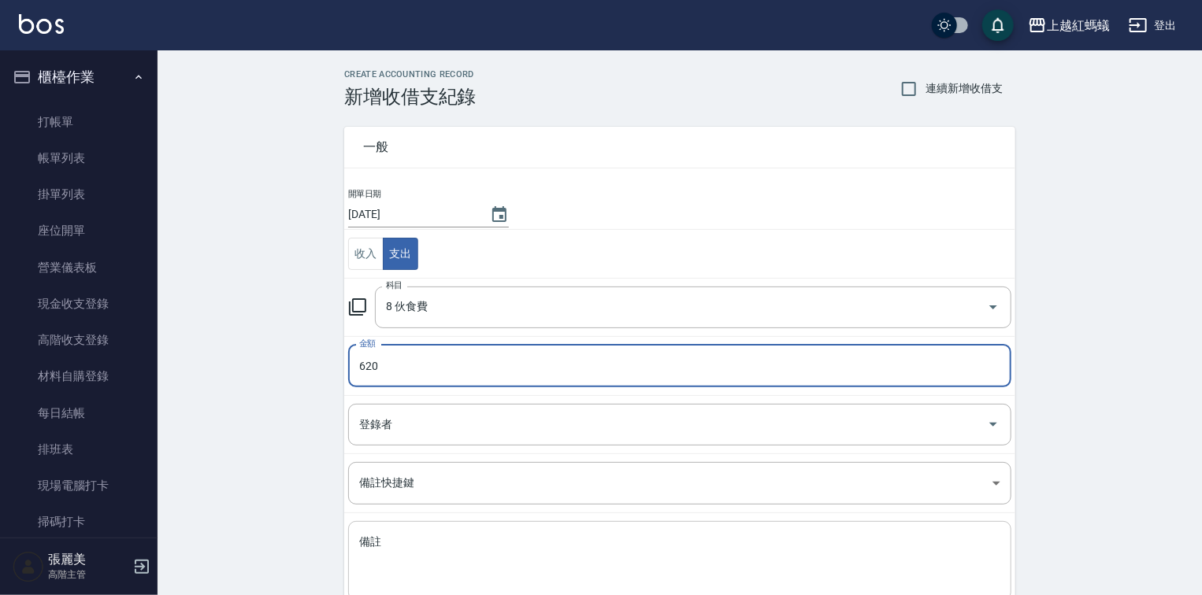
scroll to position [98, 0]
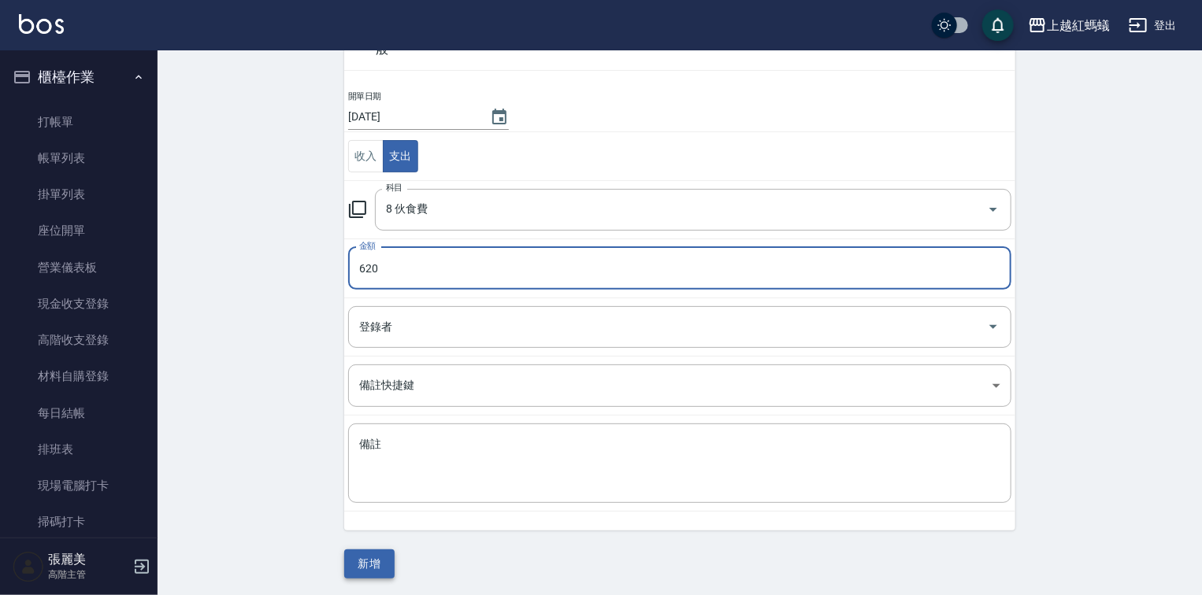
type input "620"
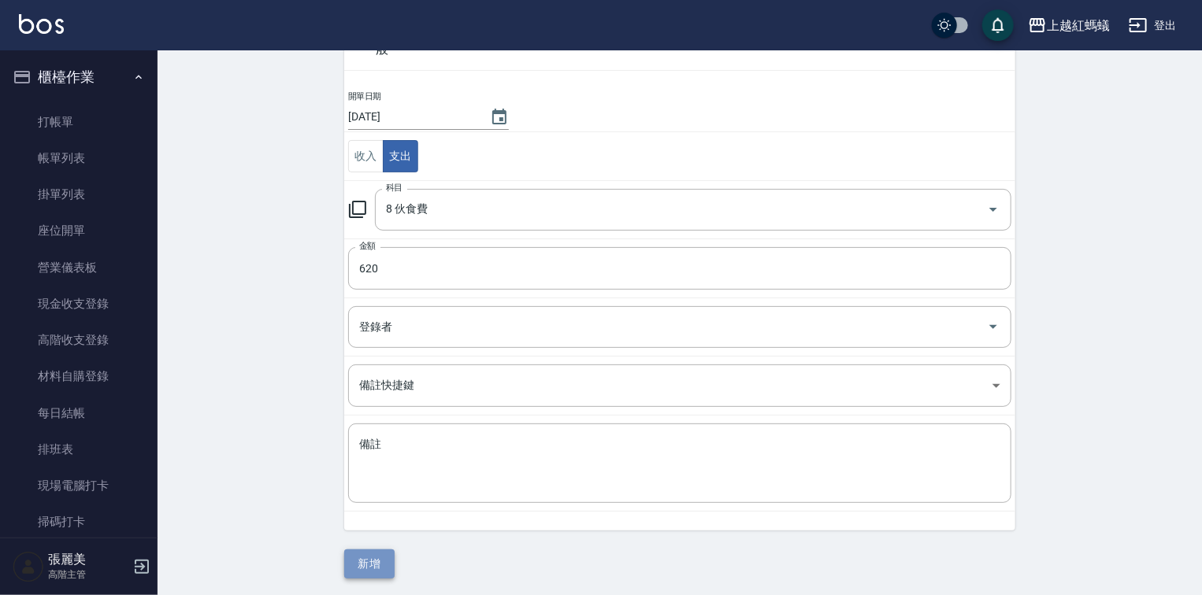
click at [372, 562] on button "新增" at bounding box center [369, 564] width 50 height 29
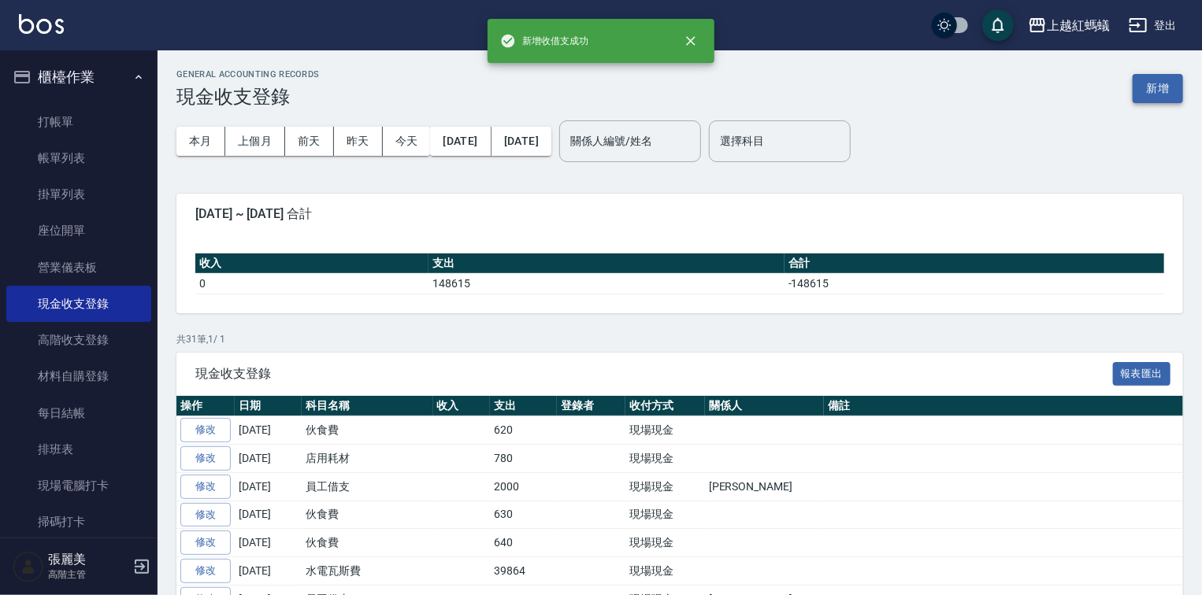
click at [1162, 81] on button "新增" at bounding box center [1158, 88] width 50 height 29
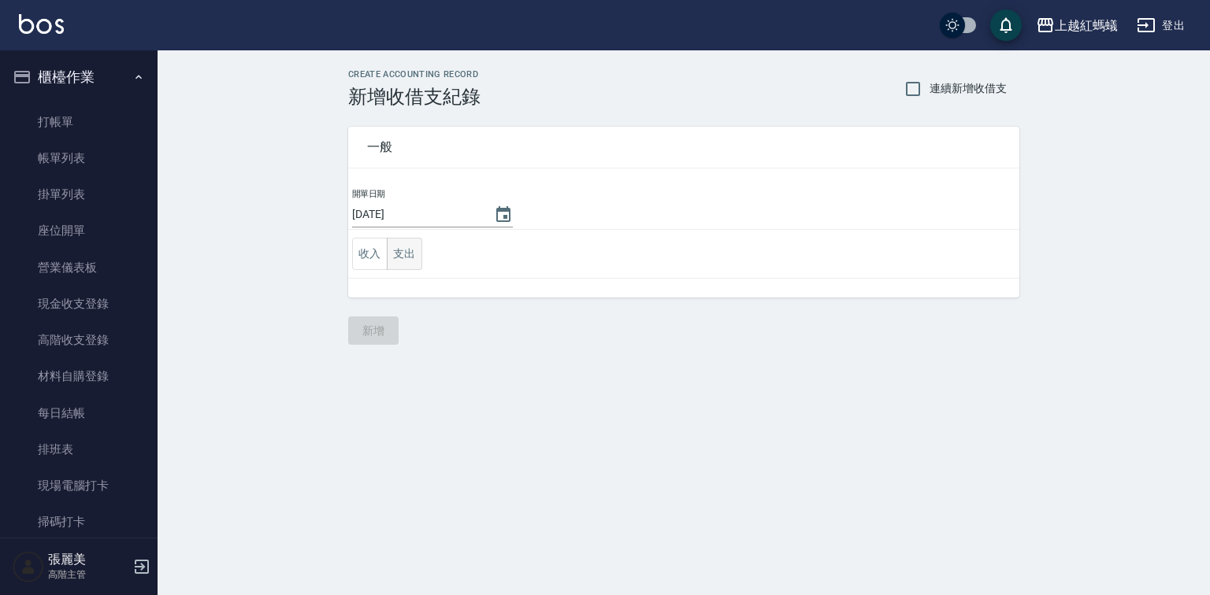
click at [399, 250] on button "支出" at bounding box center [404, 254] width 35 height 32
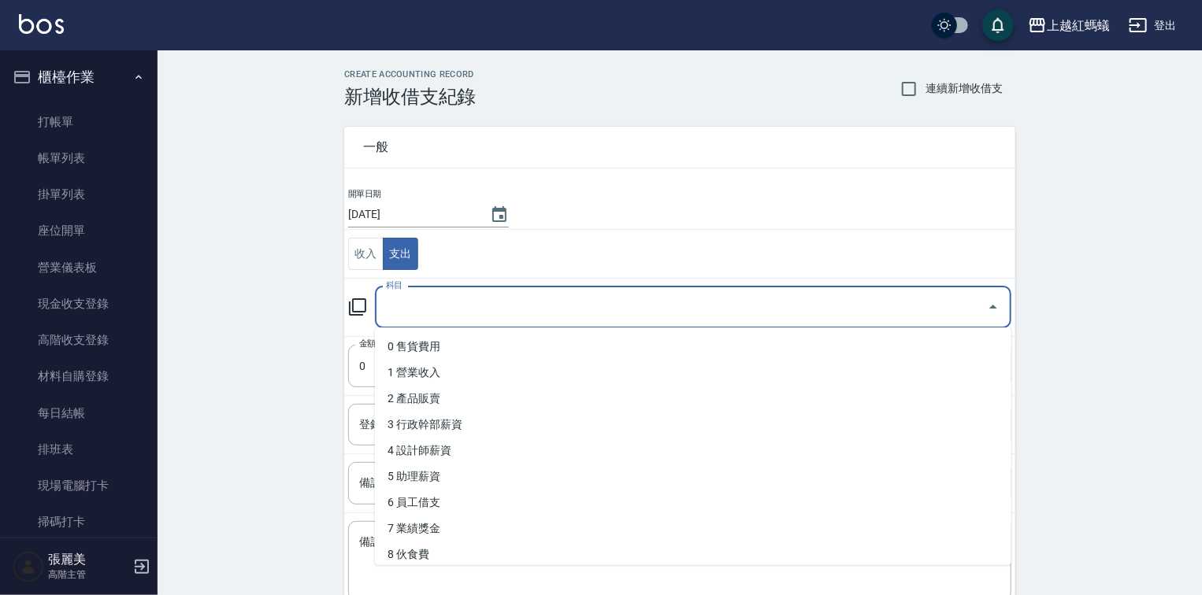
click at [444, 308] on input "科目" at bounding box center [681, 308] width 599 height 28
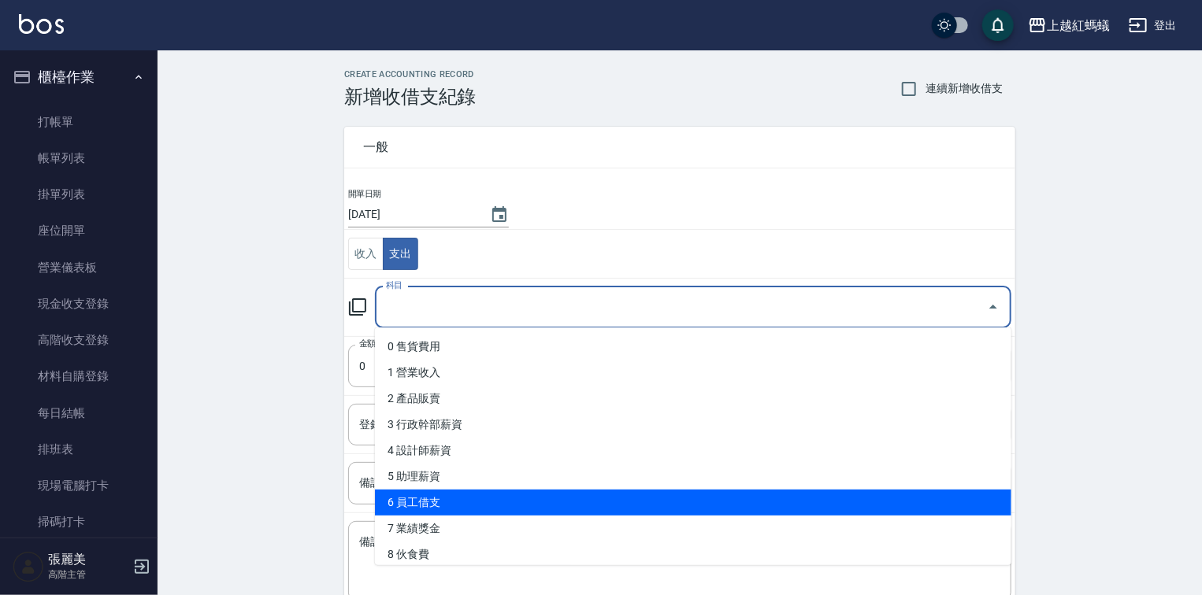
click at [437, 499] on li "6 員工借支" at bounding box center [693, 503] width 636 height 26
type input "6 員工借支"
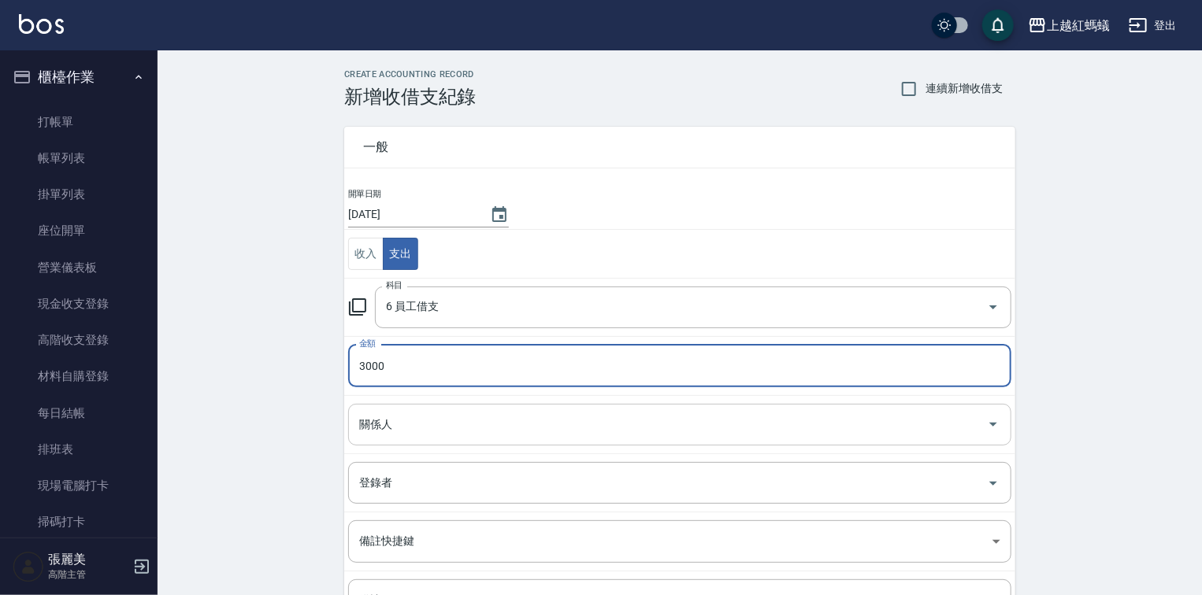
type input "3000"
click at [408, 416] on input "關係人" at bounding box center [667, 425] width 625 height 28
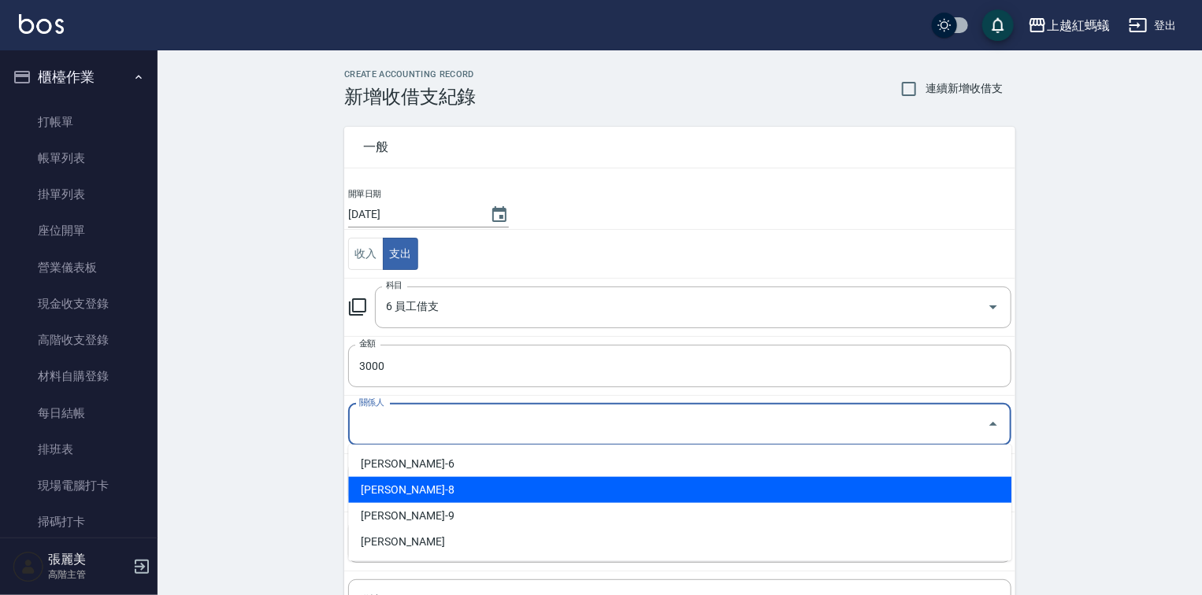
click at [418, 491] on li "[PERSON_NAME]-8" at bounding box center [679, 490] width 663 height 26
type input "[PERSON_NAME]-8"
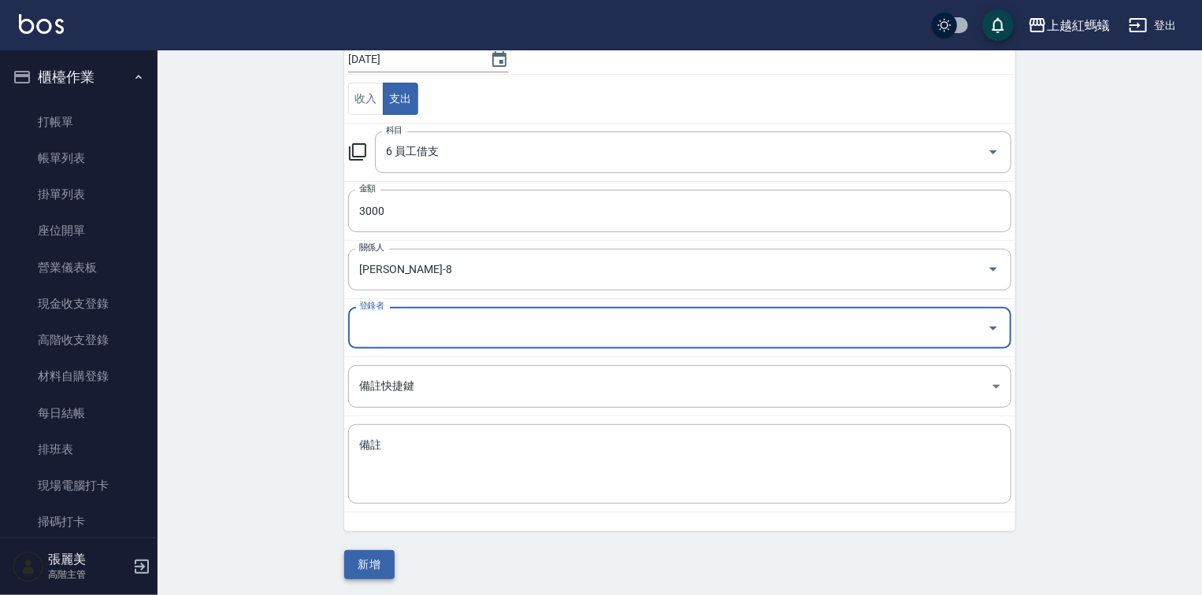
scroll to position [156, 0]
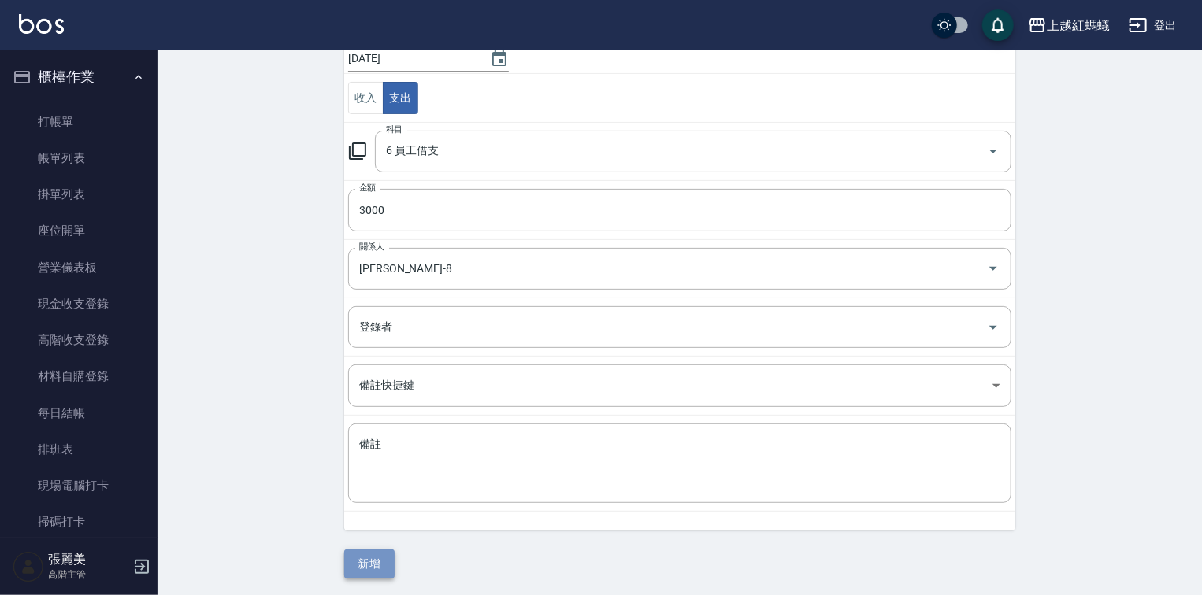
click at [383, 567] on button "新增" at bounding box center [369, 564] width 50 height 29
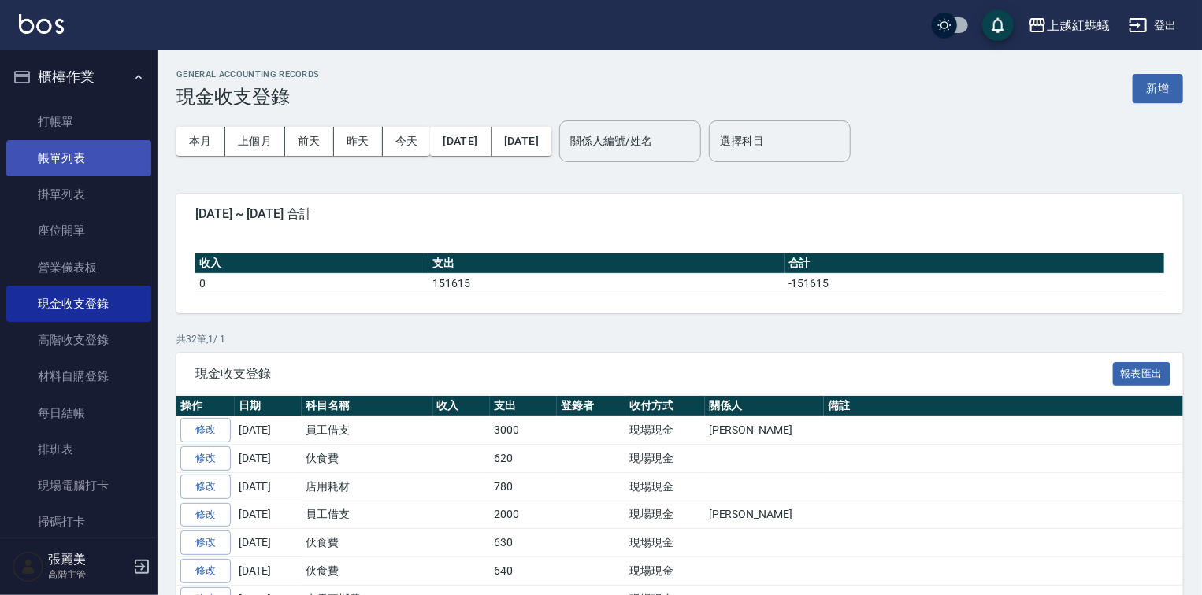
click at [88, 167] on link "帳單列表" at bounding box center [78, 158] width 145 height 36
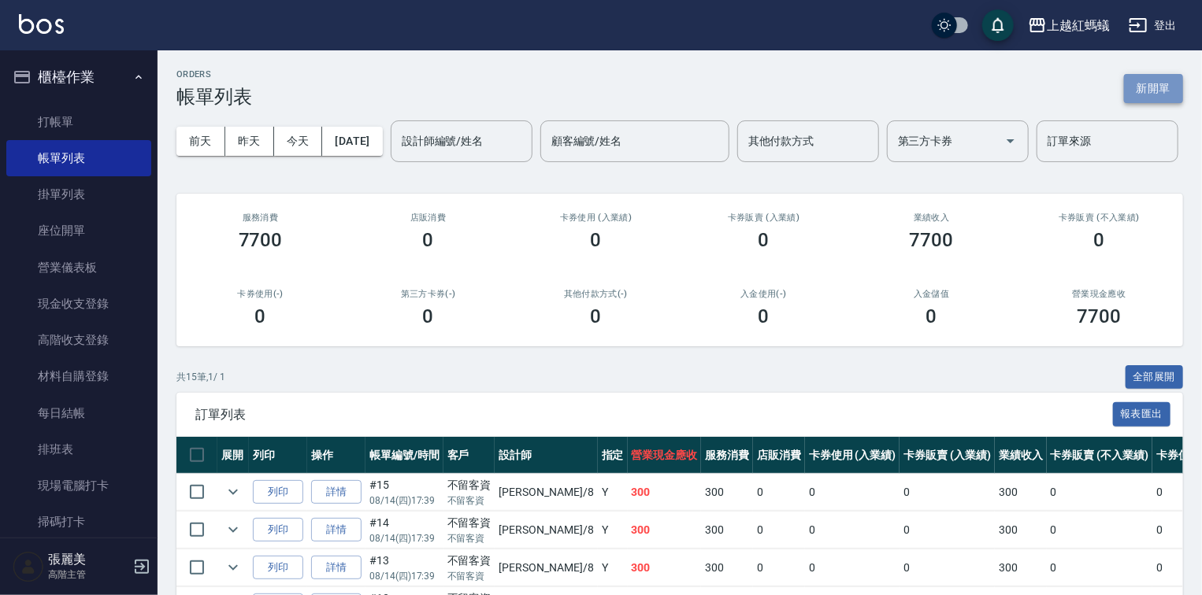
click at [1151, 82] on button "新開單" at bounding box center [1153, 88] width 59 height 29
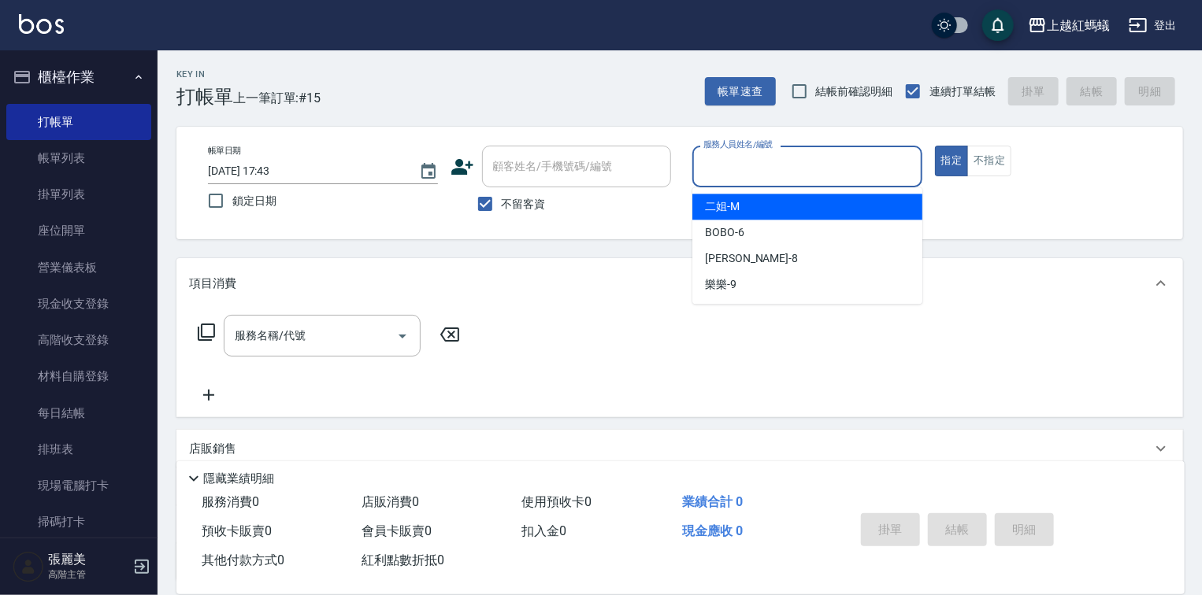
click at [739, 169] on input "服務人員姓名/編號" at bounding box center [807, 167] width 216 height 28
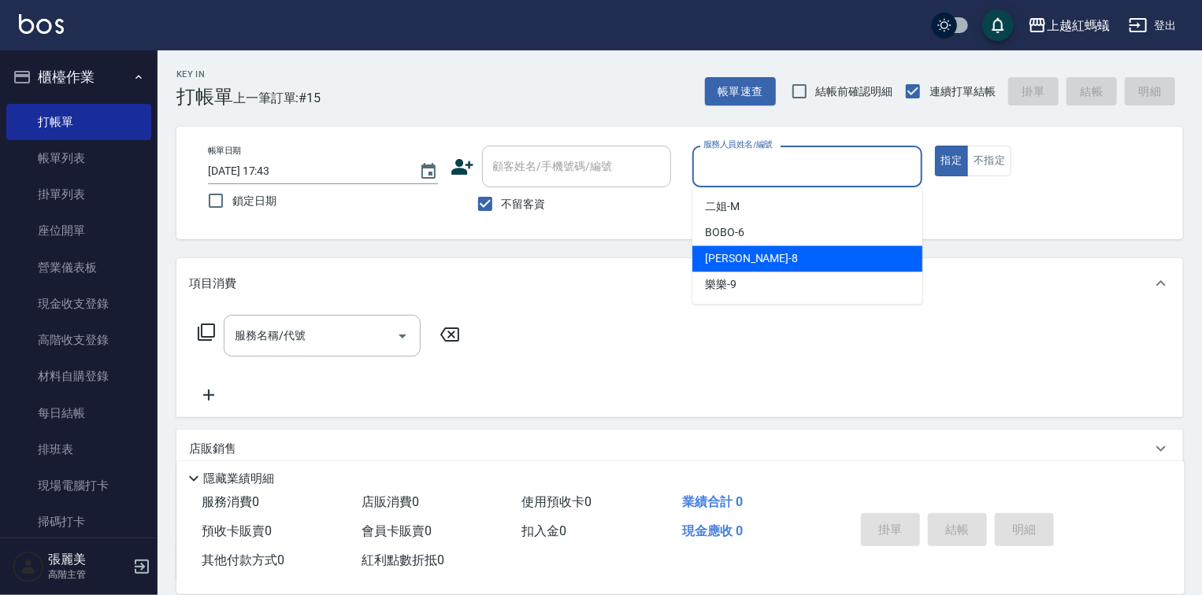
click at [752, 257] on div "[PERSON_NAME] -8" at bounding box center [807, 259] width 230 height 26
type input "[PERSON_NAME]-8"
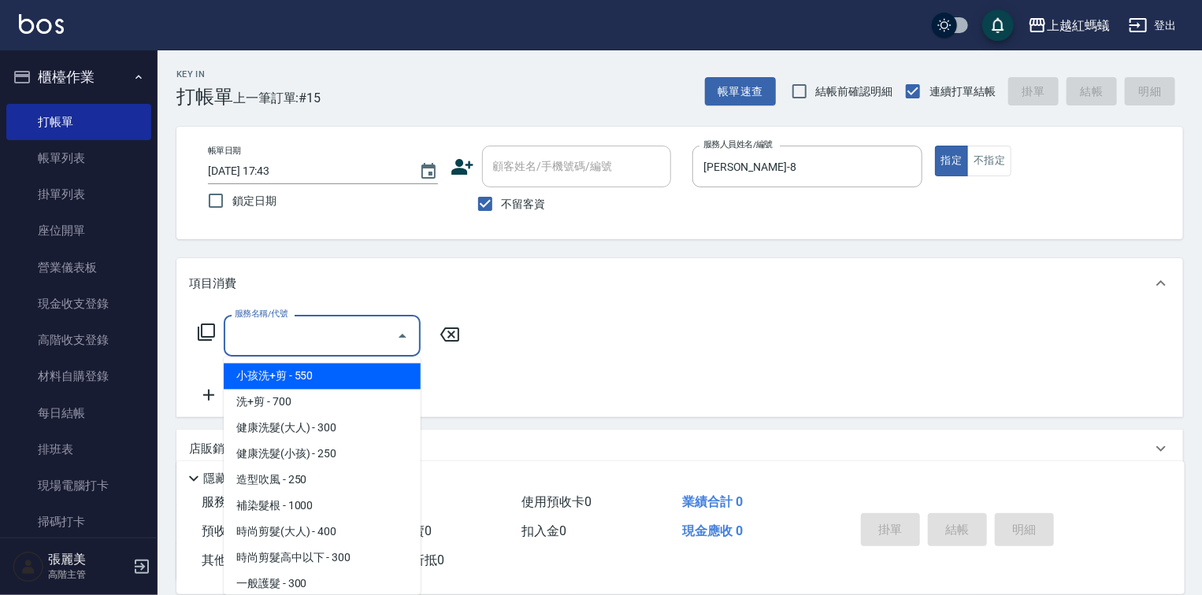
click at [326, 337] on input "服務名稱/代號" at bounding box center [310, 336] width 159 height 28
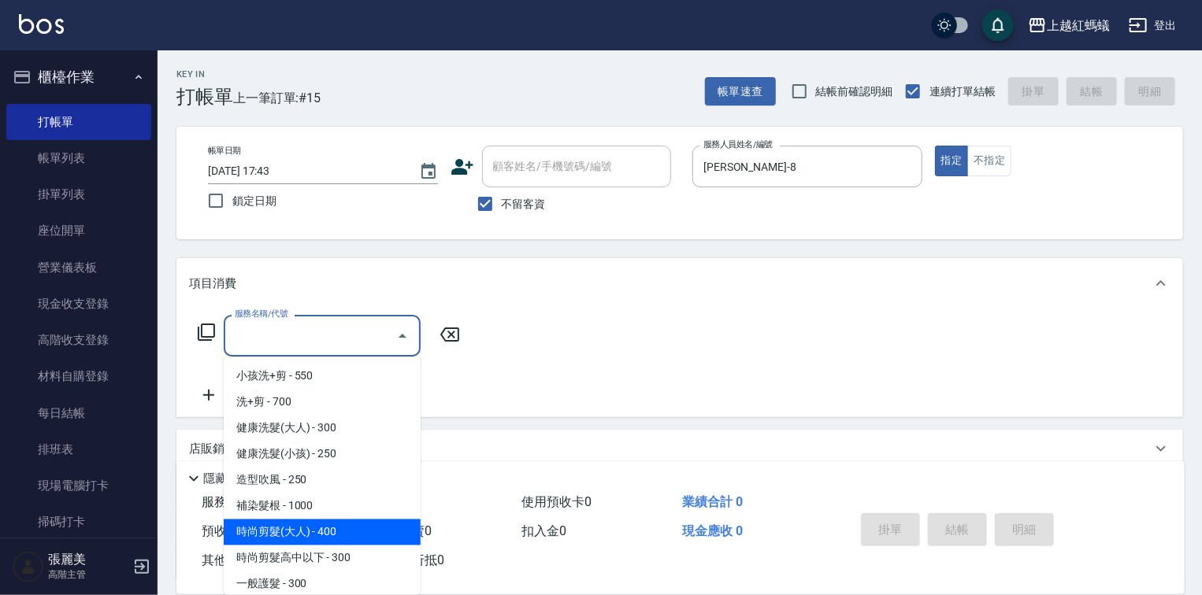
click at [339, 525] on span "時尚剪髮(大人) - 400" at bounding box center [322, 533] width 197 height 26
type input "時尚剪髮(大人)(301)"
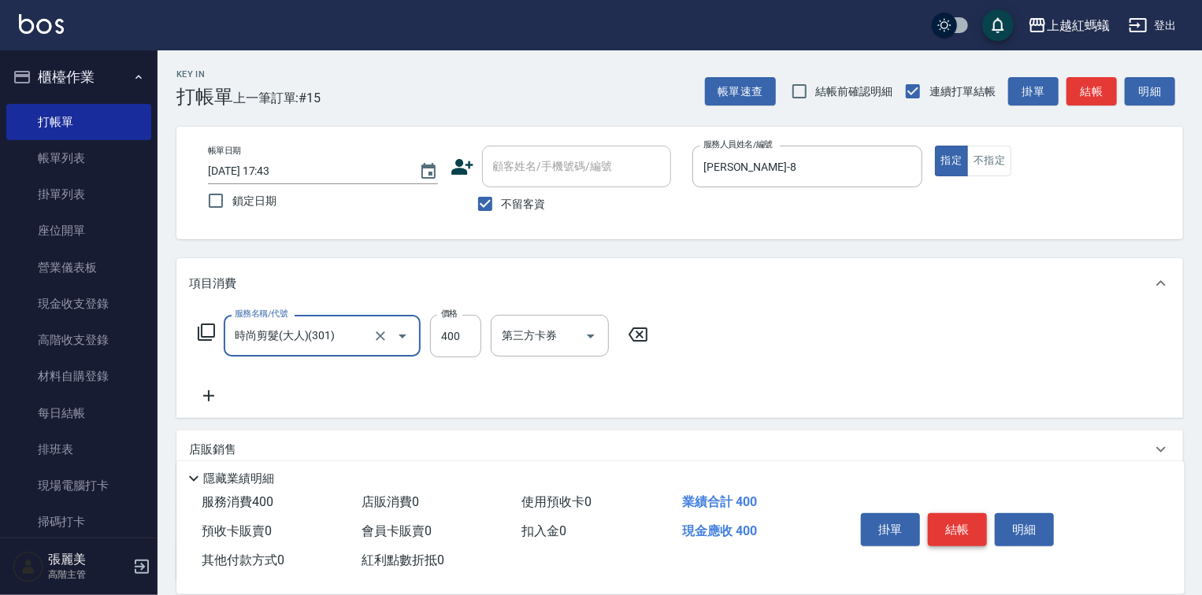
click at [948, 524] on button "結帳" at bounding box center [957, 530] width 59 height 33
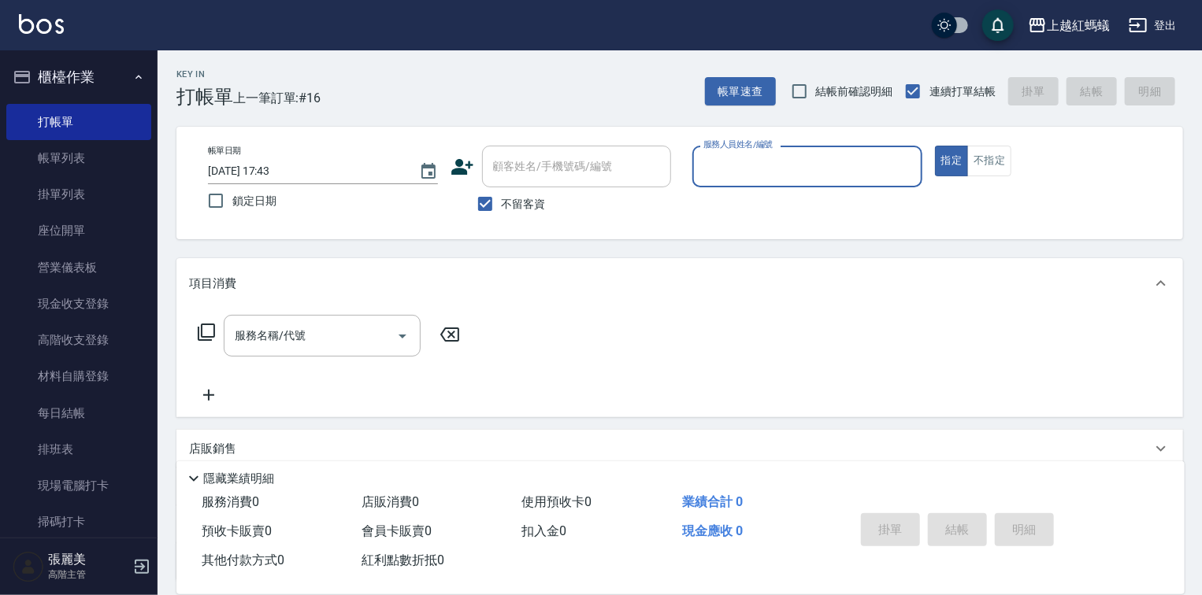
click at [741, 157] on input "服務人員姓名/編號" at bounding box center [807, 167] width 216 height 28
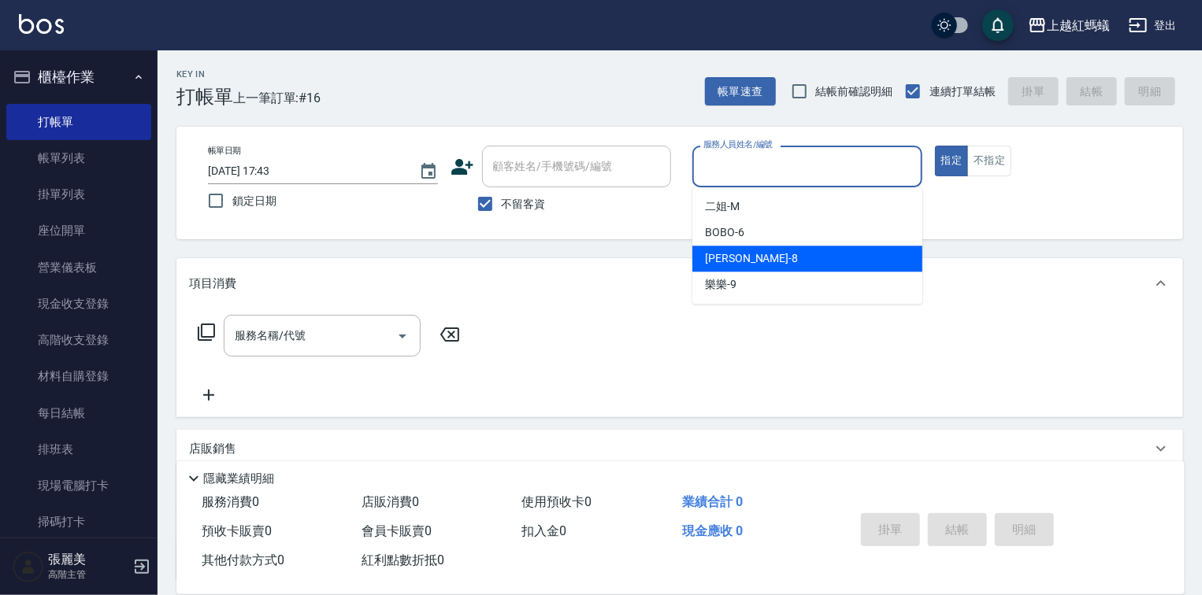
click at [725, 248] on div "[PERSON_NAME] -8" at bounding box center [807, 259] width 230 height 26
type input "[PERSON_NAME]-8"
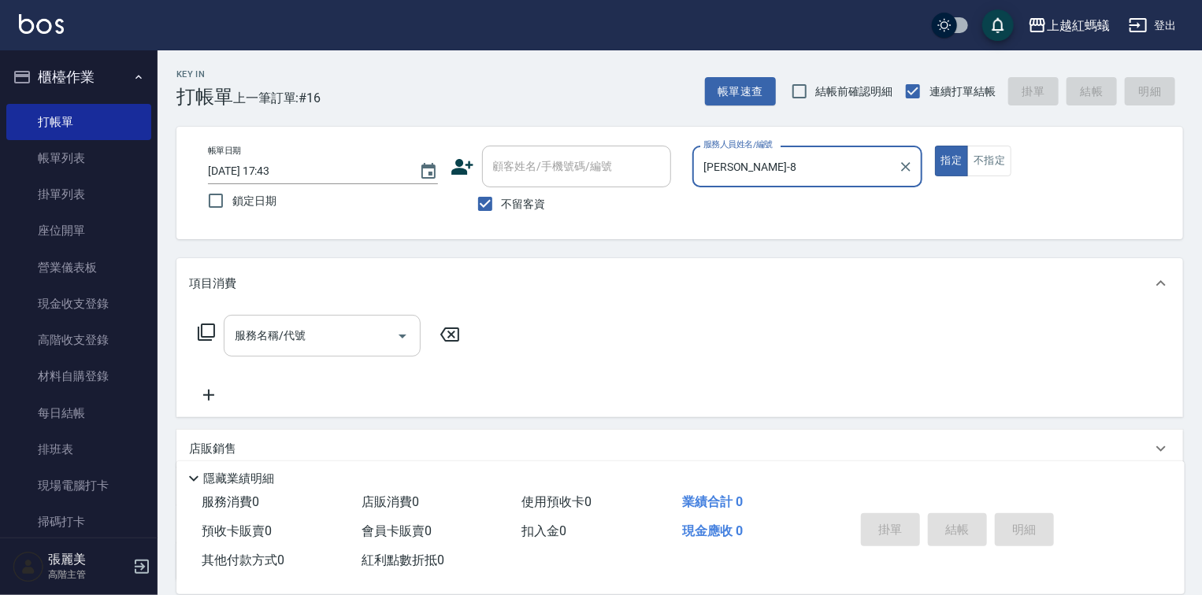
click at [354, 343] on input "服務名稱/代號" at bounding box center [310, 336] width 159 height 28
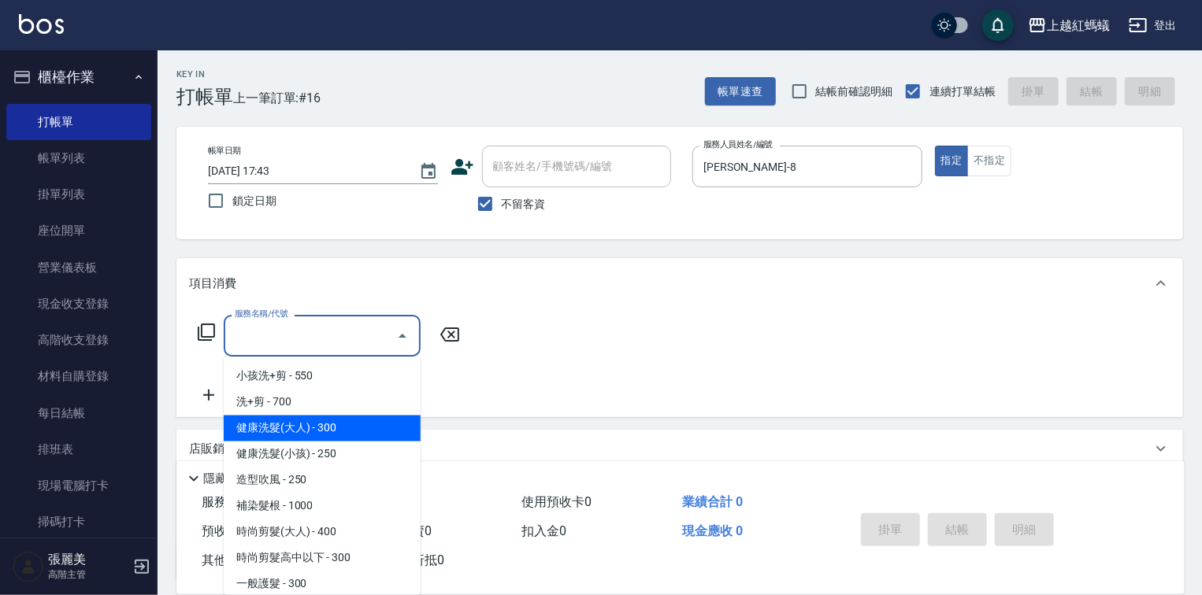
click at [354, 425] on span "健康洗髮(大人) - 300" at bounding box center [322, 429] width 197 height 26
type input "健康洗髮(大人)(201)"
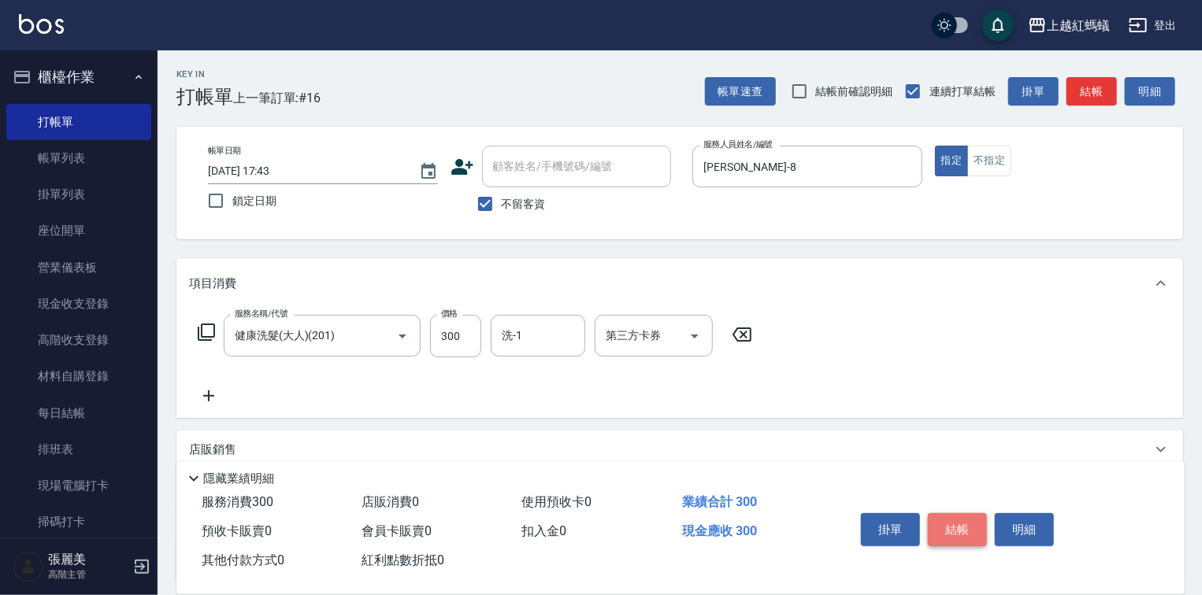
click at [942, 525] on button "結帳" at bounding box center [957, 530] width 59 height 33
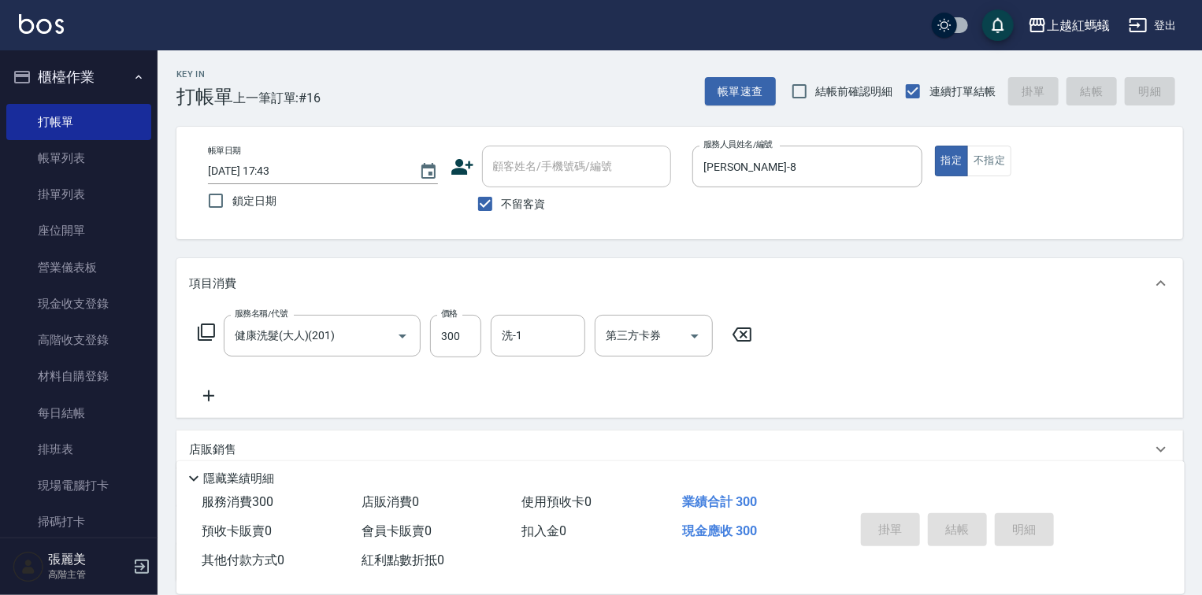
type input "[DATE] 18:26"
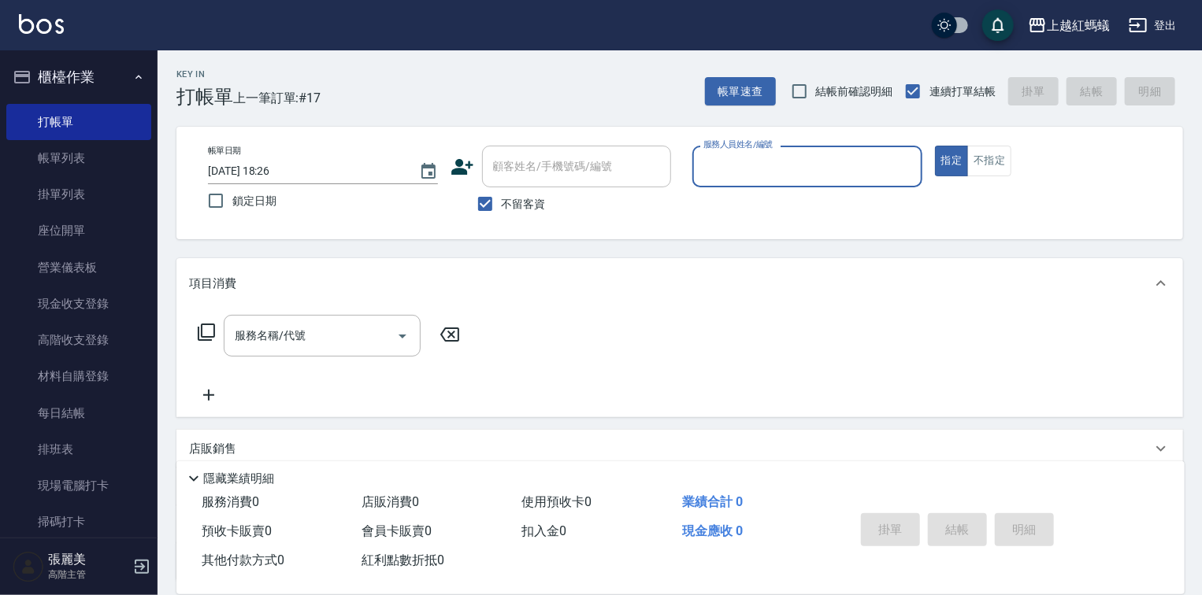
click at [836, 490] on div "掛單 結帳 明細" at bounding box center [1001, 531] width 330 height 87
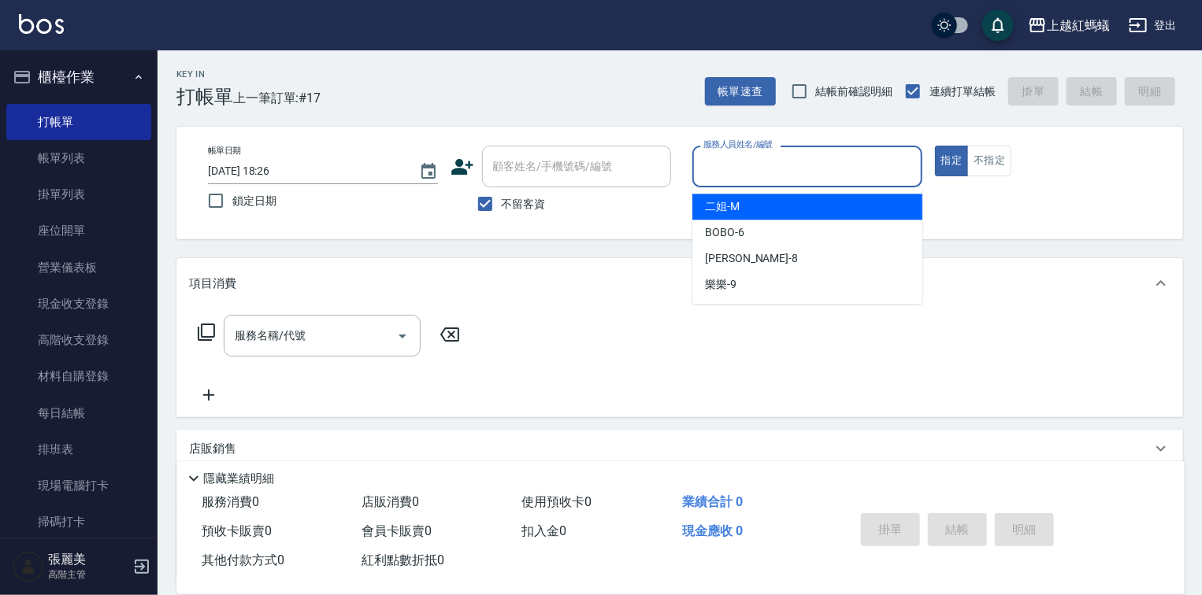
click at [737, 158] on input "服務人員姓名/編號" at bounding box center [807, 167] width 216 height 28
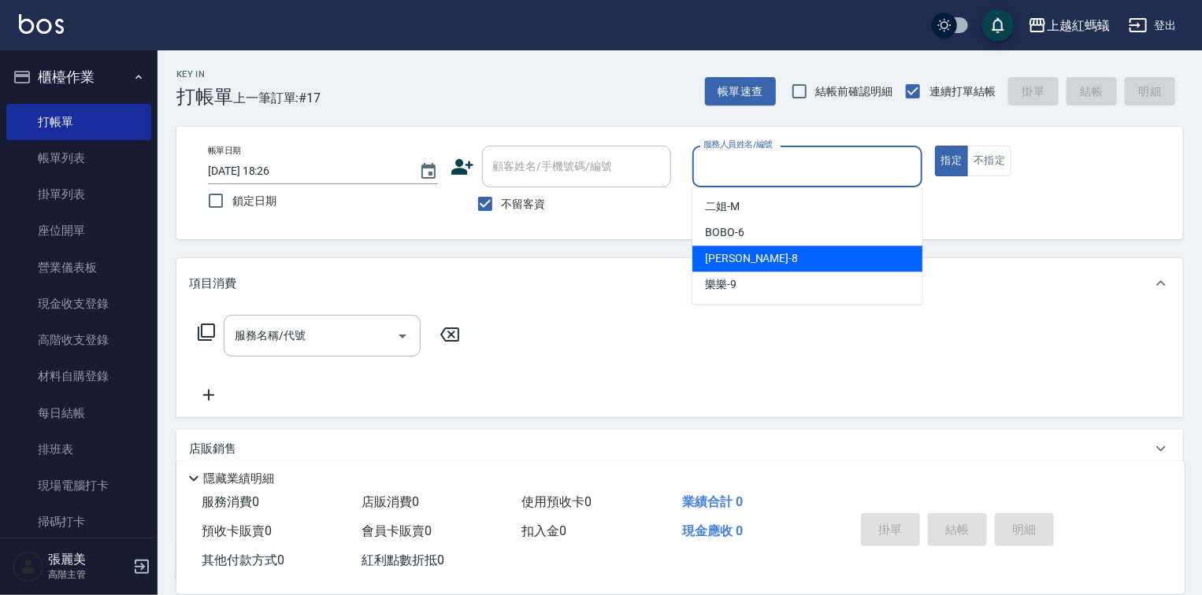
click at [766, 261] on div "[PERSON_NAME] -8" at bounding box center [807, 259] width 230 height 26
type input "[PERSON_NAME]-8"
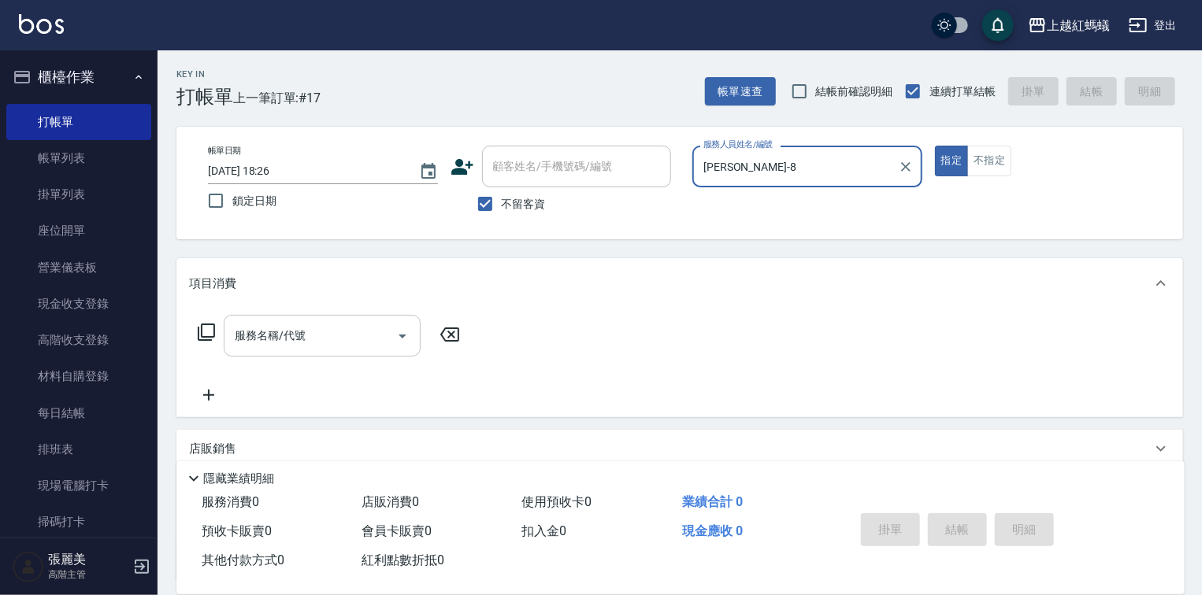
click at [310, 344] on input "服務名稱/代號" at bounding box center [310, 336] width 159 height 28
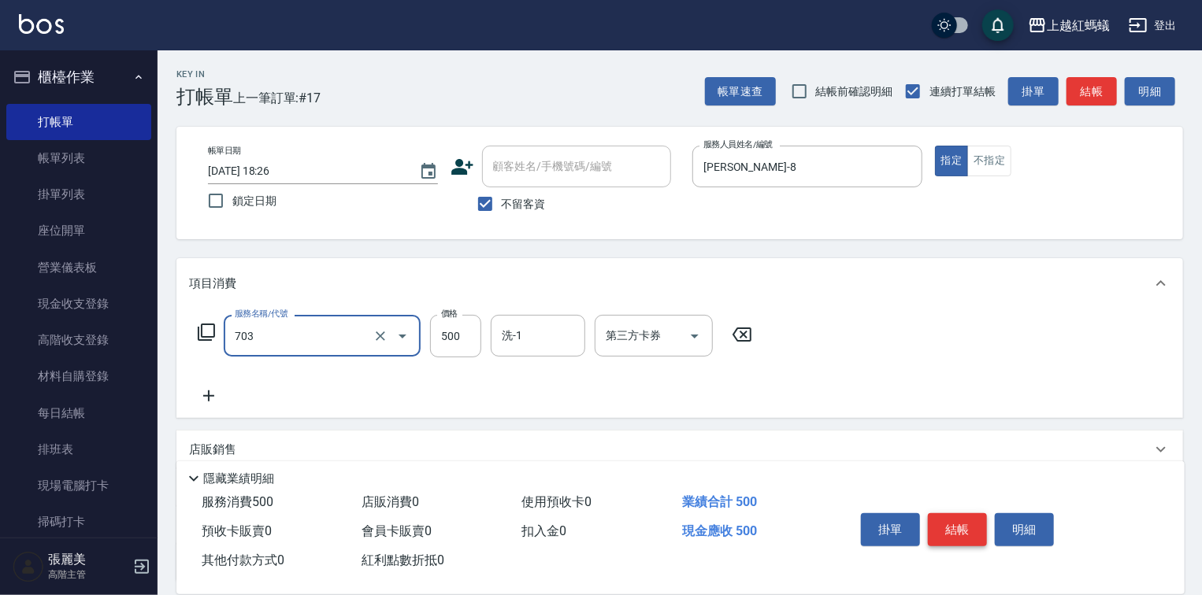
type input "[PERSON_NAME]兩段頭皮養護(703)"
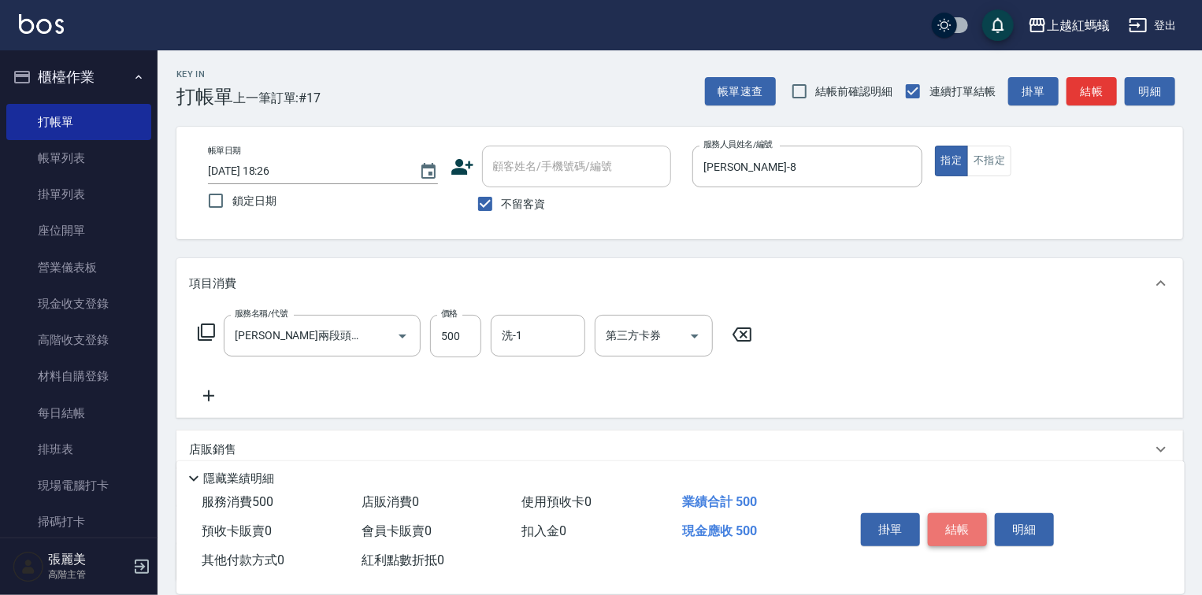
click at [940, 525] on button "結帳" at bounding box center [957, 530] width 59 height 33
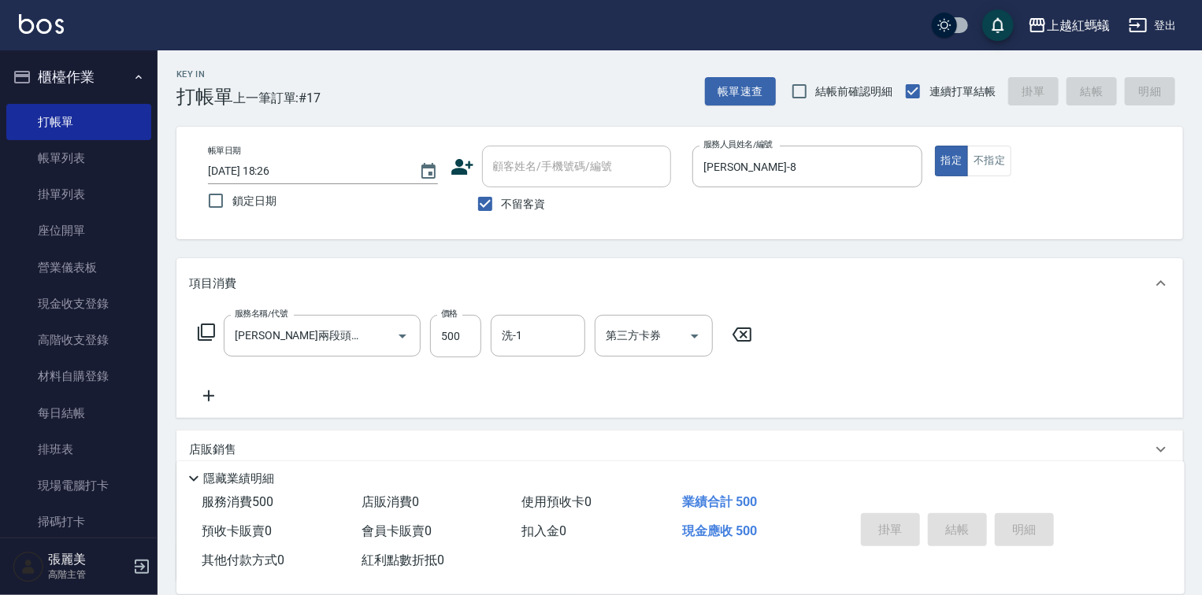
type input "[DATE] 18:27"
